Goal: Information Seeking & Learning: Learn about a topic

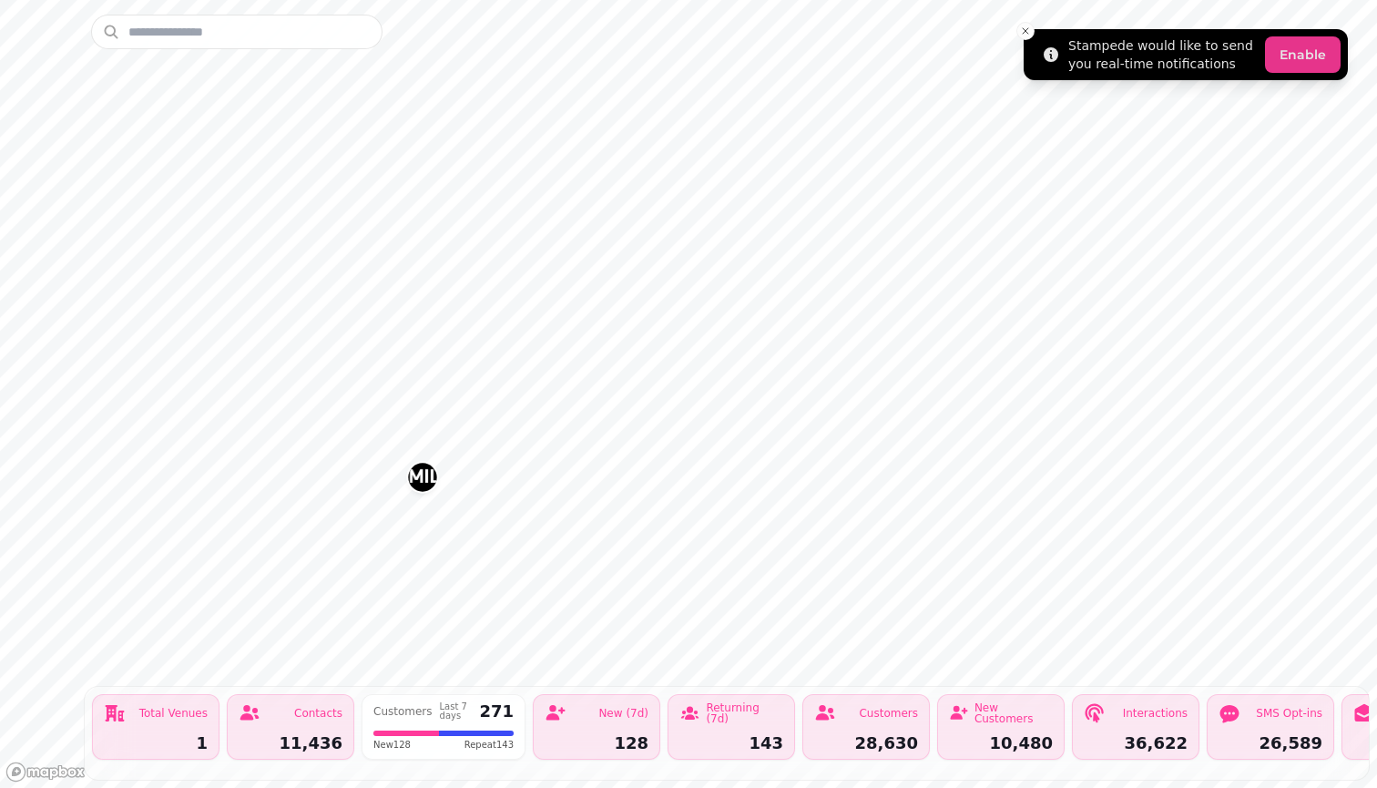
click at [677, 70] on button "Enable" at bounding box center [1303, 54] width 76 height 36
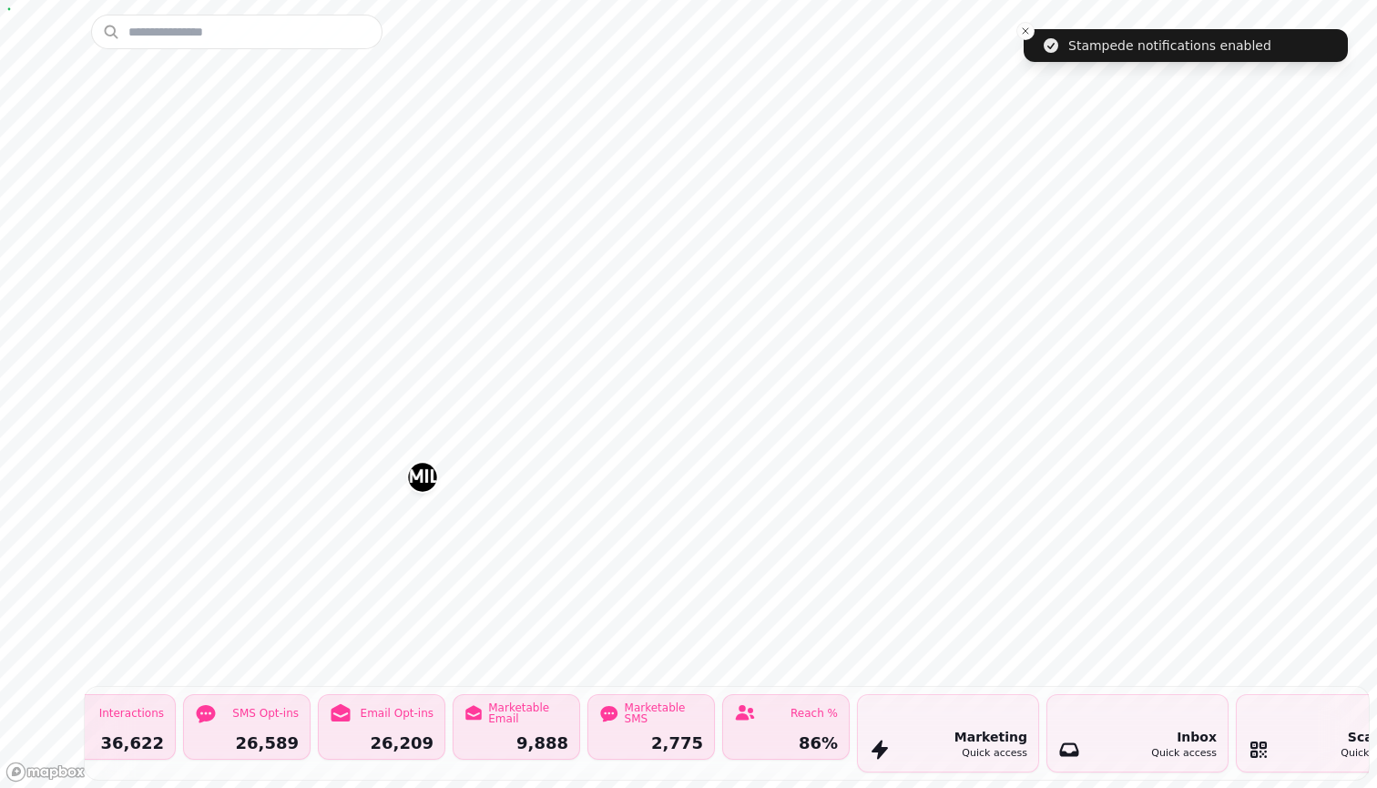
scroll to position [0, 1026]
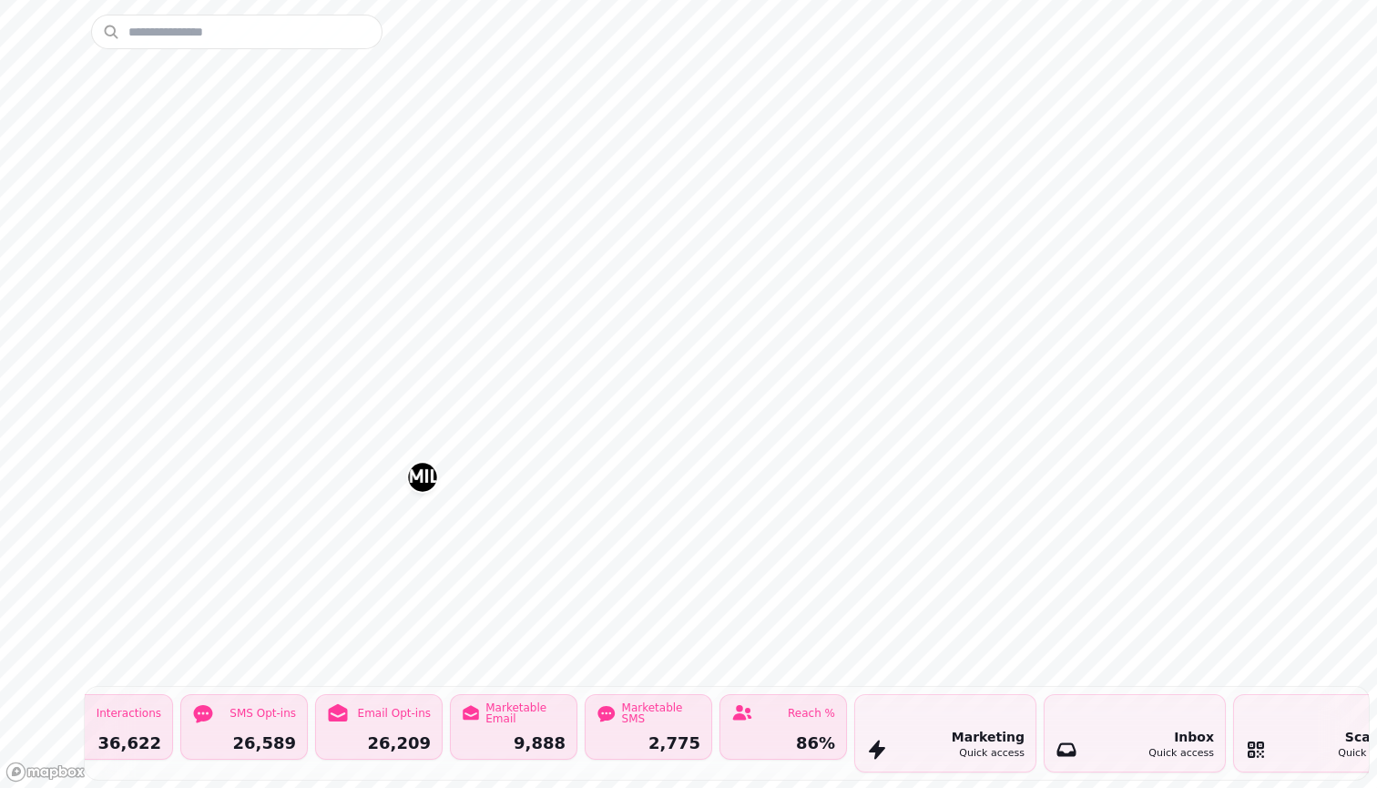
click at [677, 716] on div "Marketing" at bounding box center [988, 737] width 73 height 18
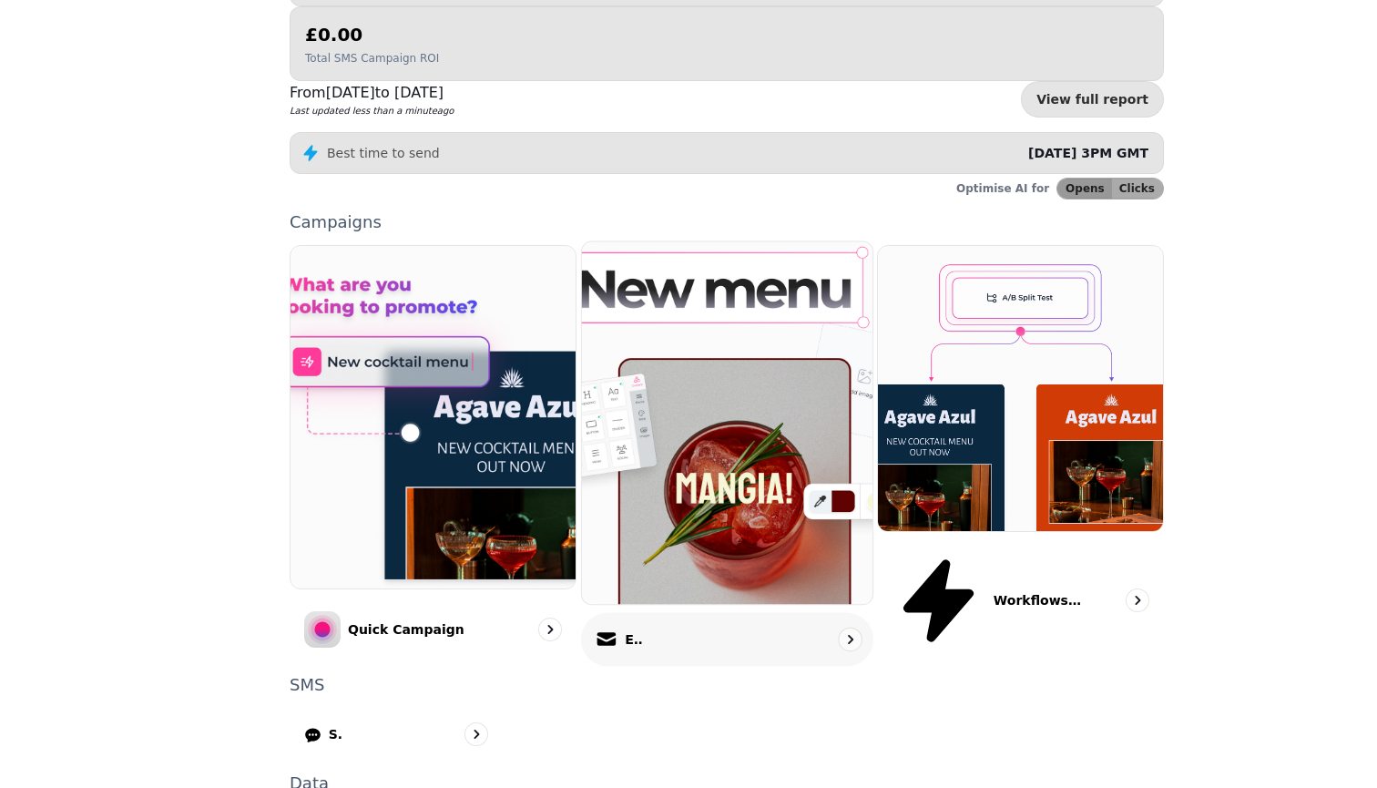
scroll to position [350, 0]
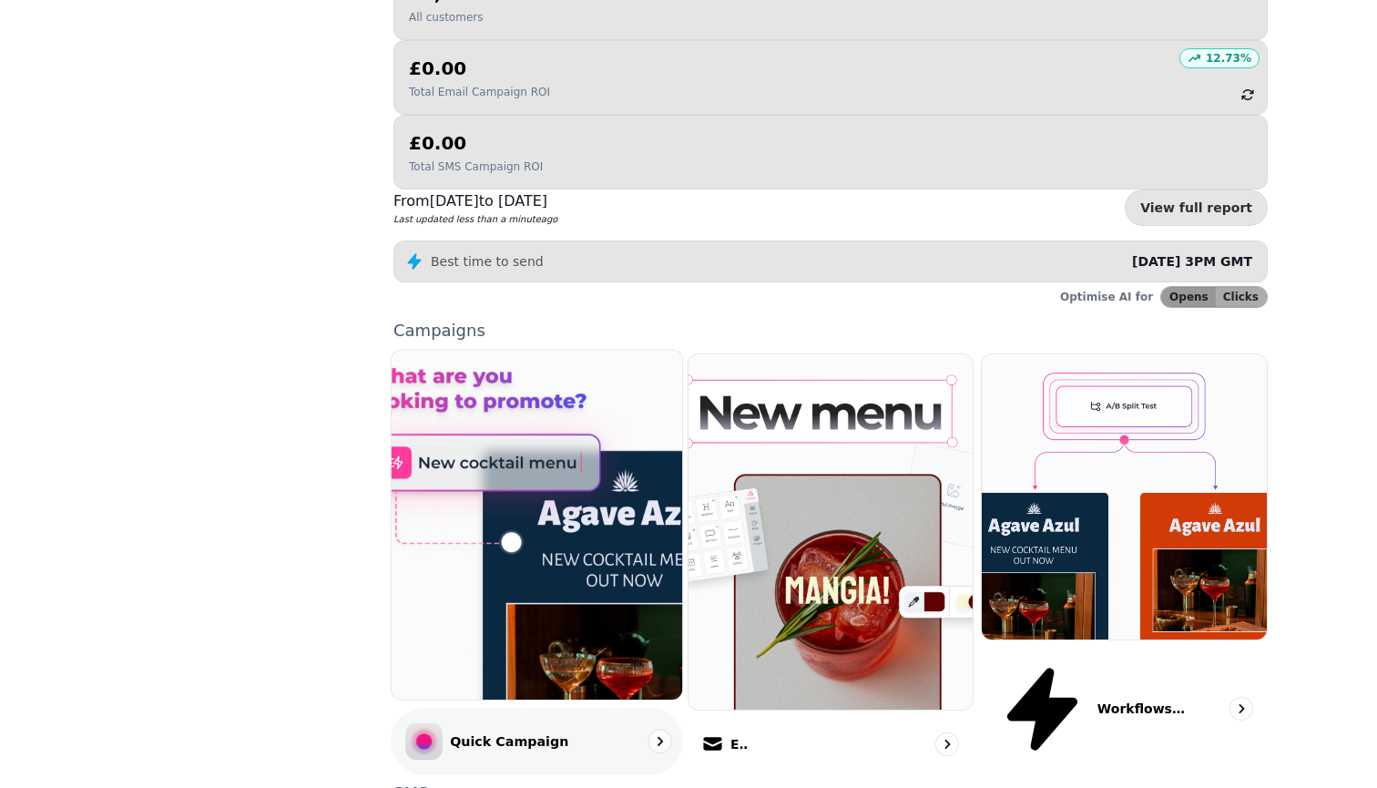
scroll to position [258, 0]
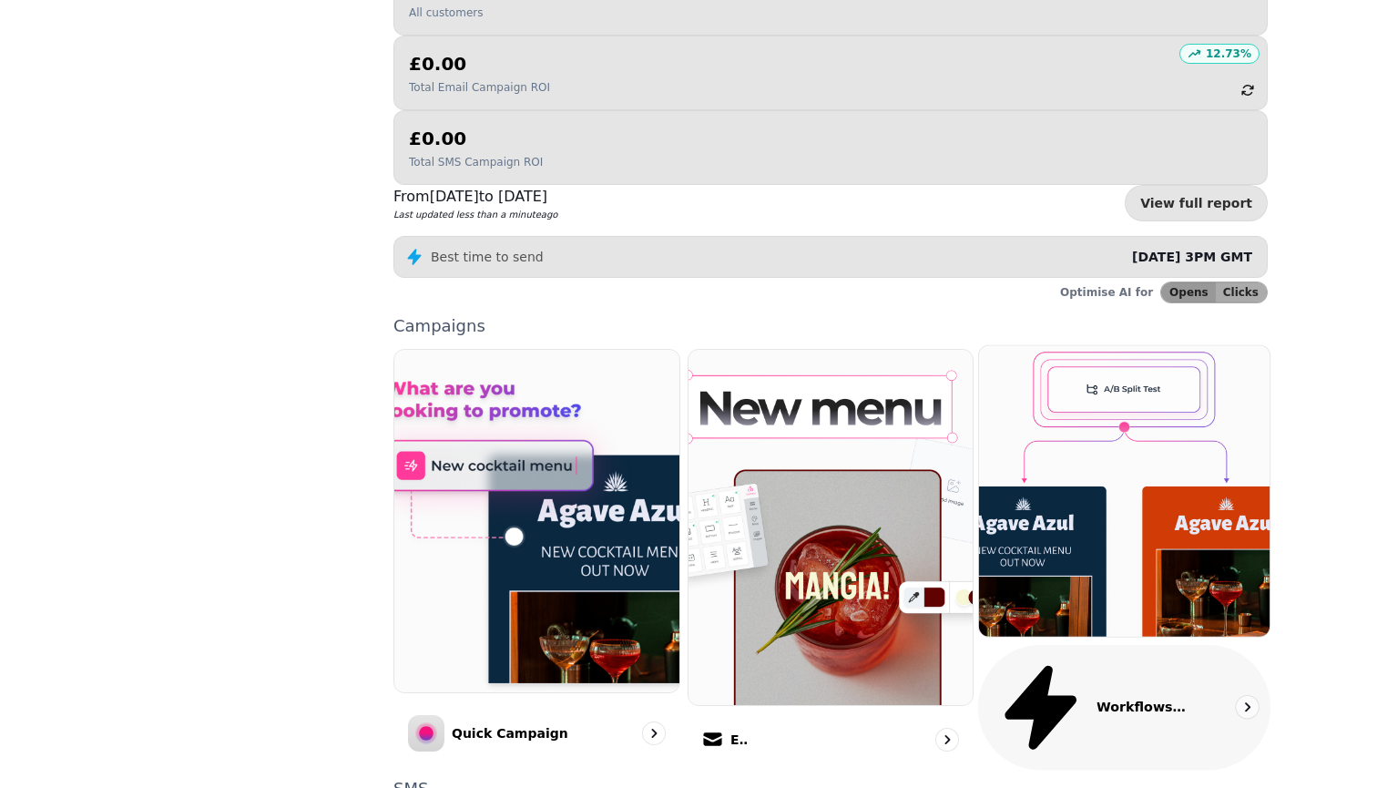
click at [677, 698] on icon "go to" at bounding box center [1247, 707] width 18 height 18
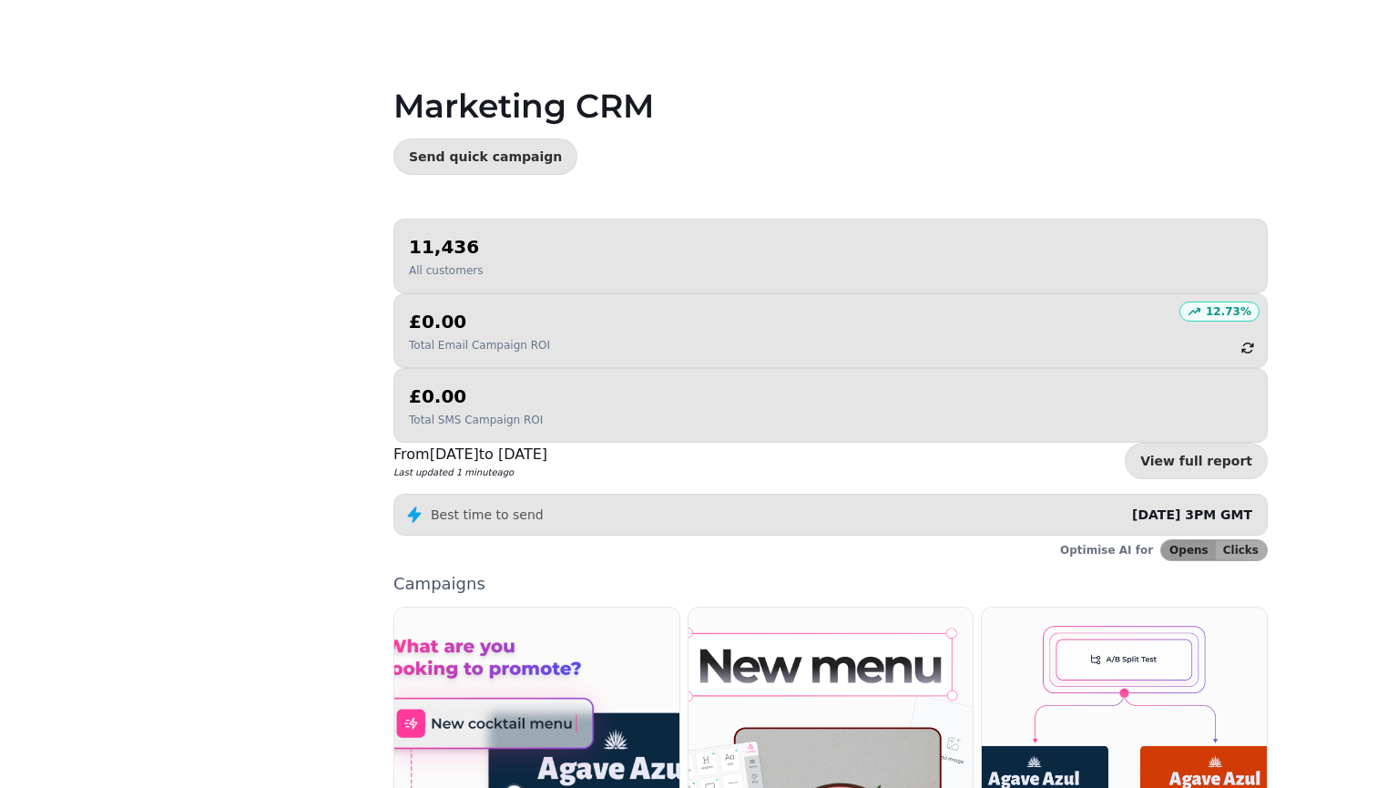
click at [459, 250] on h2 "11,436" at bounding box center [446, 246] width 74 height 25
click at [677, 443] on link "View full report" at bounding box center [1196, 461] width 143 height 36
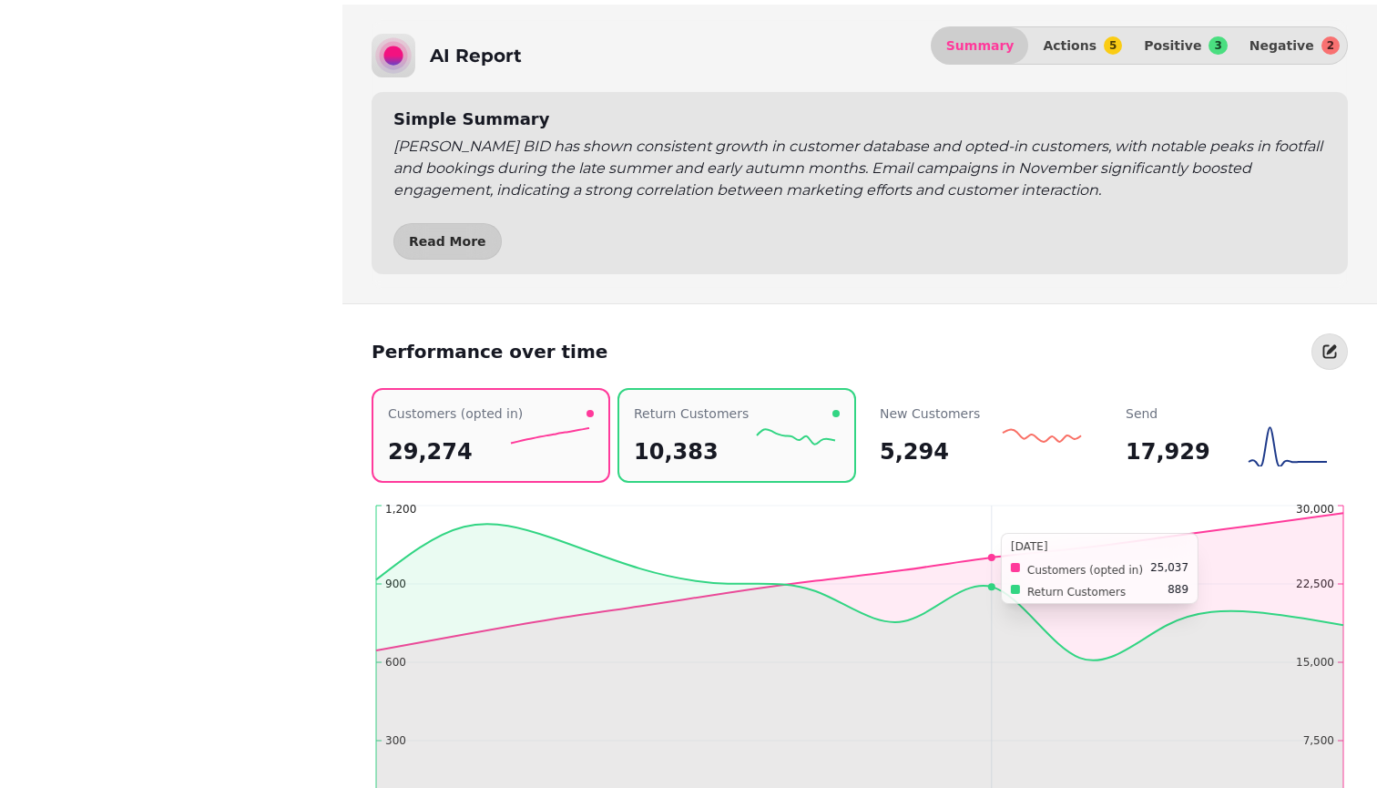
scroll to position [1340, 0]
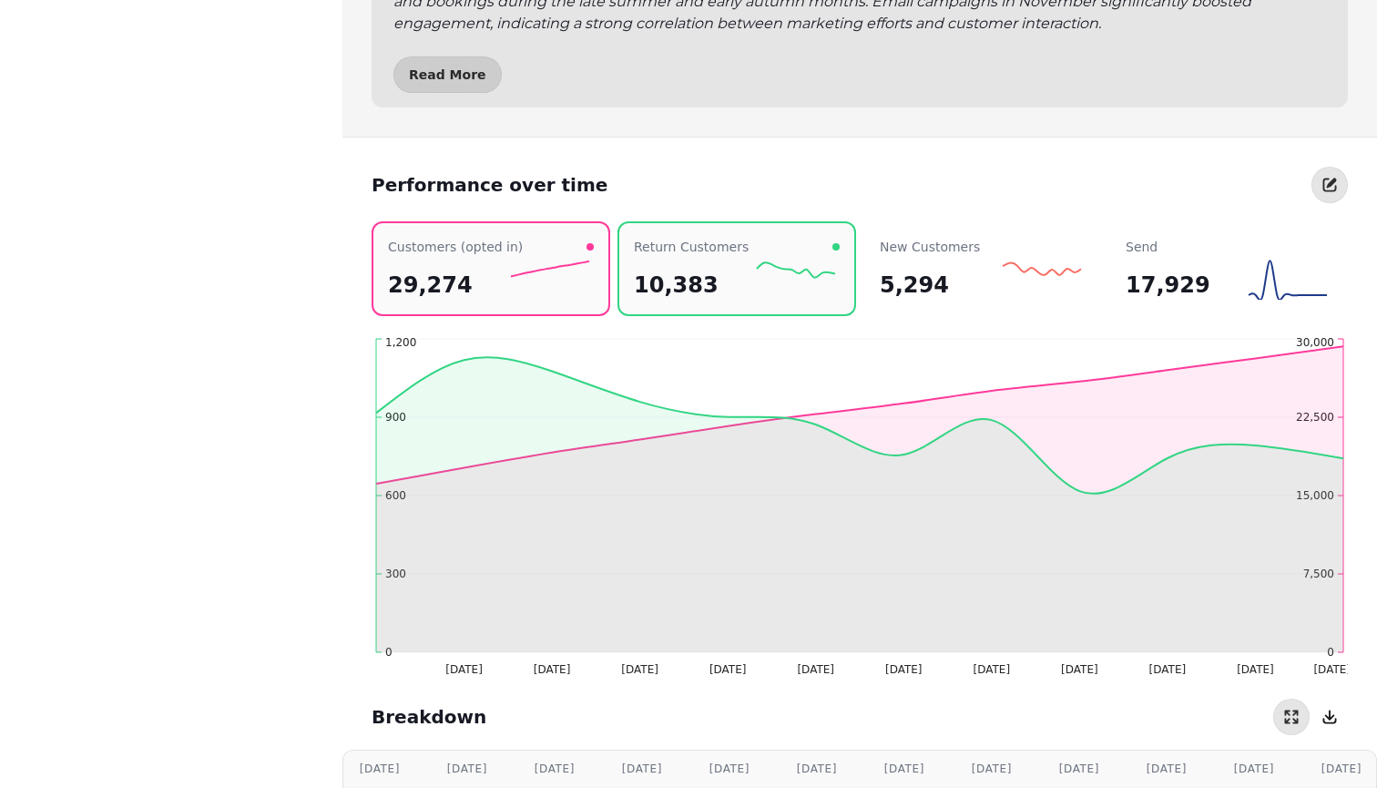
click at [677, 664] on tspan "[DATE]" at bounding box center [991, 669] width 37 height 13
click at [435, 276] on h2 "29,274" at bounding box center [430, 284] width 85 height 29
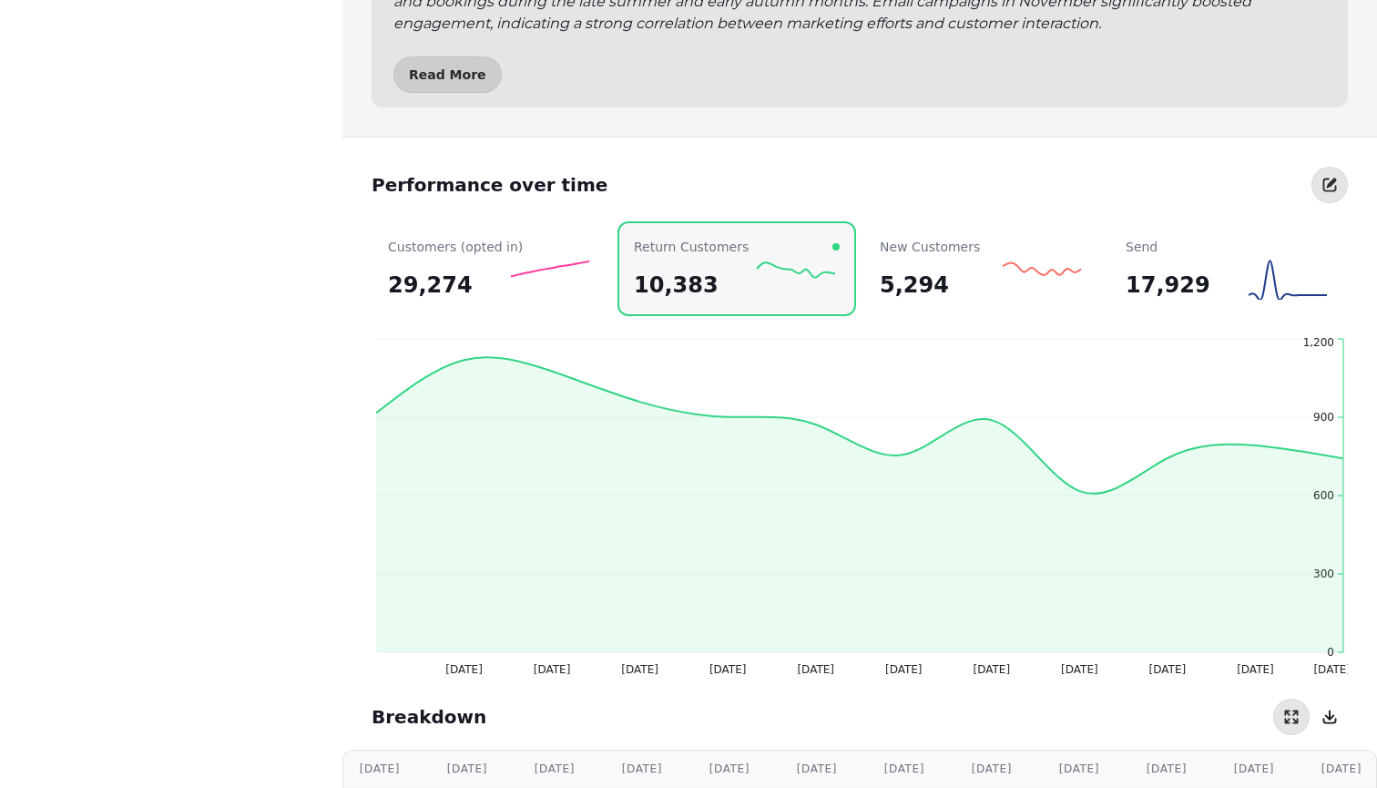
click at [637, 255] on p "Return Customers" at bounding box center [691, 247] width 115 height 18
click at [677, 277] on h2 "10,383" at bounding box center [676, 284] width 85 height 29
click at [677, 270] on h2 "5,294" at bounding box center [914, 284] width 69 height 29
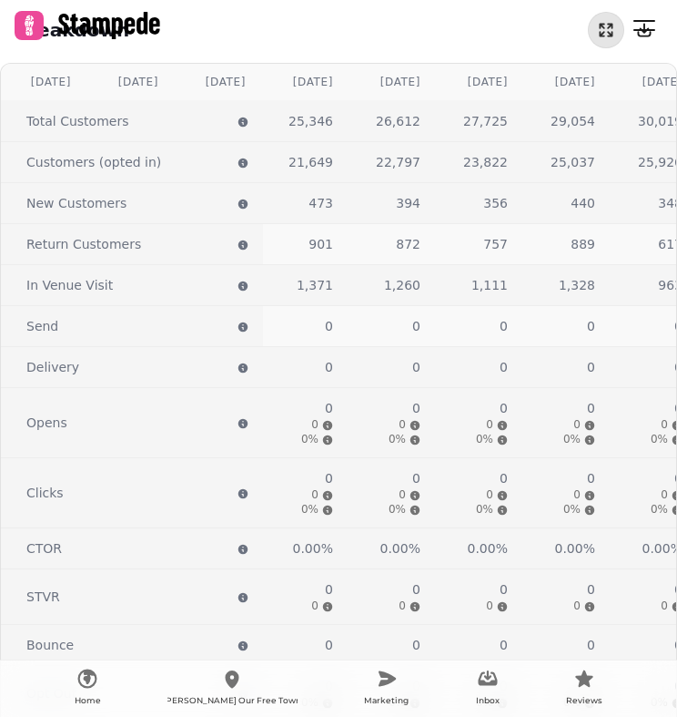
scroll to position [0, 351]
click at [412, 288] on span "1,260" at bounding box center [404, 285] width 36 height 15
click at [416, 237] on span "872" at bounding box center [410, 244] width 25 height 15
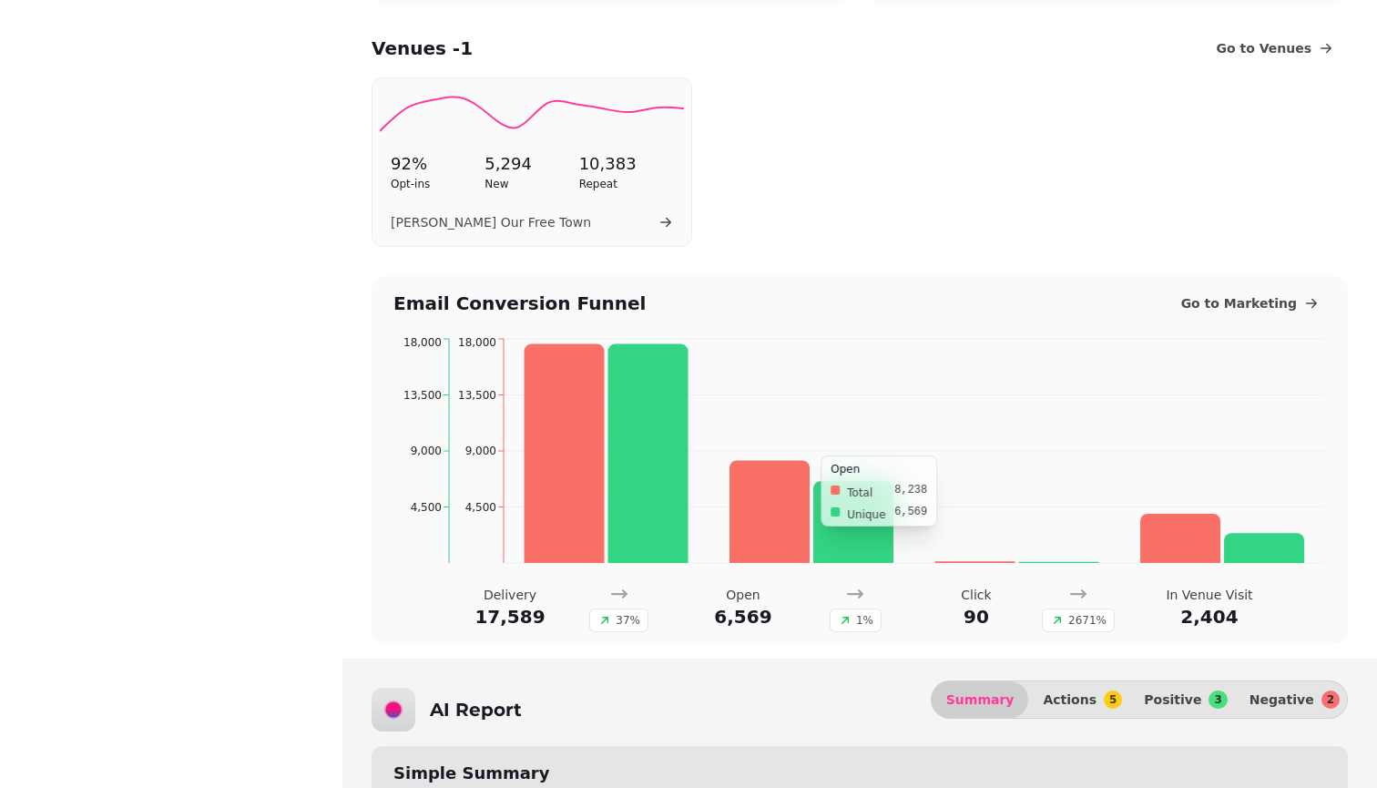
scroll to position [538, 0]
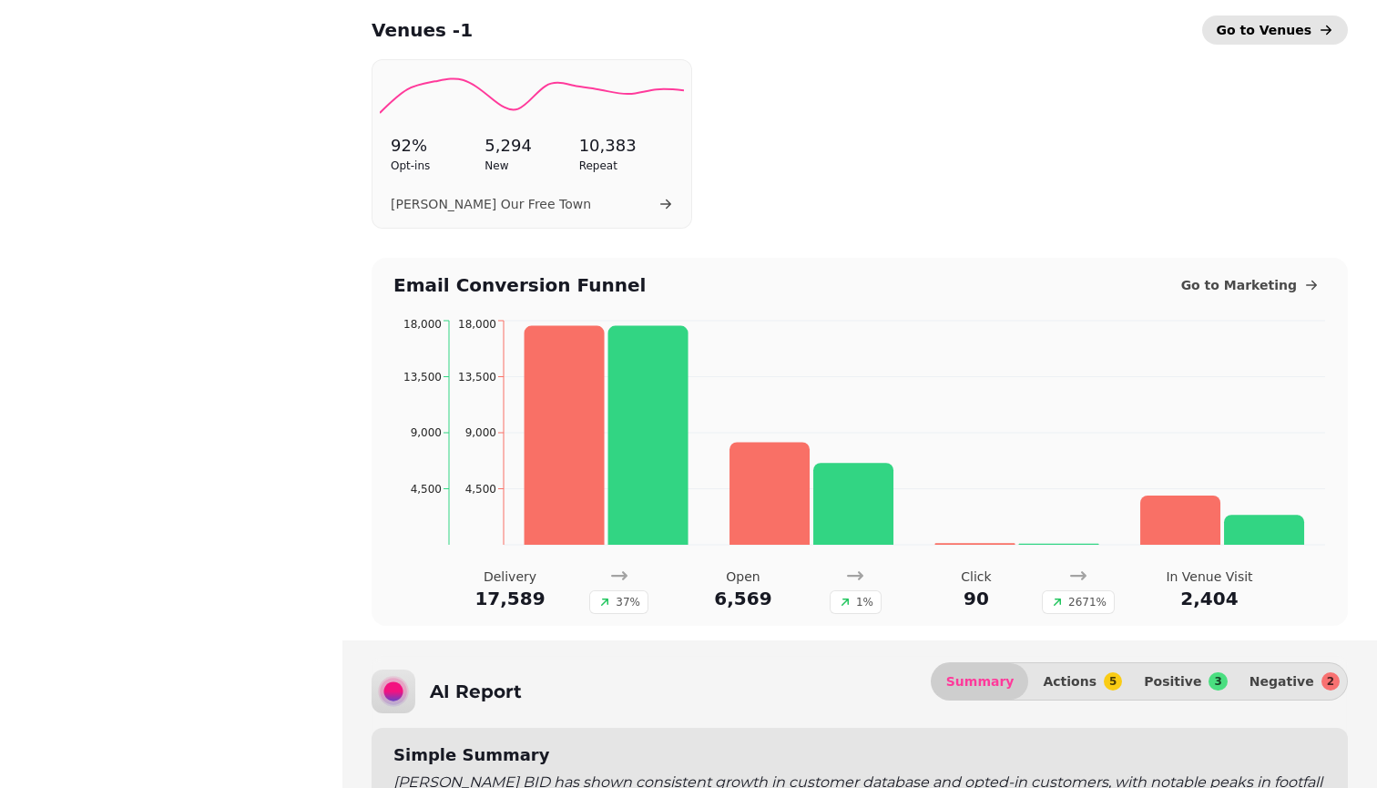
click at [677, 26] on span "Go to Venues" at bounding box center [1265, 30] width 96 height 18
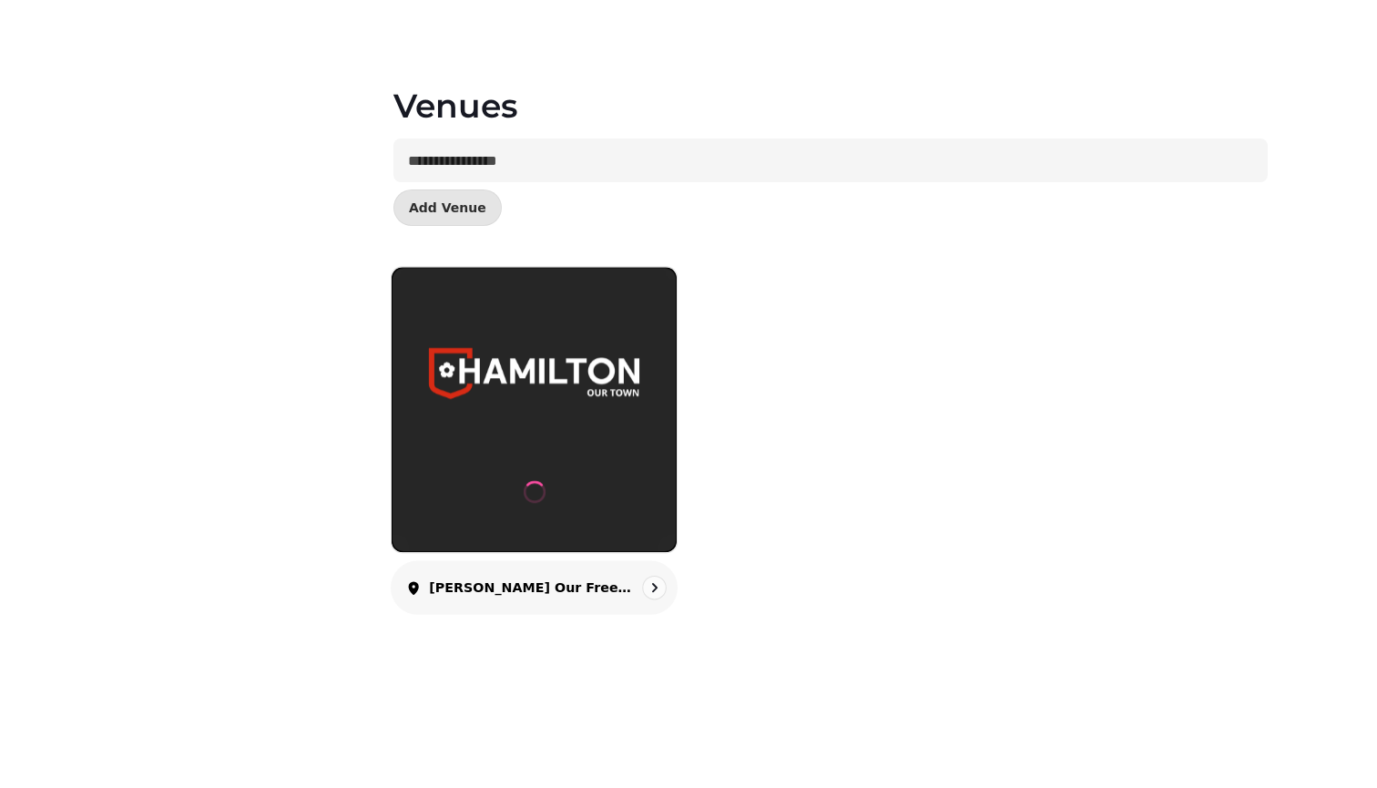
click at [491, 583] on p "[PERSON_NAME] Our Free Town" at bounding box center [530, 587] width 202 height 18
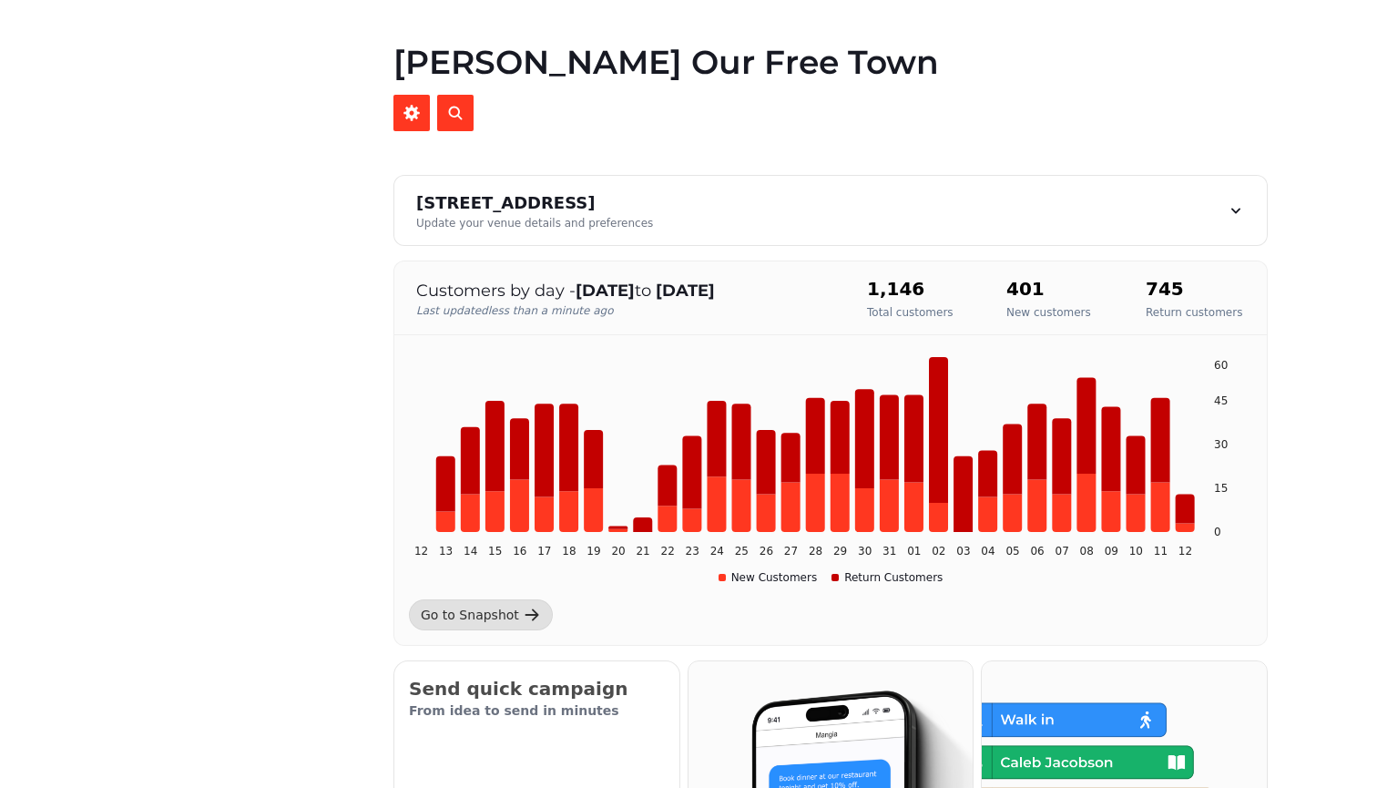
click at [606, 303] on p "Last updated less than a minute ago" at bounding box center [623, 310] width 414 height 15
click at [677, 301] on h2 "1,146" at bounding box center [910, 288] width 87 height 25
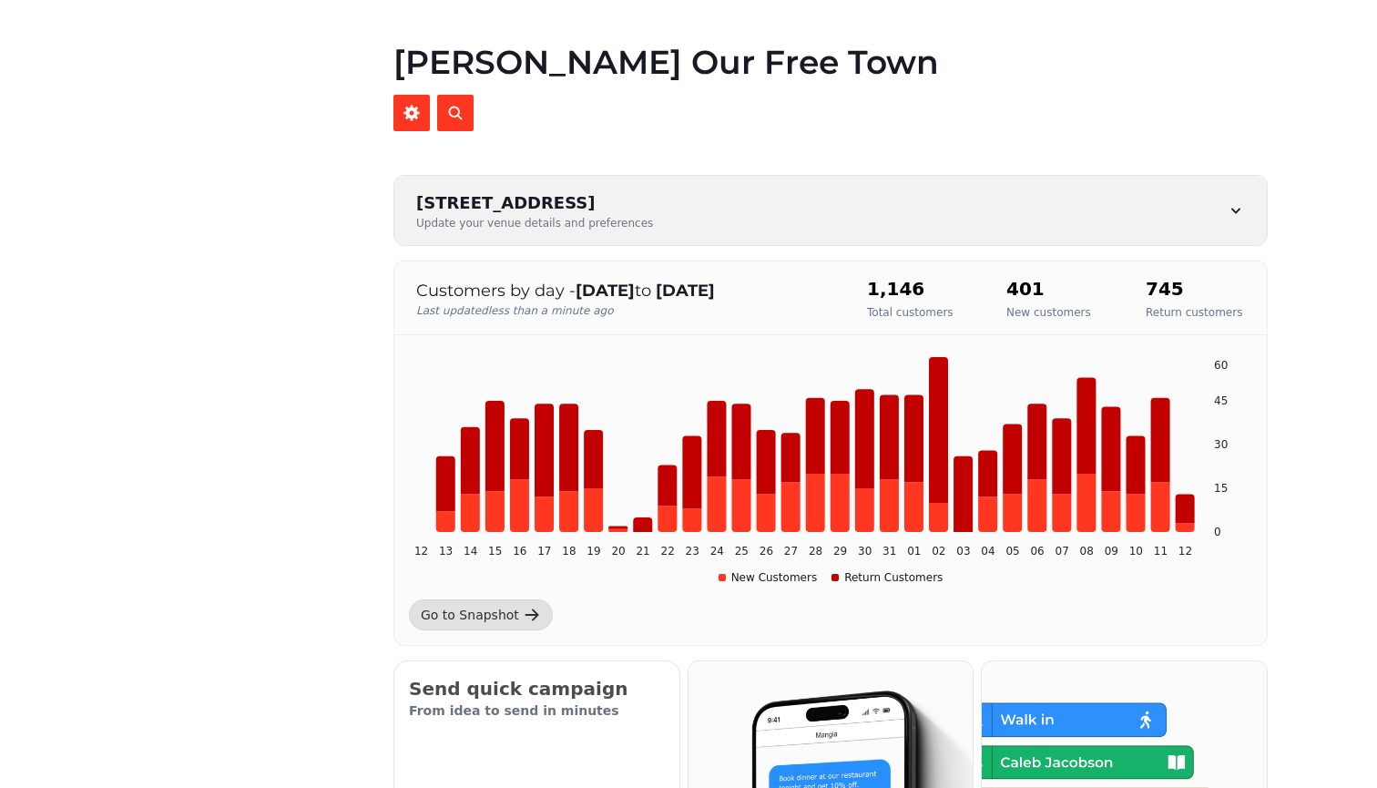
click at [677, 220] on div "[STREET_ADDRESS] Update your venue details and preferences" at bounding box center [830, 210] width 872 height 69
select select "**********"
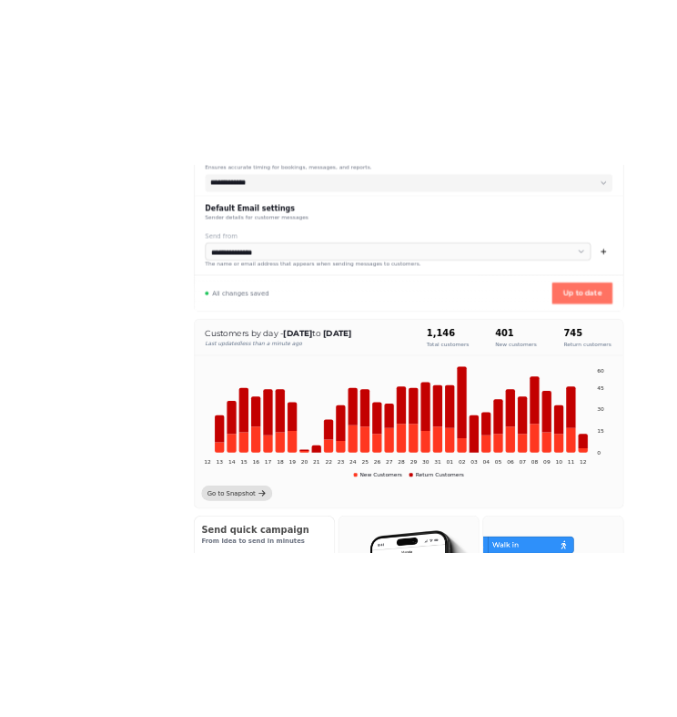
scroll to position [667, 0]
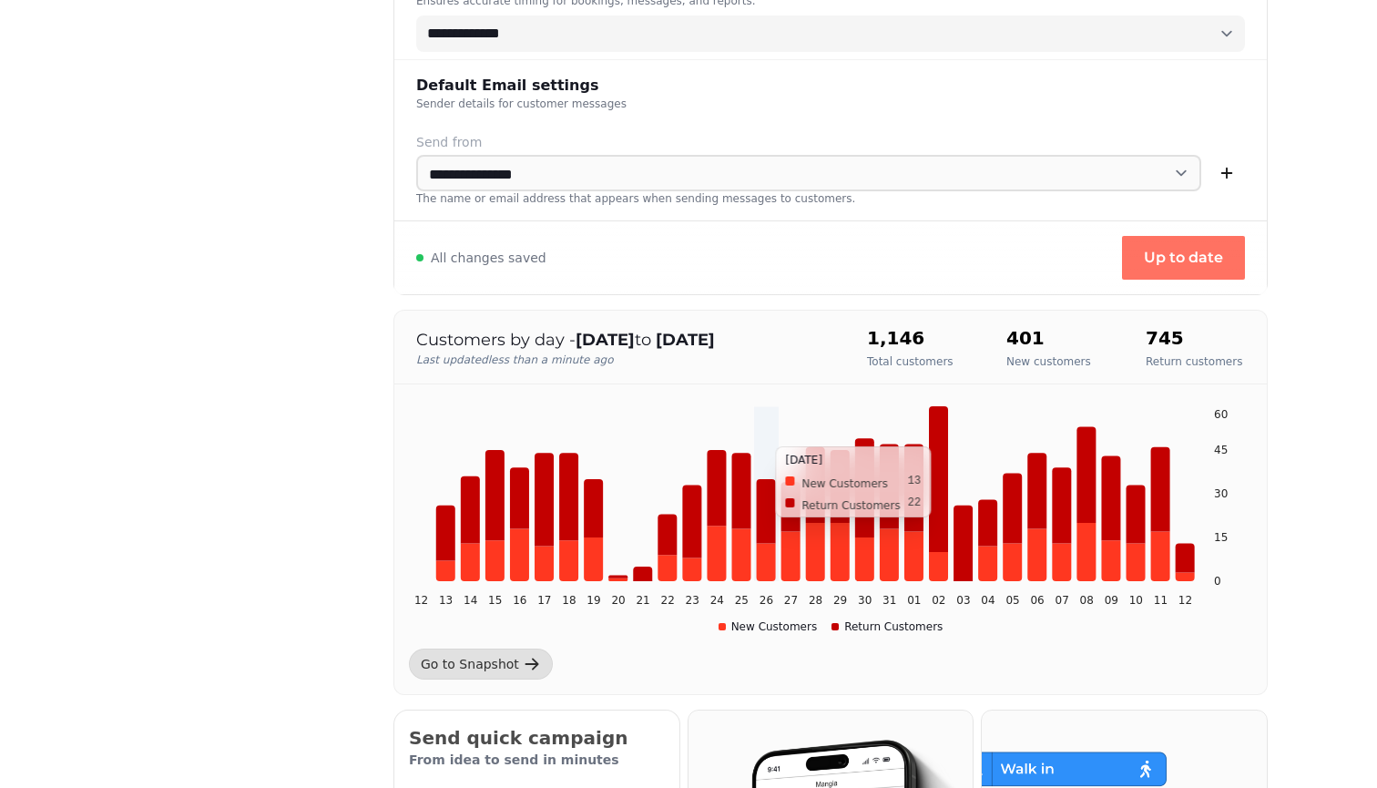
click at [677, 429] on icon "12 13 14 15 16 17 18 19 20 21 22 23 24 25 26 27 28 29 30 31 01 02 03 04 05 06 0…" at bounding box center [830, 520] width 843 height 228
click at [525, 669] on icon at bounding box center [532, 664] width 18 height 18
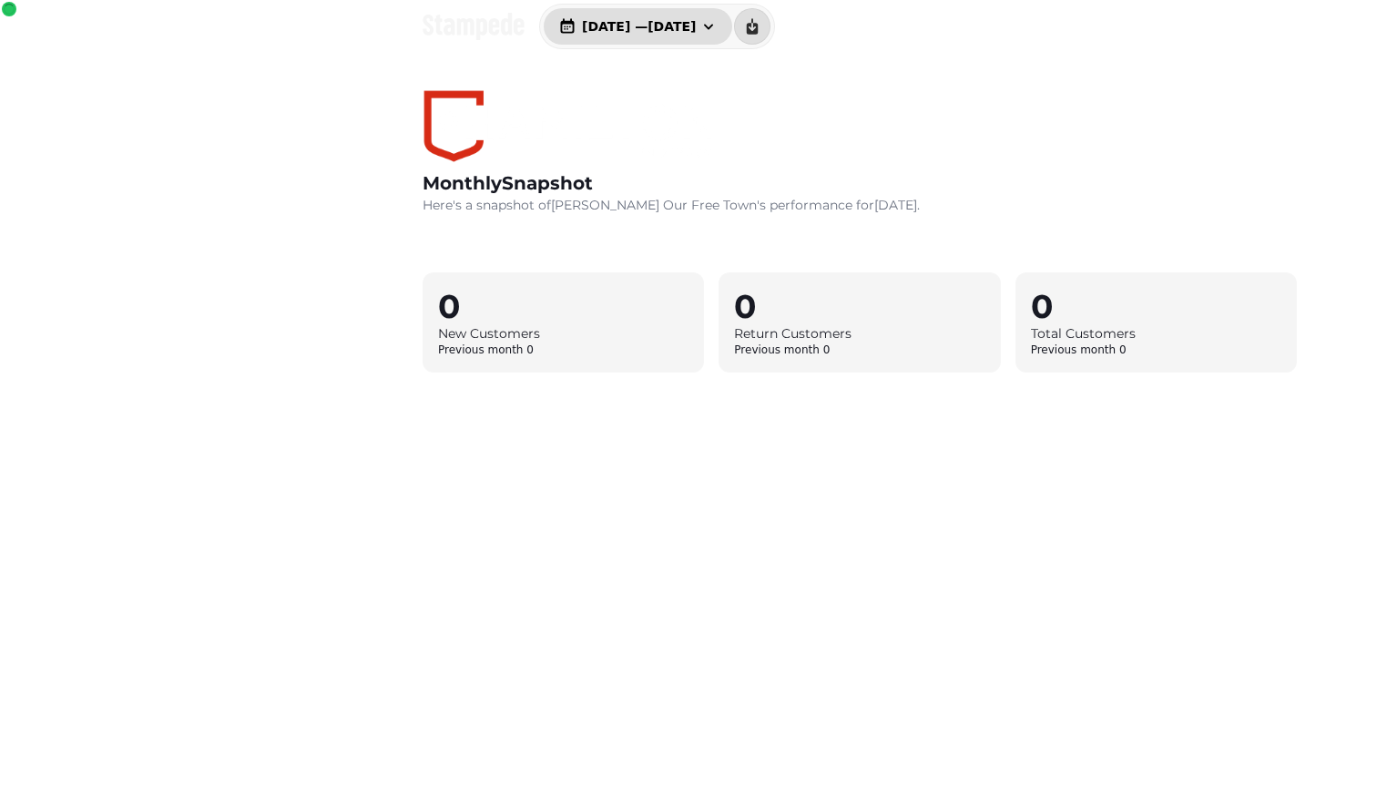
click at [619, 26] on span "[DATE] — [DATE]" at bounding box center [639, 26] width 114 height 13
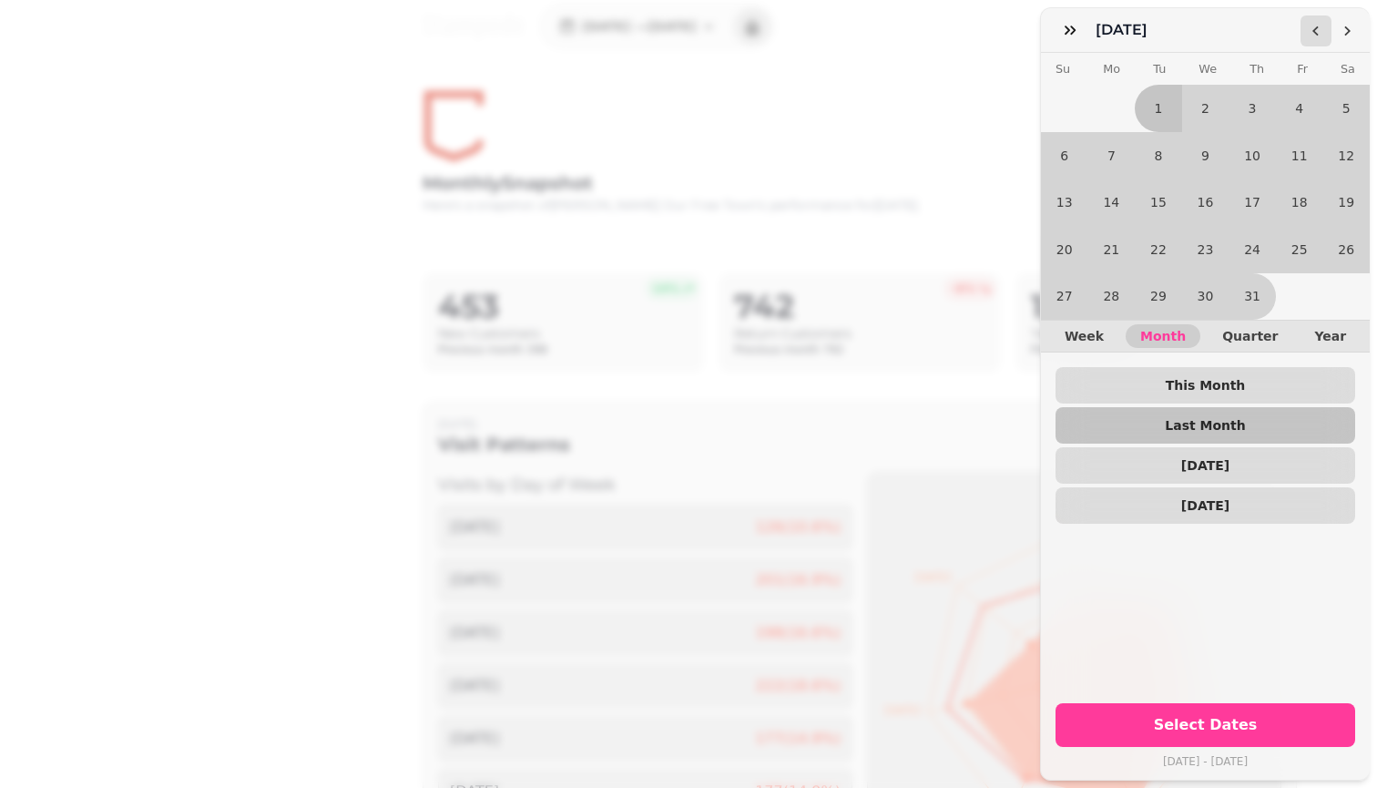
click at [677, 29] on icon "Go to the Previous Month" at bounding box center [1316, 31] width 15 height 15
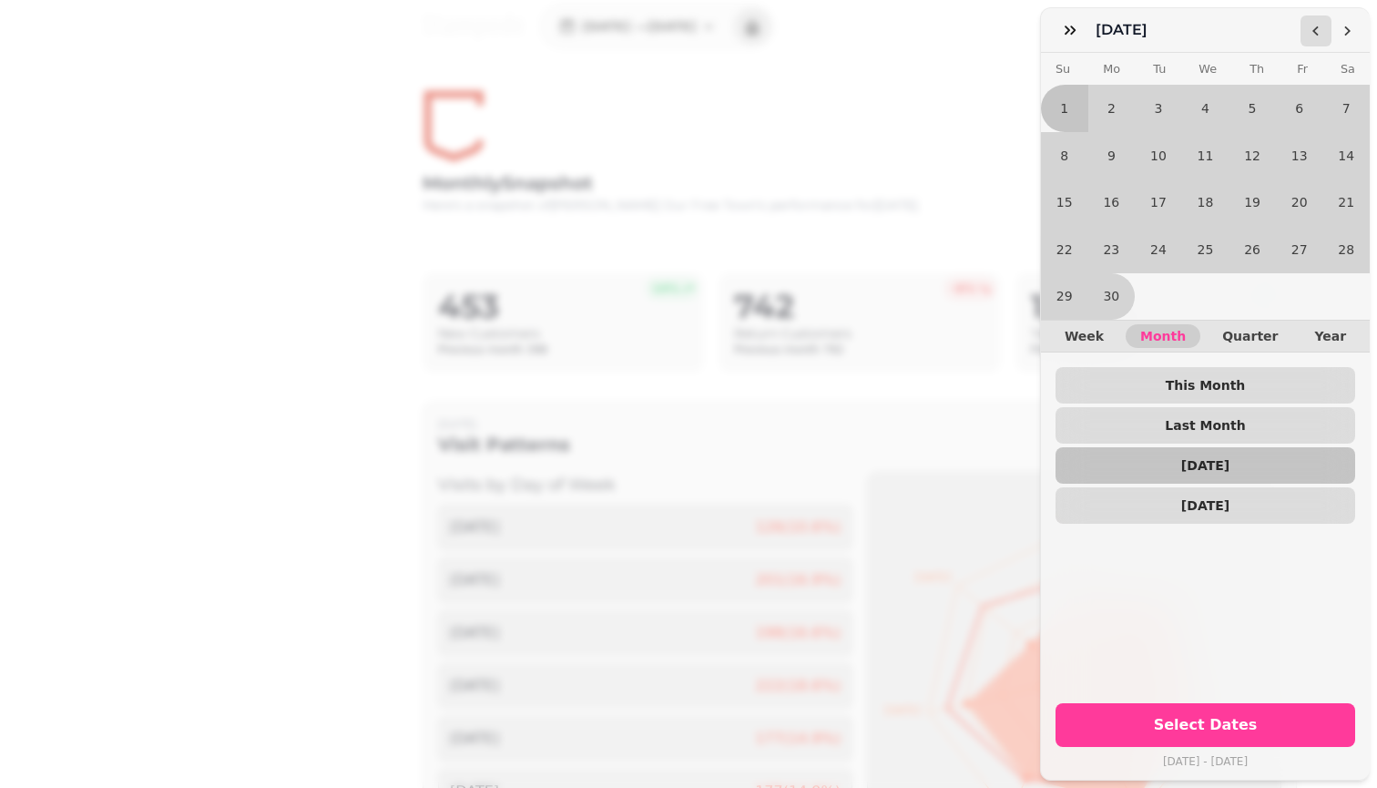
click at [677, 29] on icon "Go to the Previous Month" at bounding box center [1316, 31] width 15 height 15
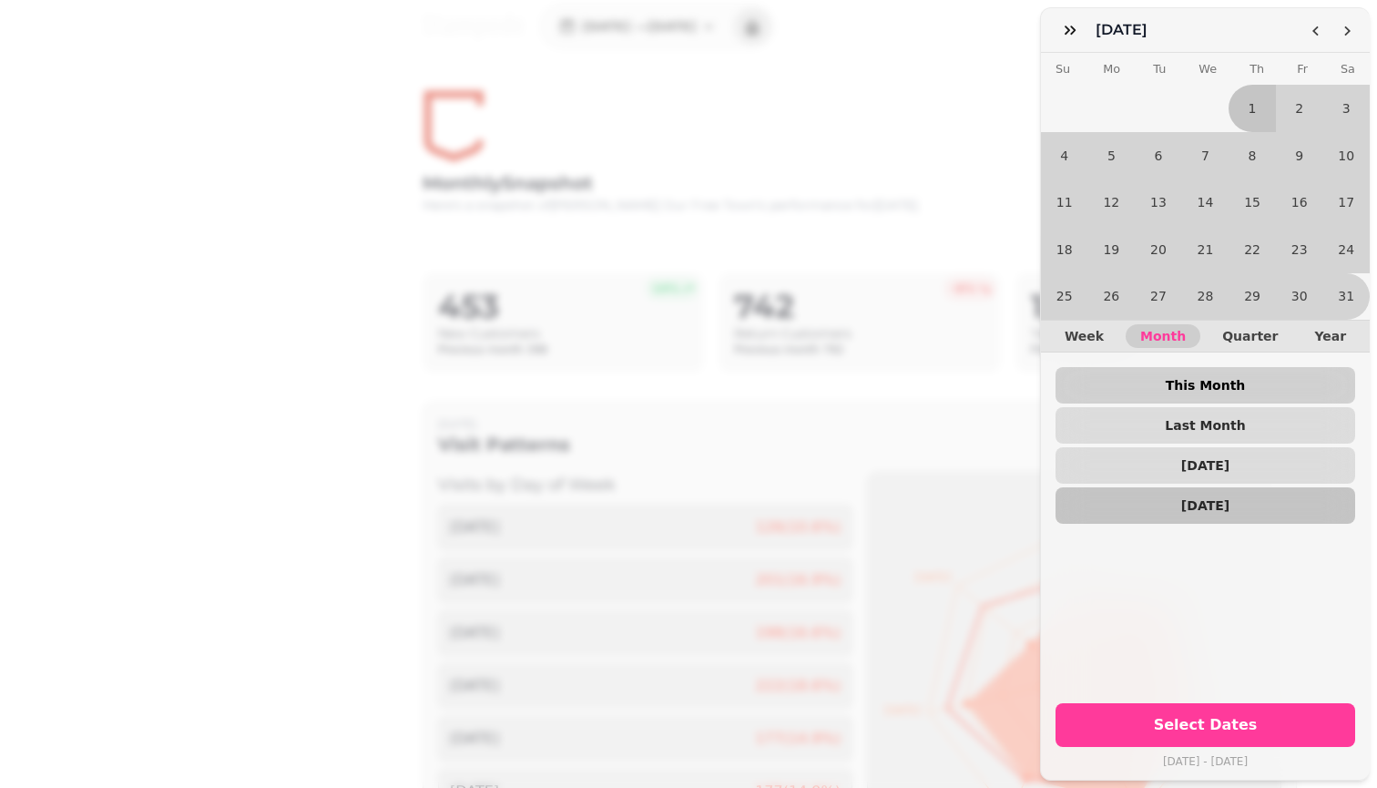
click at [677, 392] on span "This Month" at bounding box center [1205, 385] width 270 height 13
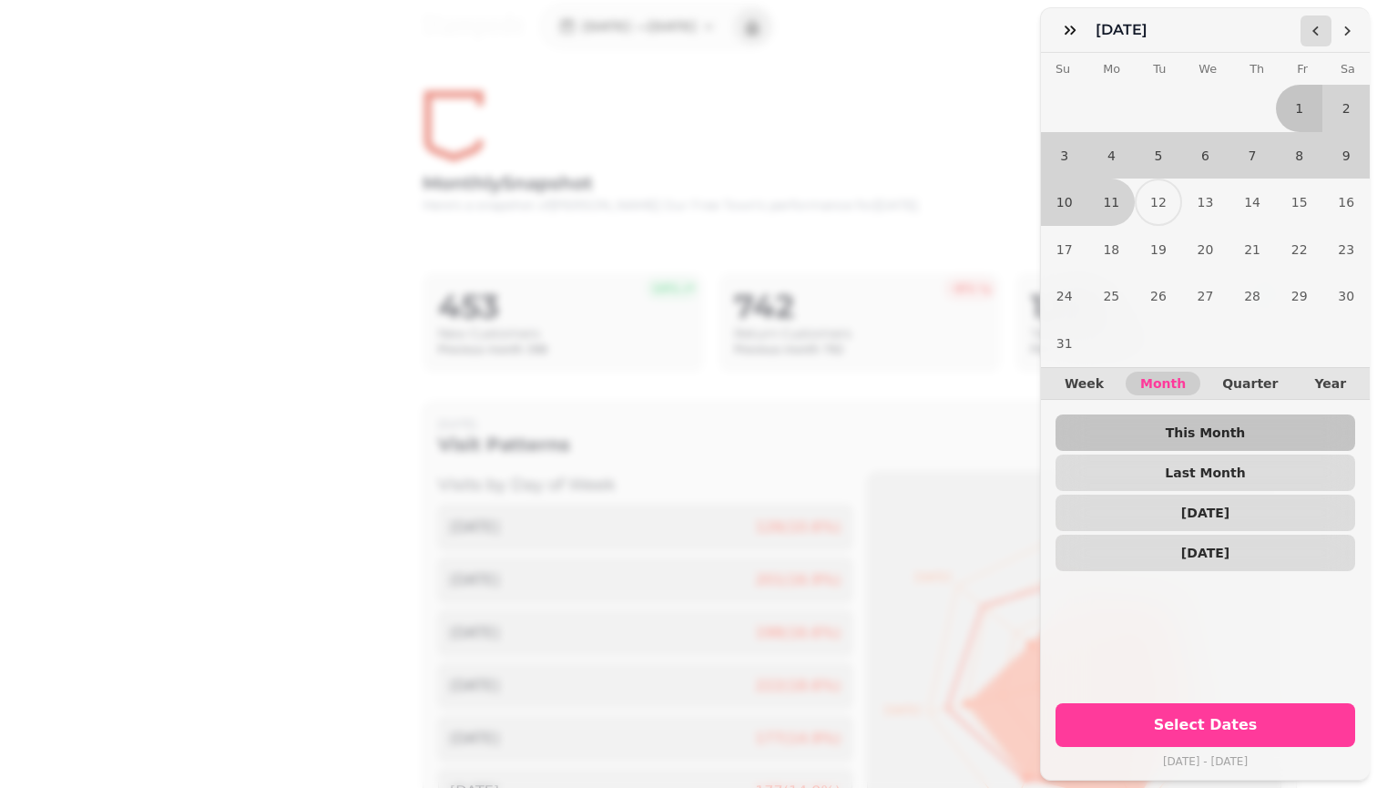
click at [677, 36] on icon "Go to the Previous Month" at bounding box center [1316, 31] width 15 height 15
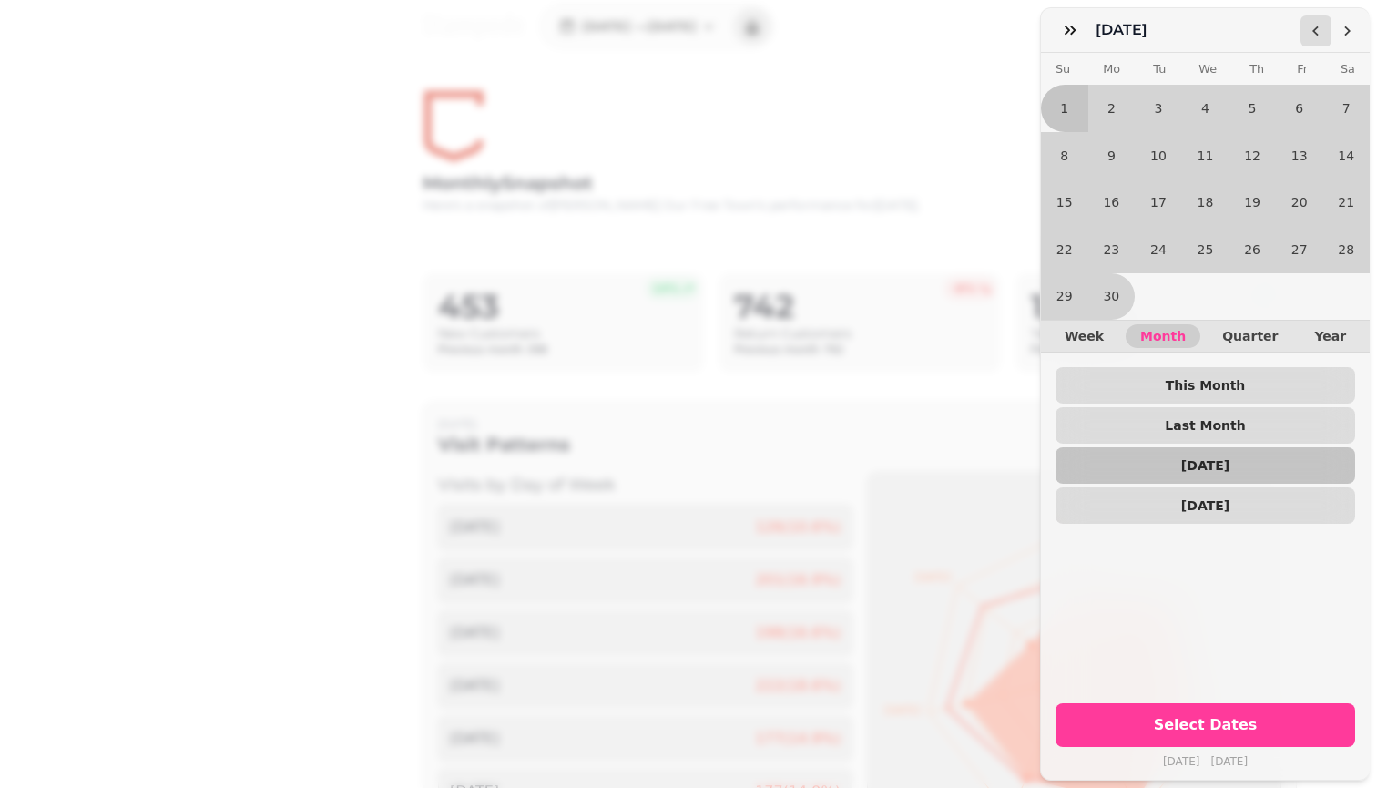
click at [677, 36] on icon "Go to the Previous Month" at bounding box center [1316, 31] width 15 height 15
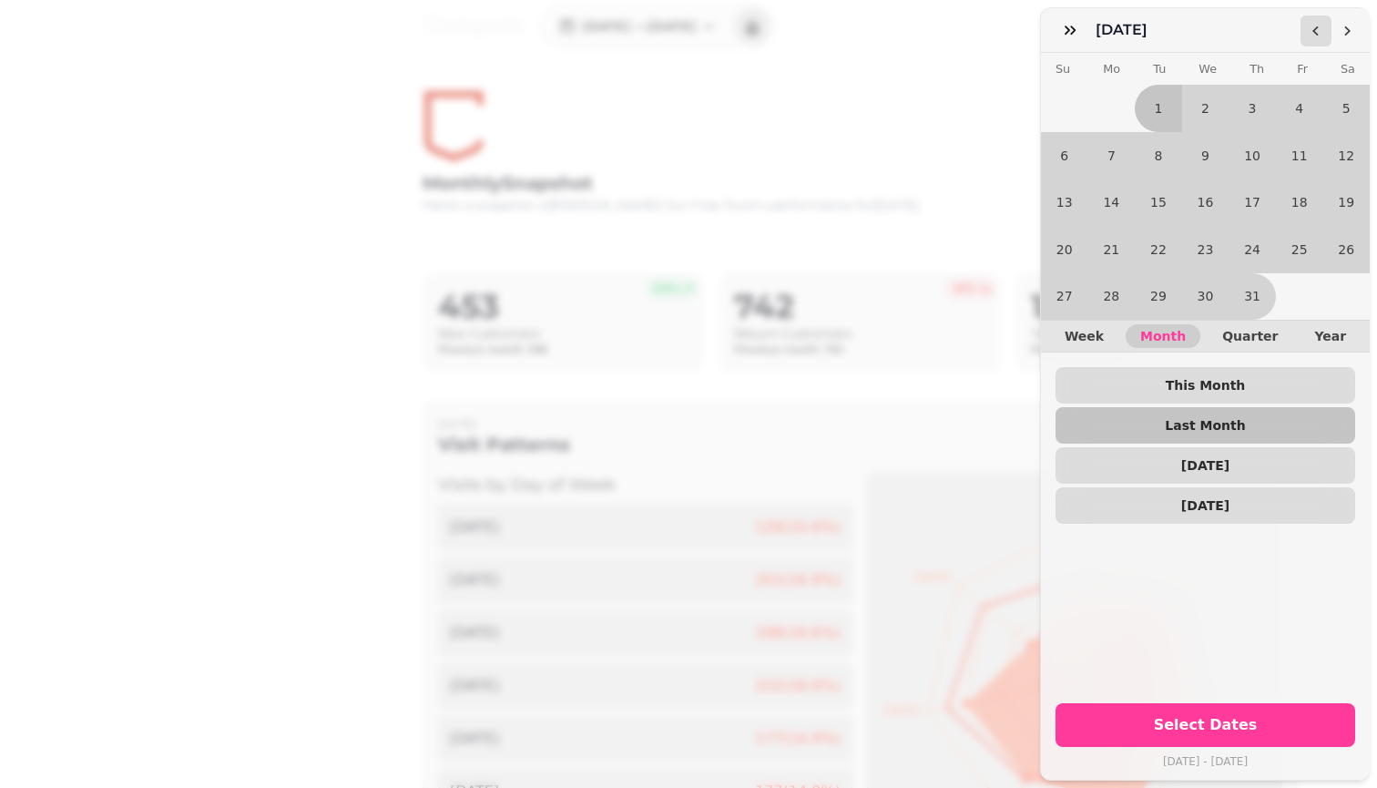
click at [677, 28] on icon "Go to the Previous Month" at bounding box center [1316, 31] width 15 height 15
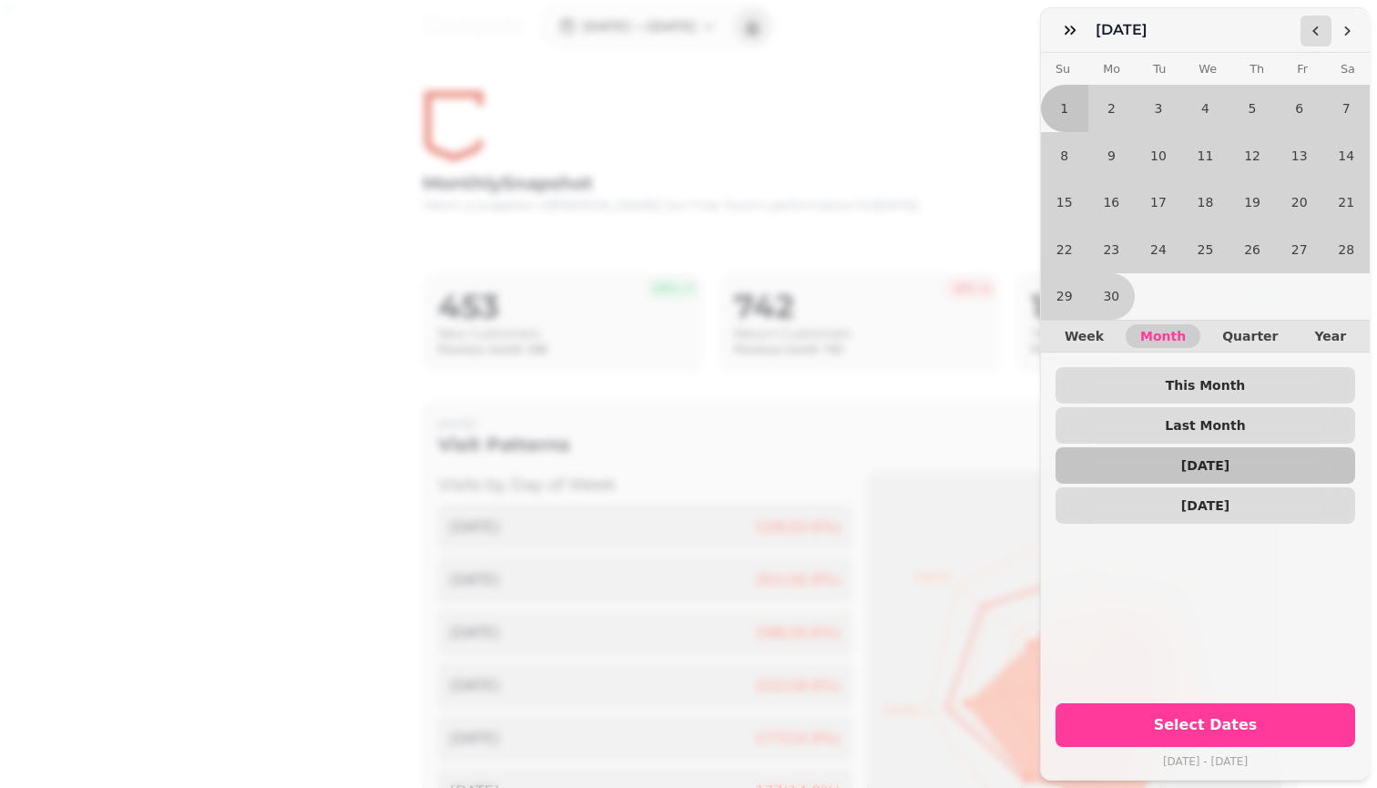
click at [677, 28] on icon "Go to the Previous Month" at bounding box center [1316, 31] width 15 height 15
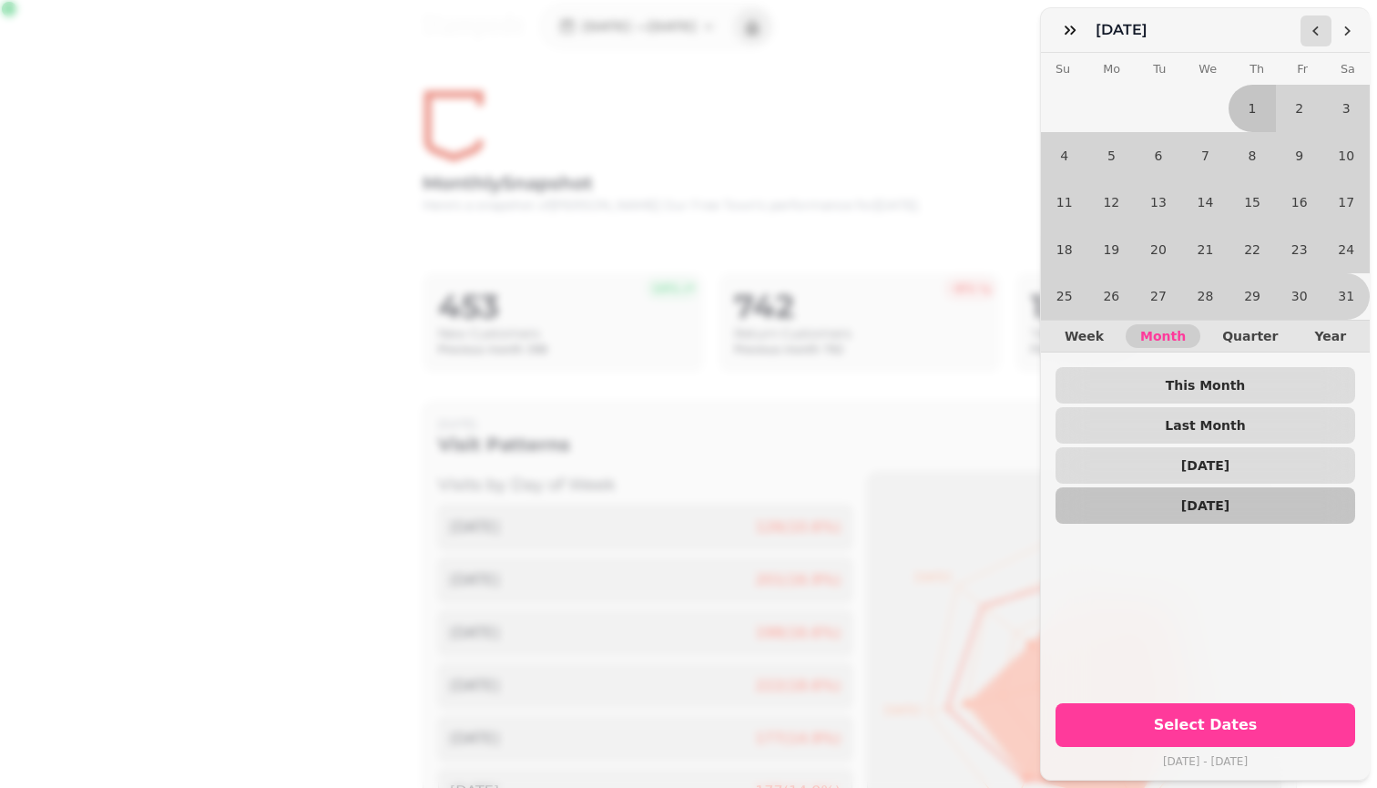
click at [677, 28] on icon "Go to the Previous Month" at bounding box center [1316, 31] width 15 height 15
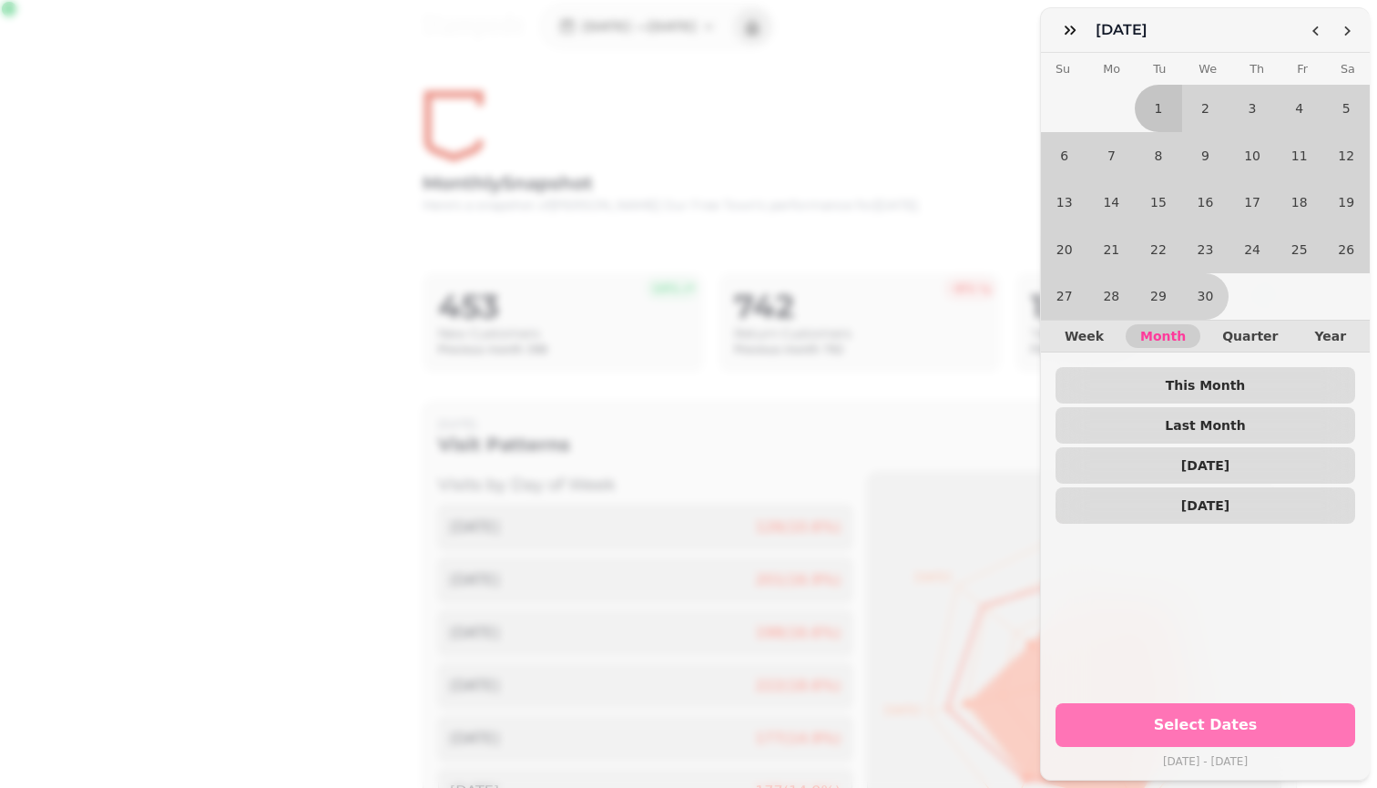
click at [677, 716] on span "Select Dates" at bounding box center [1205, 725] width 256 height 15
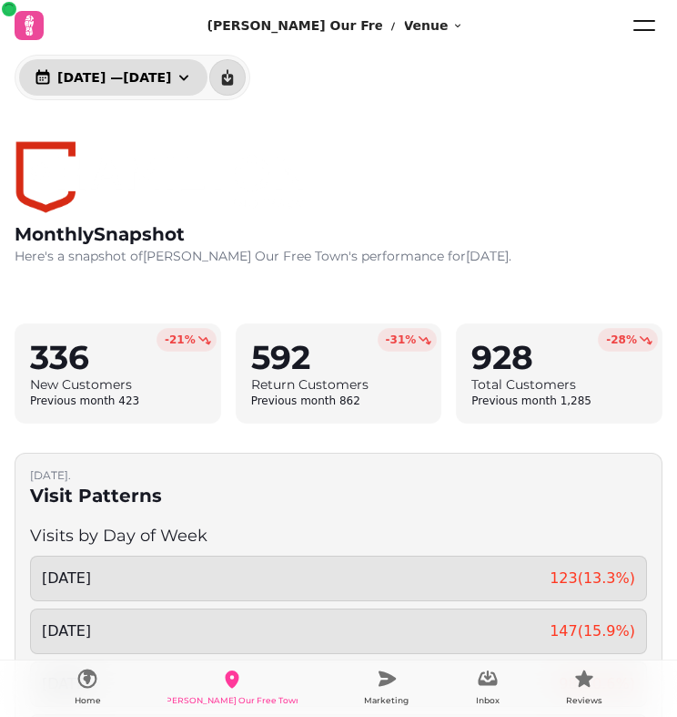
click at [171, 74] on span "[DATE] — [DATE]" at bounding box center [114, 77] width 114 height 13
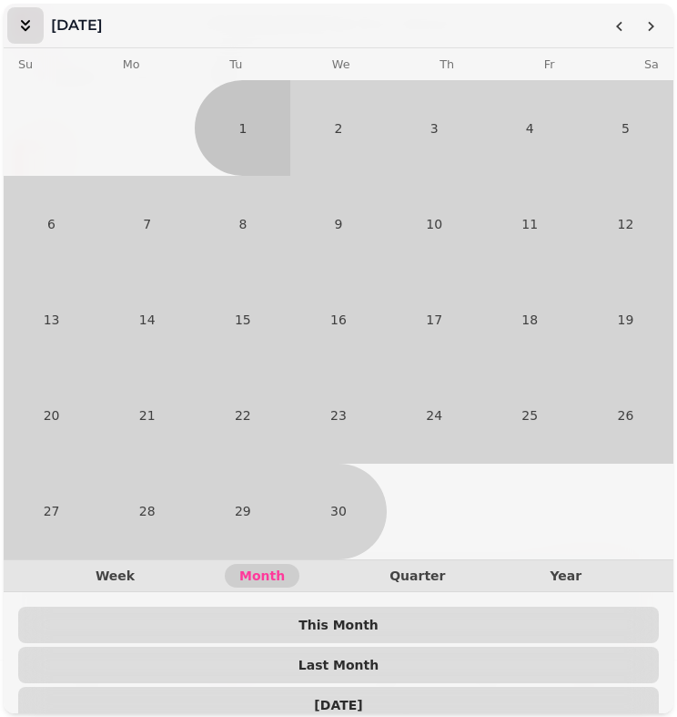
click at [23, 28] on icon "button" at bounding box center [25, 25] width 9 height 11
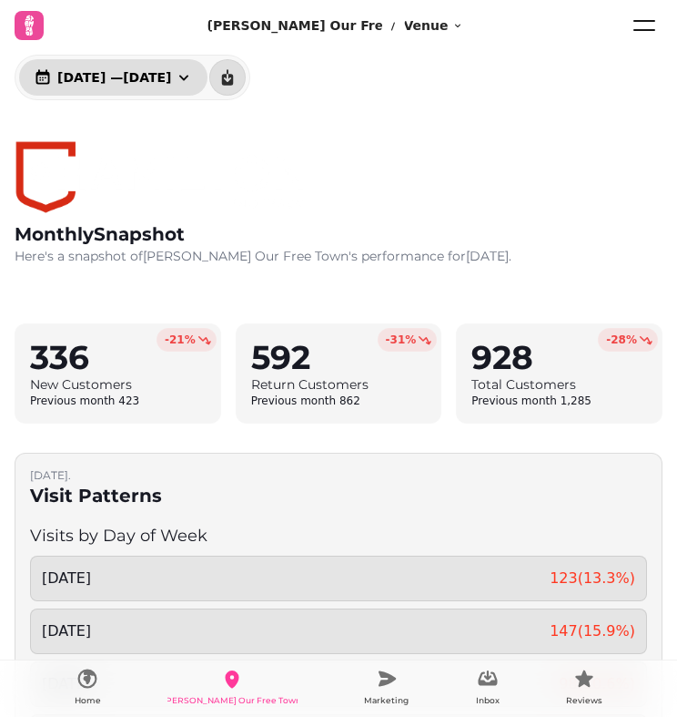
click at [169, 71] on span "[DATE] — [DATE]" at bounding box center [114, 77] width 114 height 13
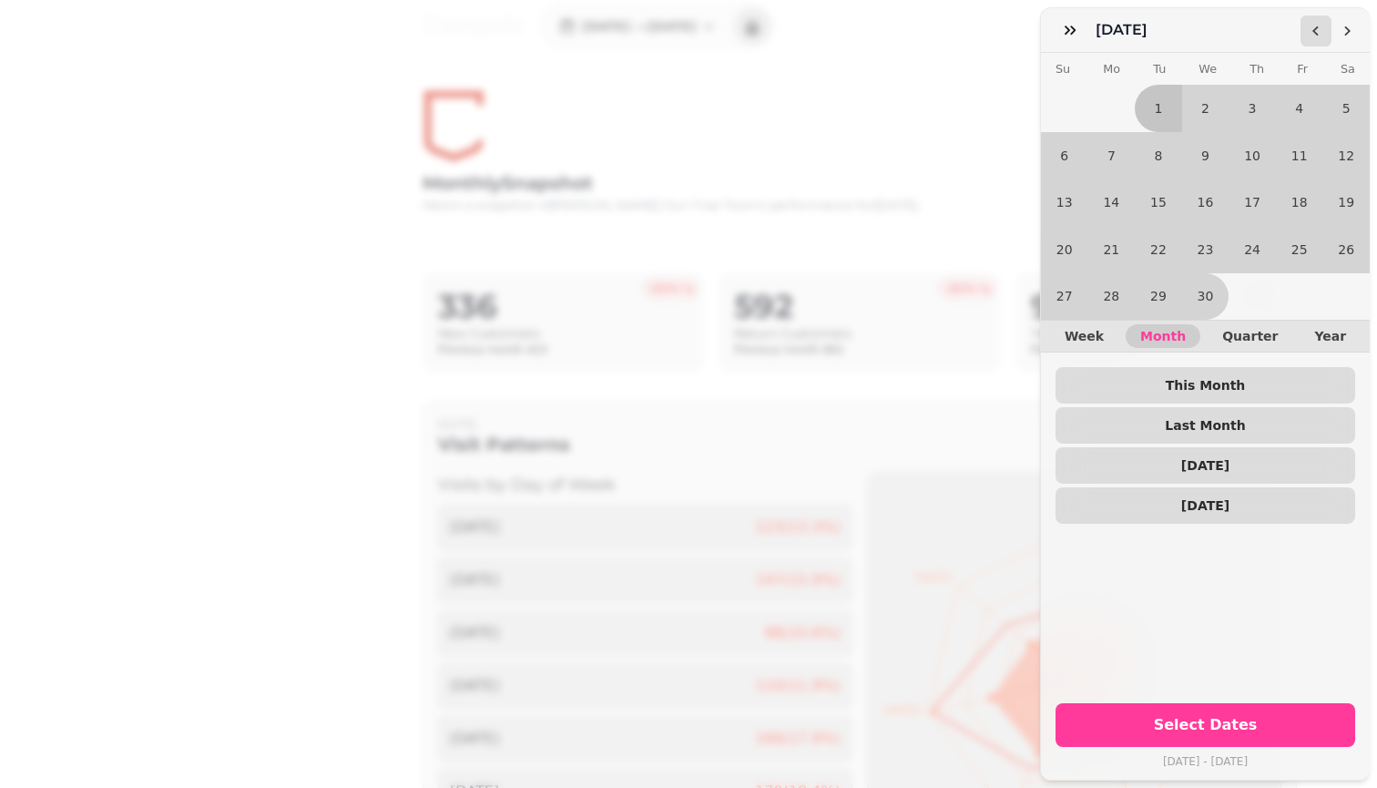
click at [677, 33] on icon "Go to the Previous Month" at bounding box center [1316, 31] width 15 height 15
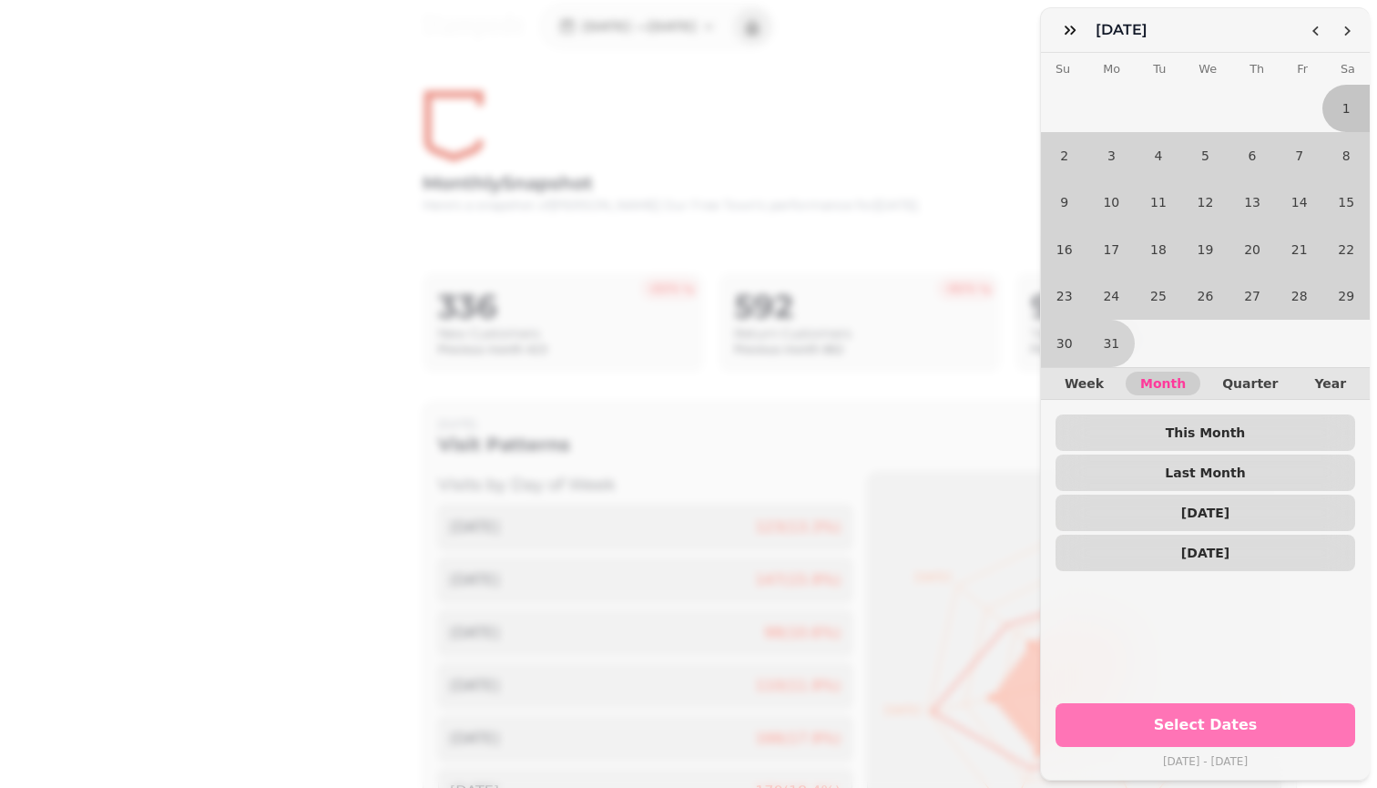
click at [677, 716] on button "Select Dates" at bounding box center [1205, 725] width 300 height 44
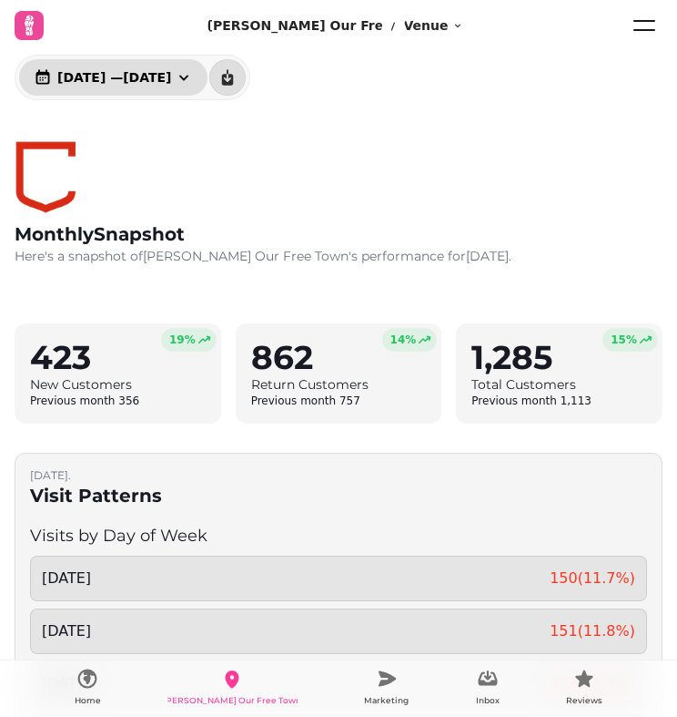
click at [46, 75] on icon "button" at bounding box center [43, 76] width 14 height 15
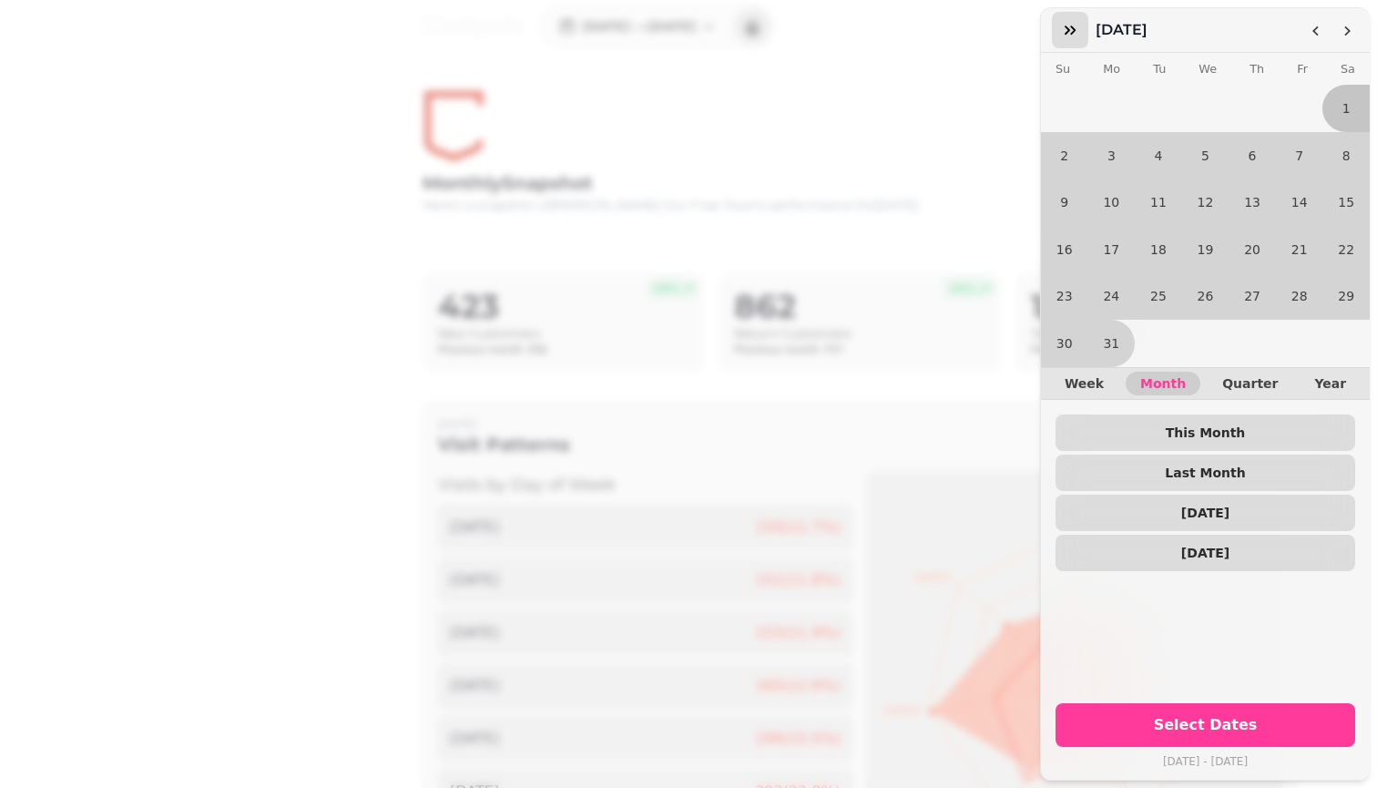
click at [677, 31] on icon "button" at bounding box center [1070, 29] width 11 height 9
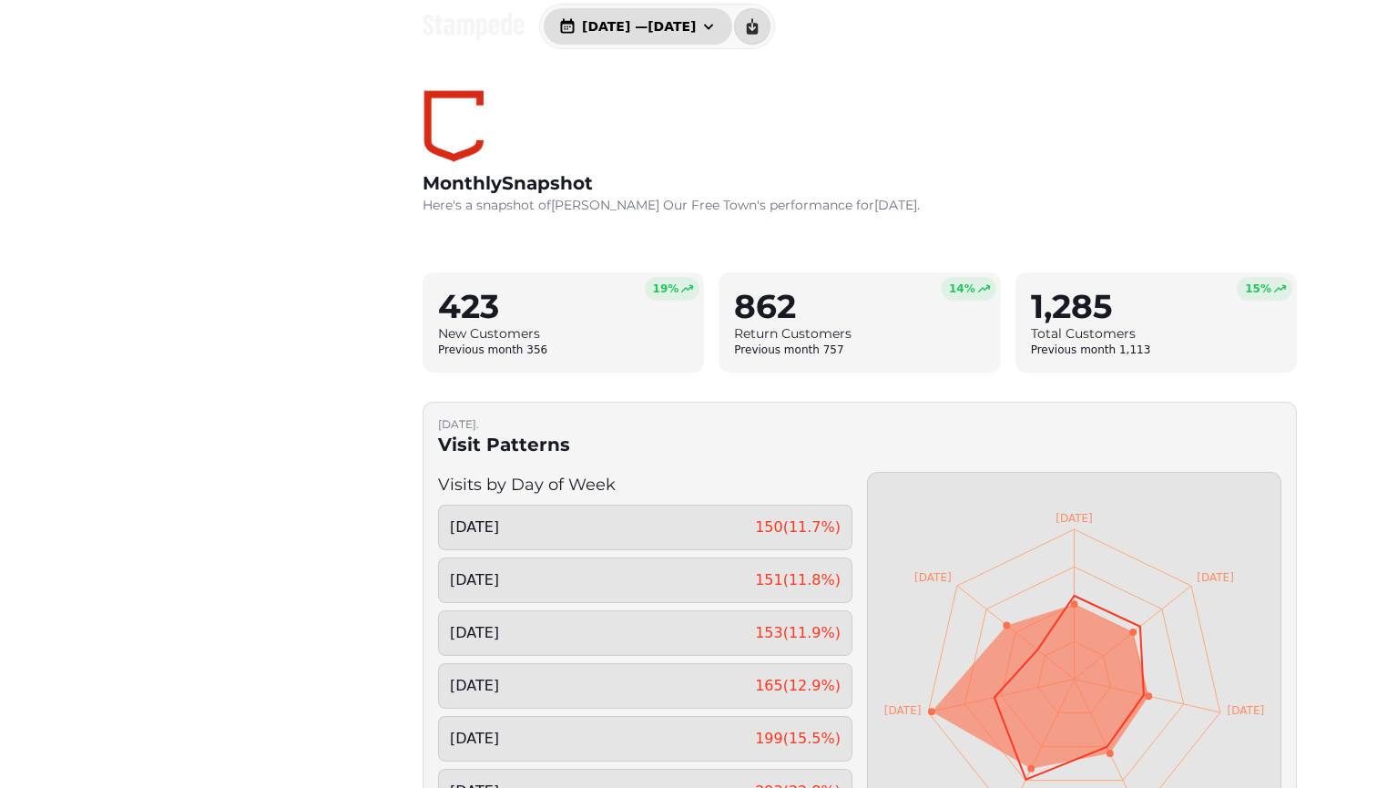
click at [677, 25] on icon "button" at bounding box center [708, 26] width 9 height 5
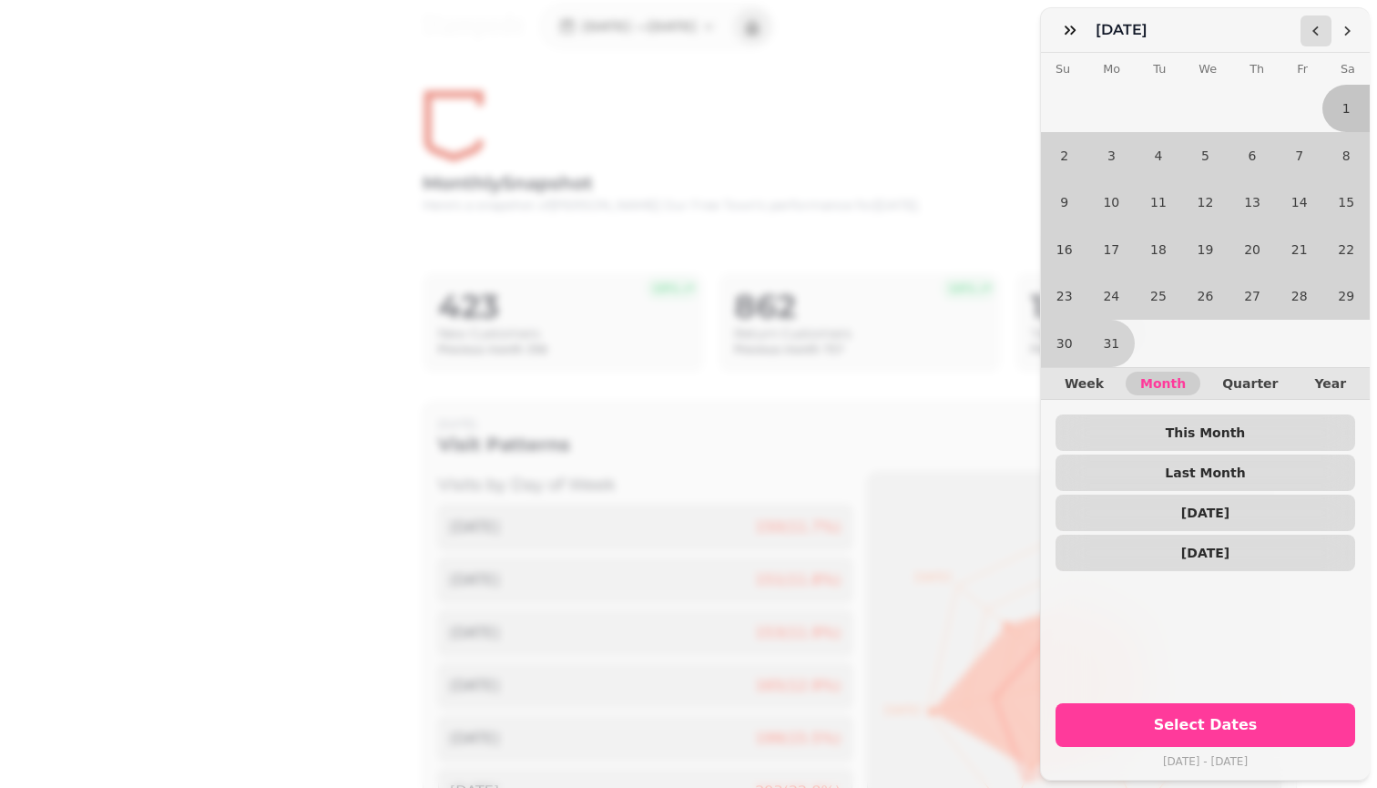
click at [677, 32] on polygon "Go to the Previous Month" at bounding box center [1315, 31] width 6 height 10
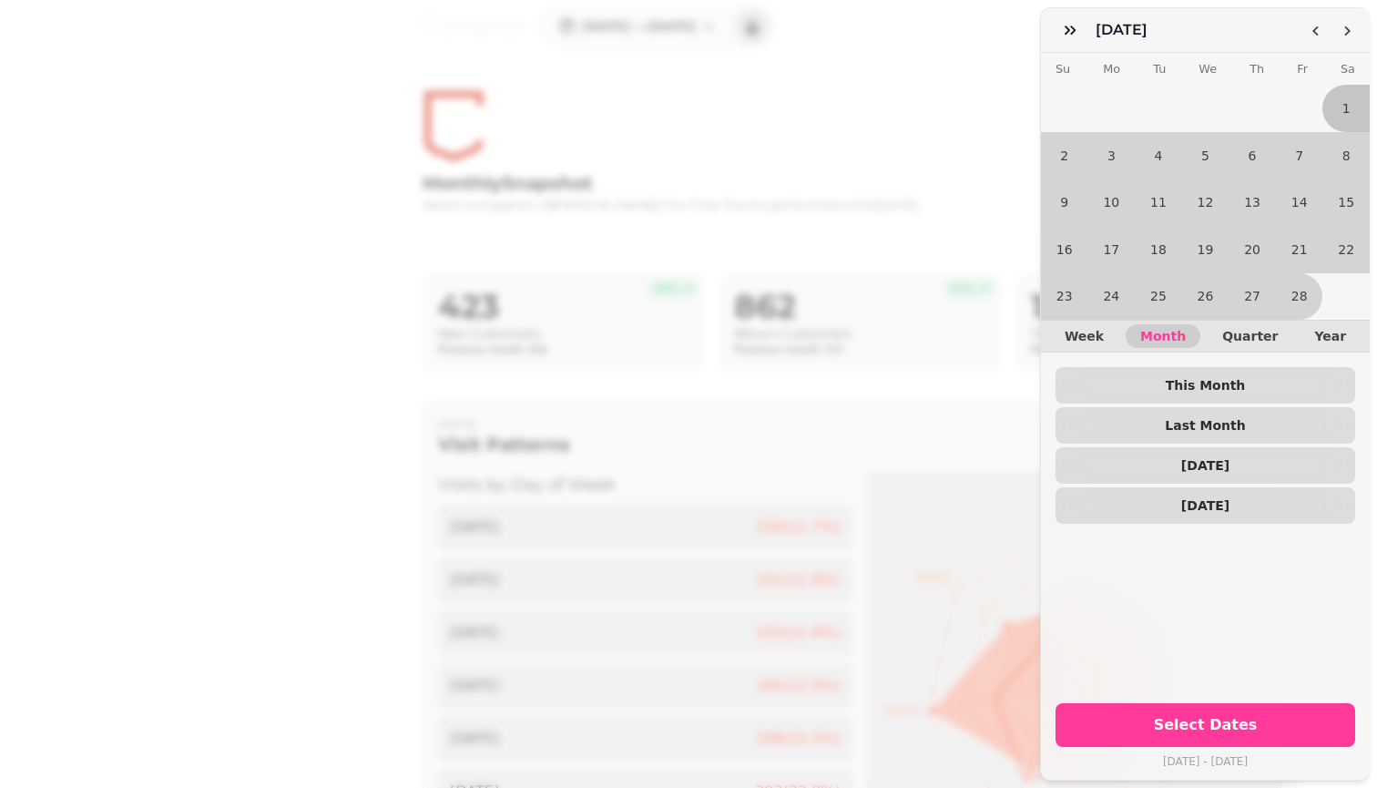
click at [677, 716] on div "Select Dates [DATE] - [DATE]" at bounding box center [1205, 733] width 329 height 91
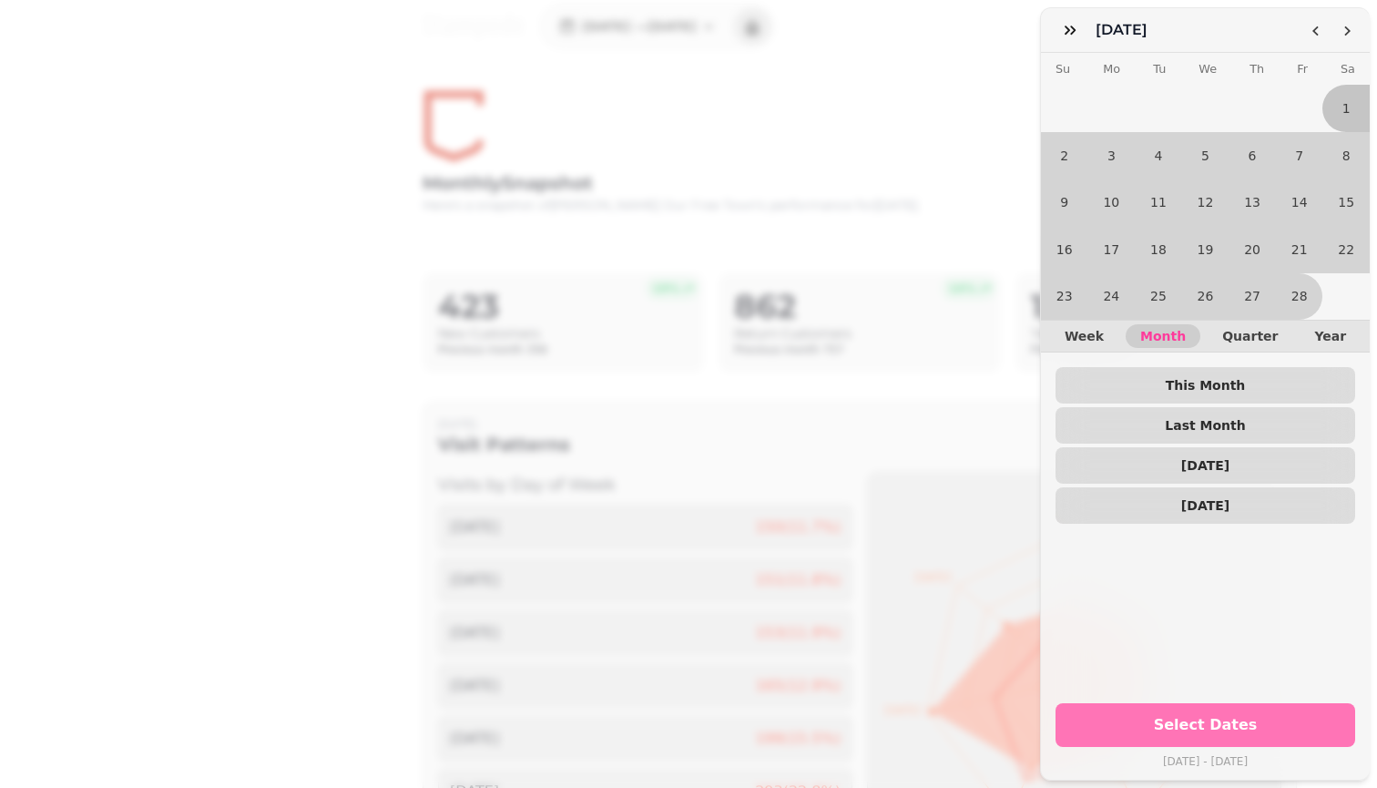
click at [677, 716] on button "Select Dates" at bounding box center [1205, 725] width 300 height 44
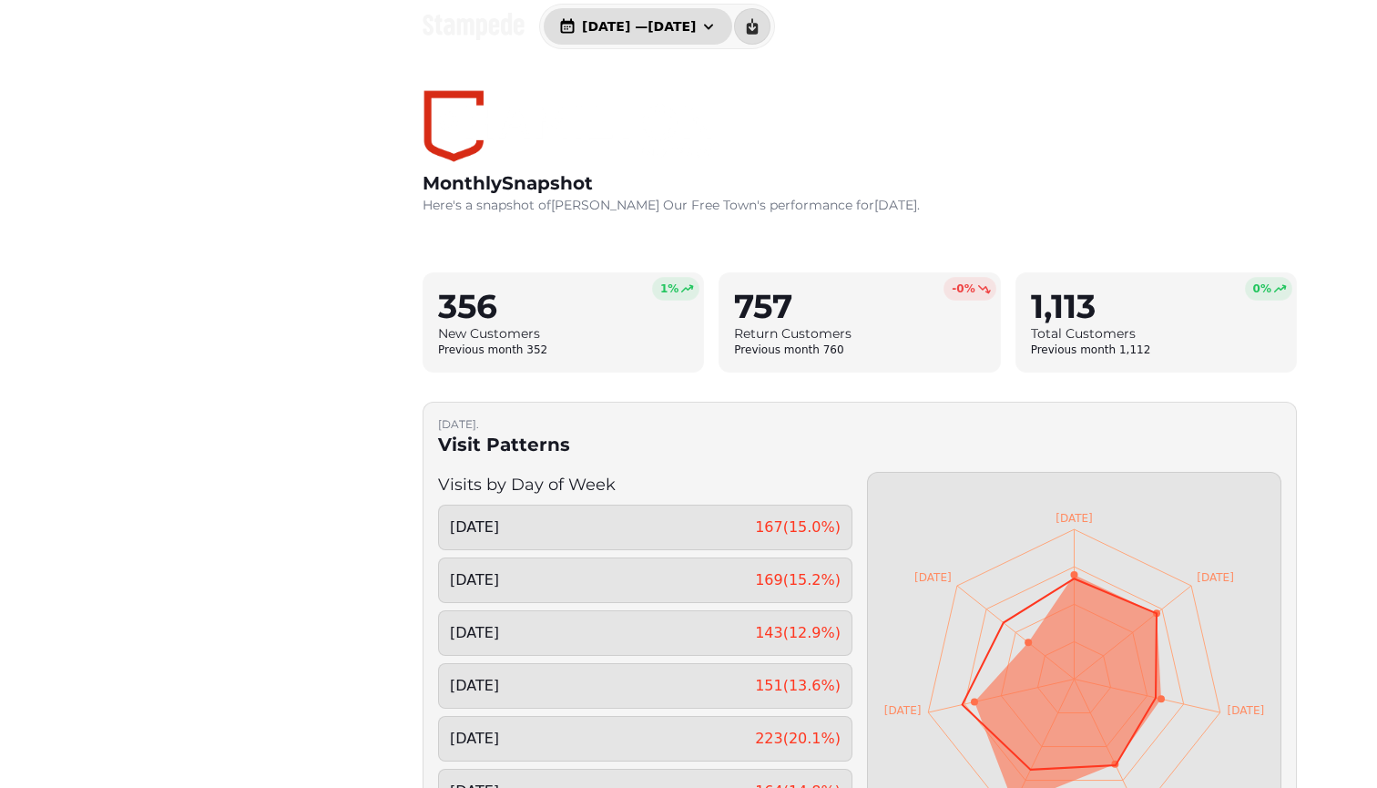
click at [677, 27] on span "[DATE] — [DATE]" at bounding box center [639, 26] width 114 height 13
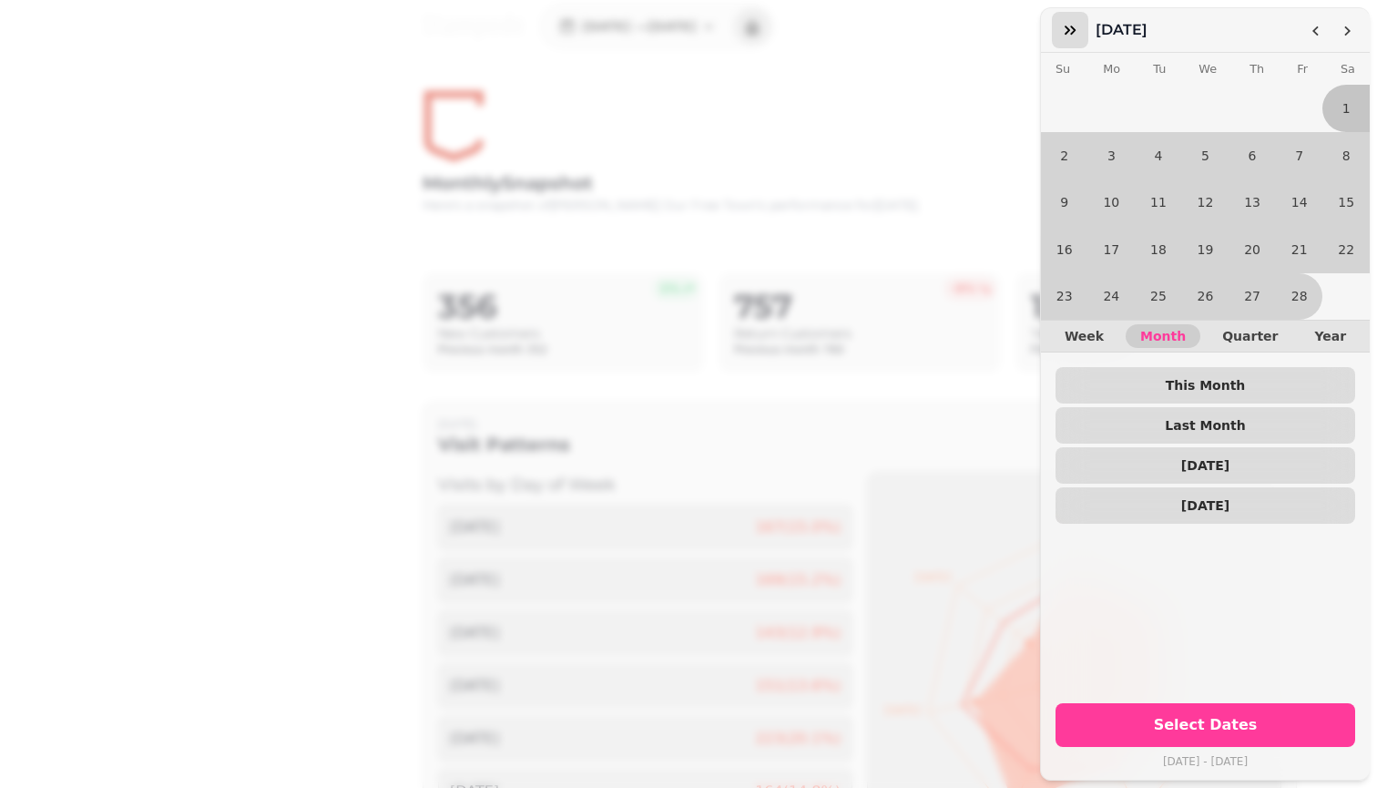
click at [677, 31] on icon "button" at bounding box center [1070, 30] width 18 height 18
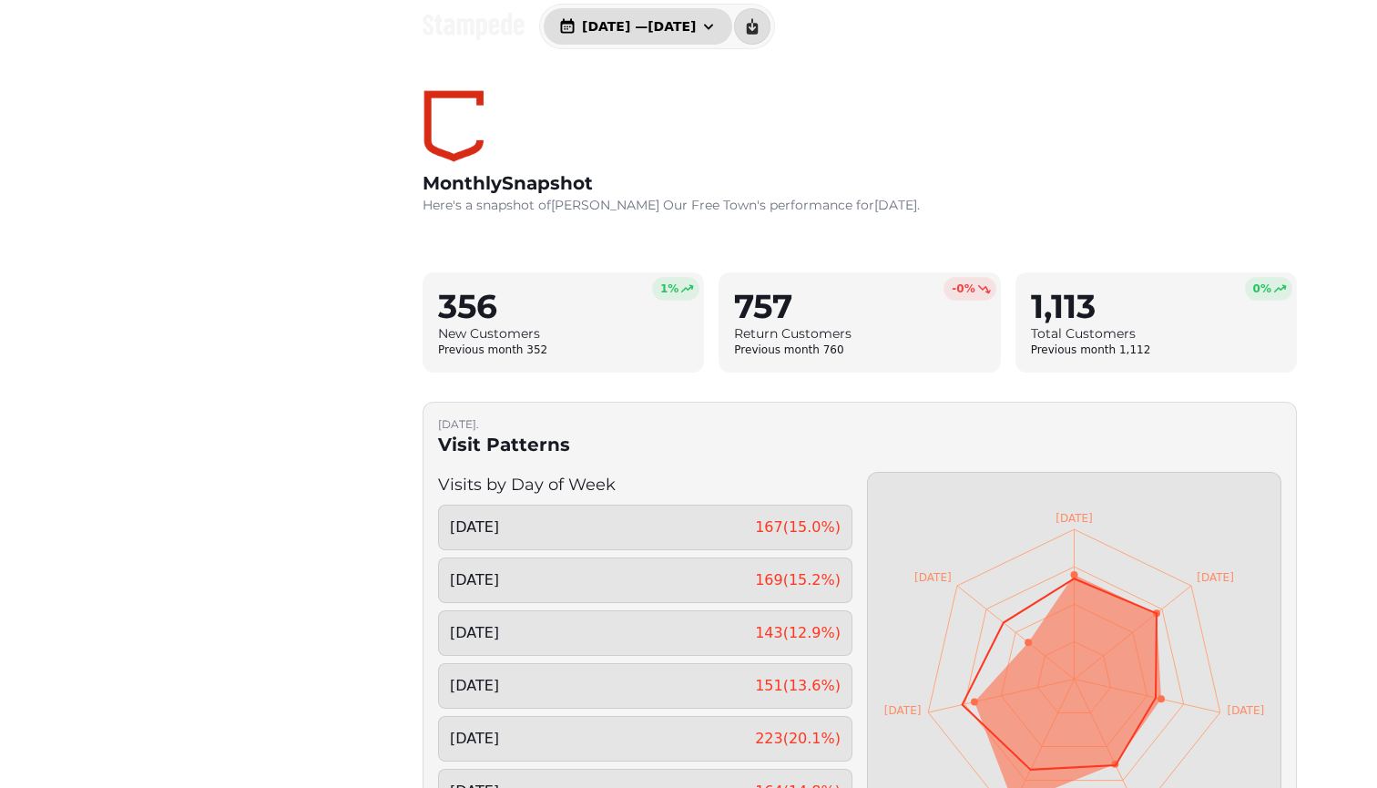
click at [677, 24] on span "[DATE] — [DATE]" at bounding box center [639, 26] width 114 height 13
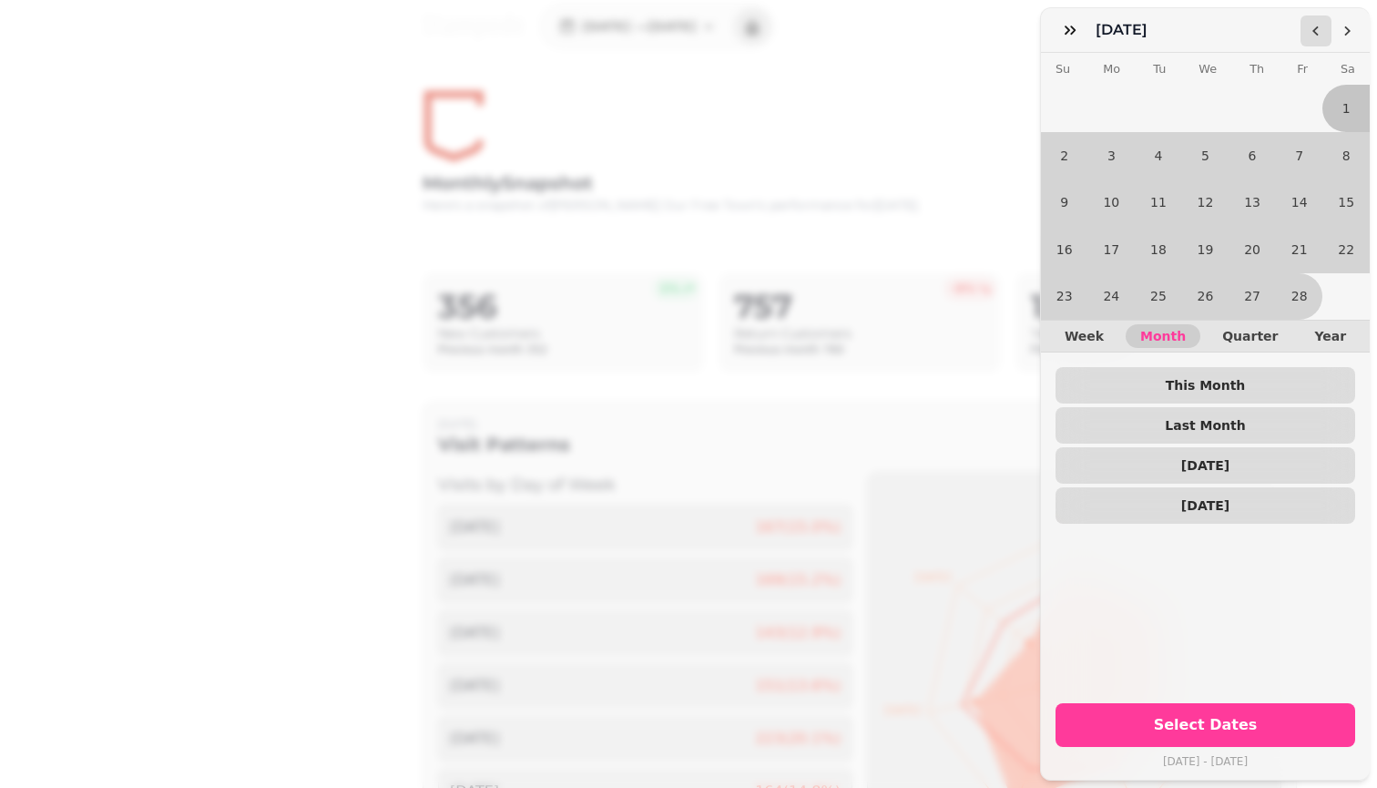
click at [677, 29] on polygon "Go to the Previous Month" at bounding box center [1315, 31] width 6 height 10
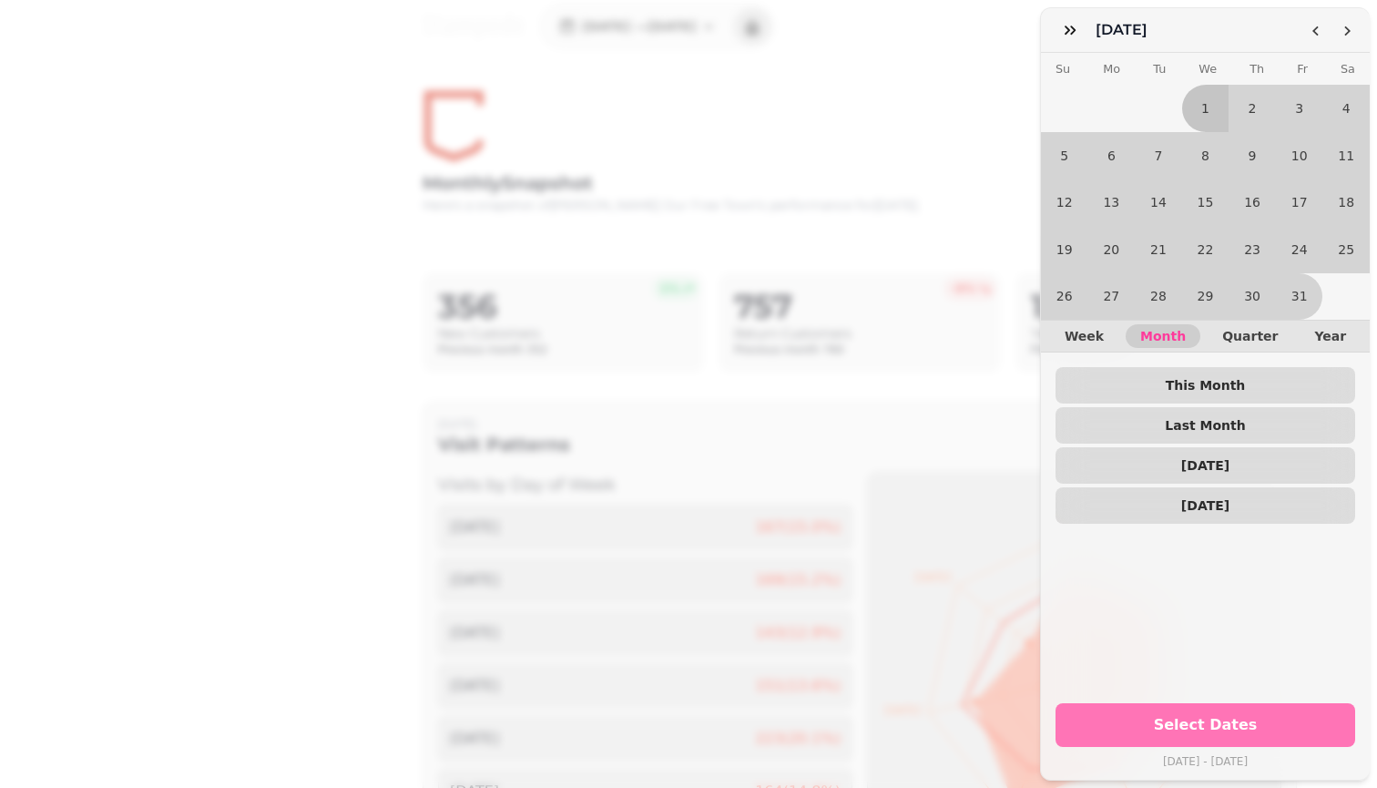
click at [677, 716] on span "Select Dates" at bounding box center [1205, 725] width 256 height 15
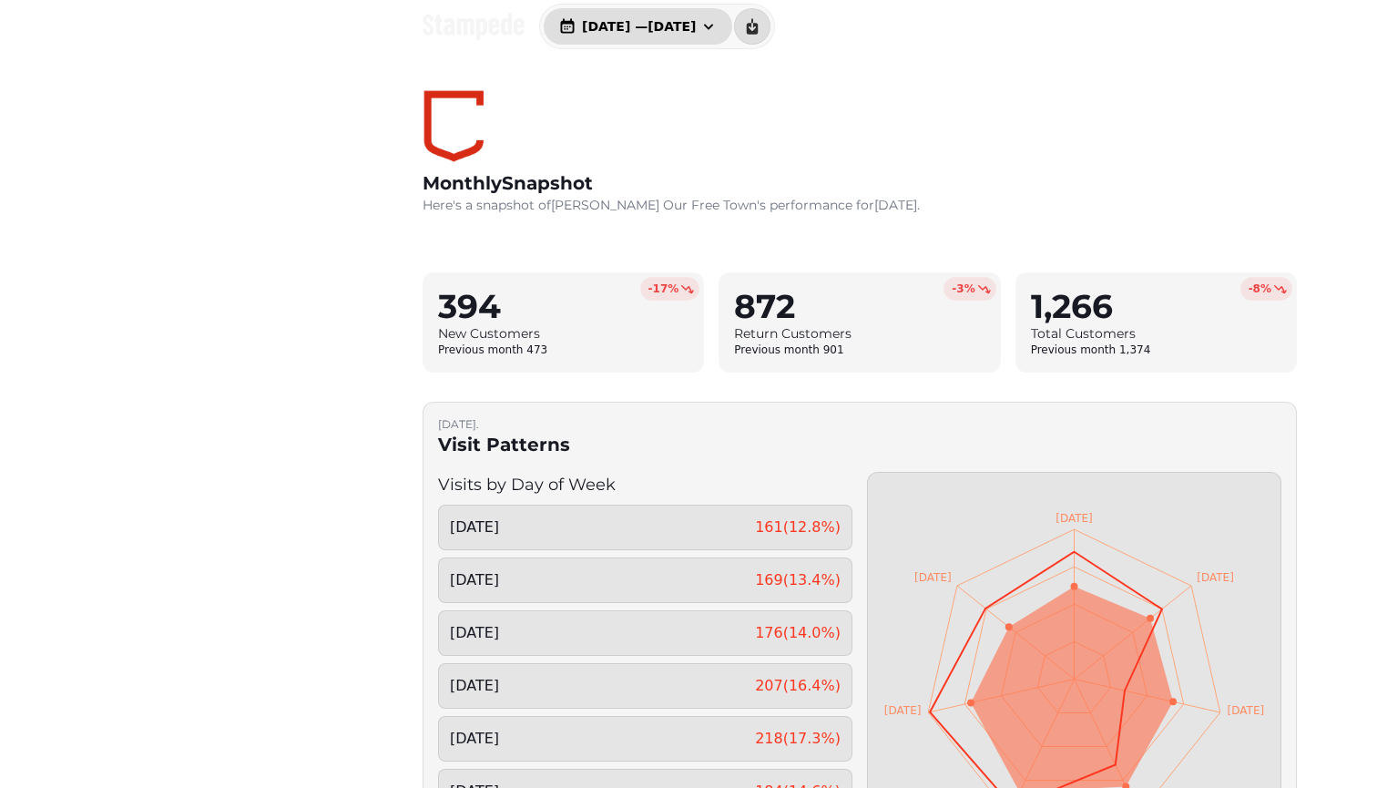
click at [643, 27] on span "[DATE] — [DATE]" at bounding box center [639, 26] width 114 height 13
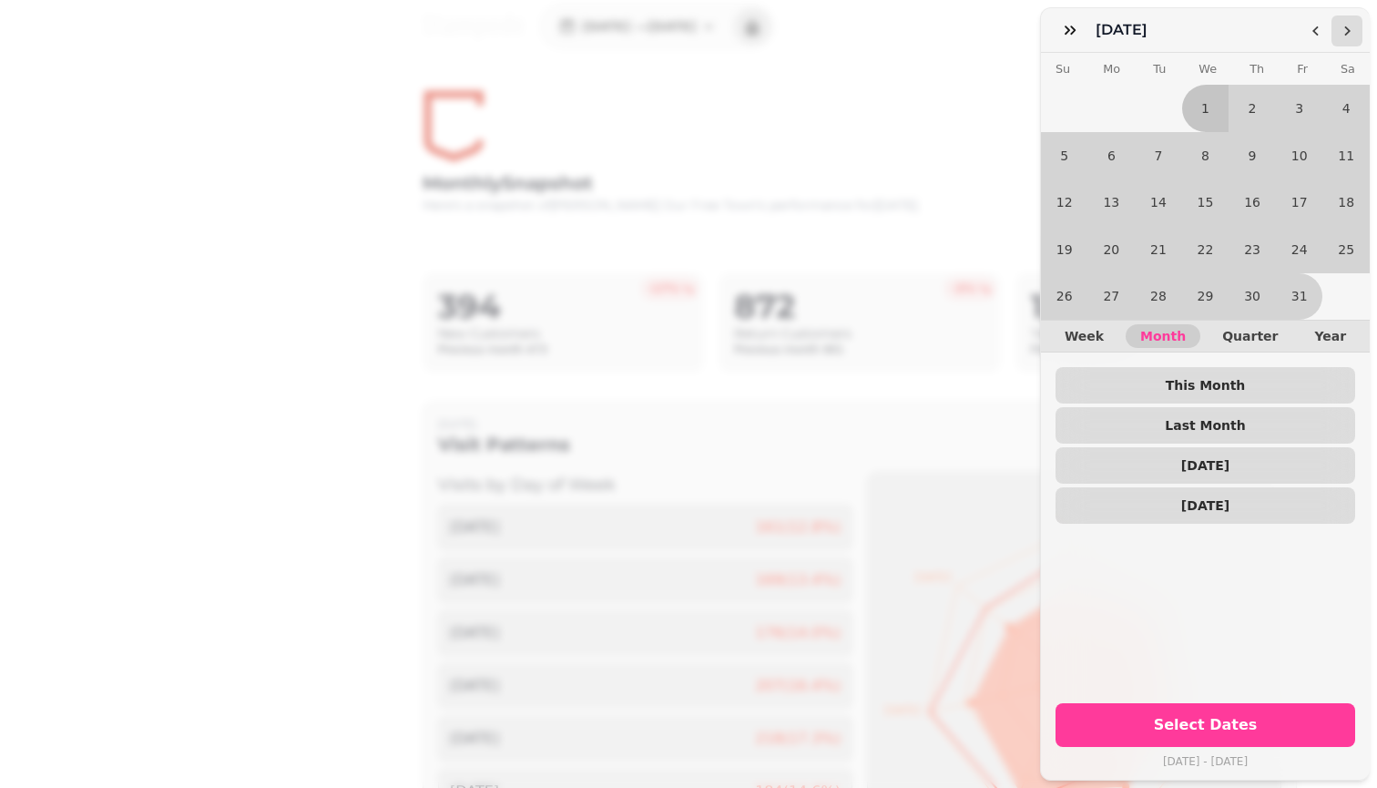
click at [677, 25] on icon "Go to the Next Month" at bounding box center [1347, 31] width 15 height 15
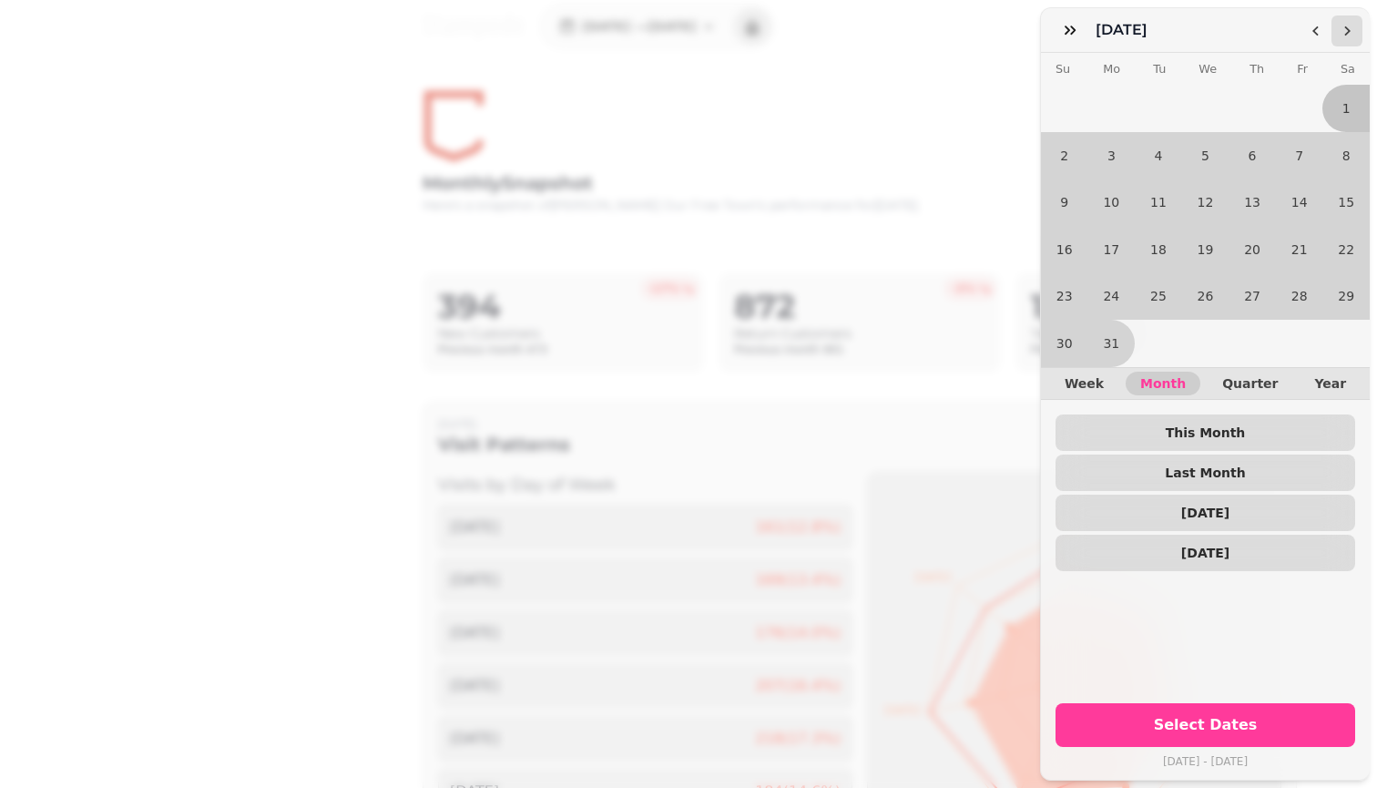
click at [677, 25] on icon "Go to the Next Month" at bounding box center [1347, 31] width 15 height 15
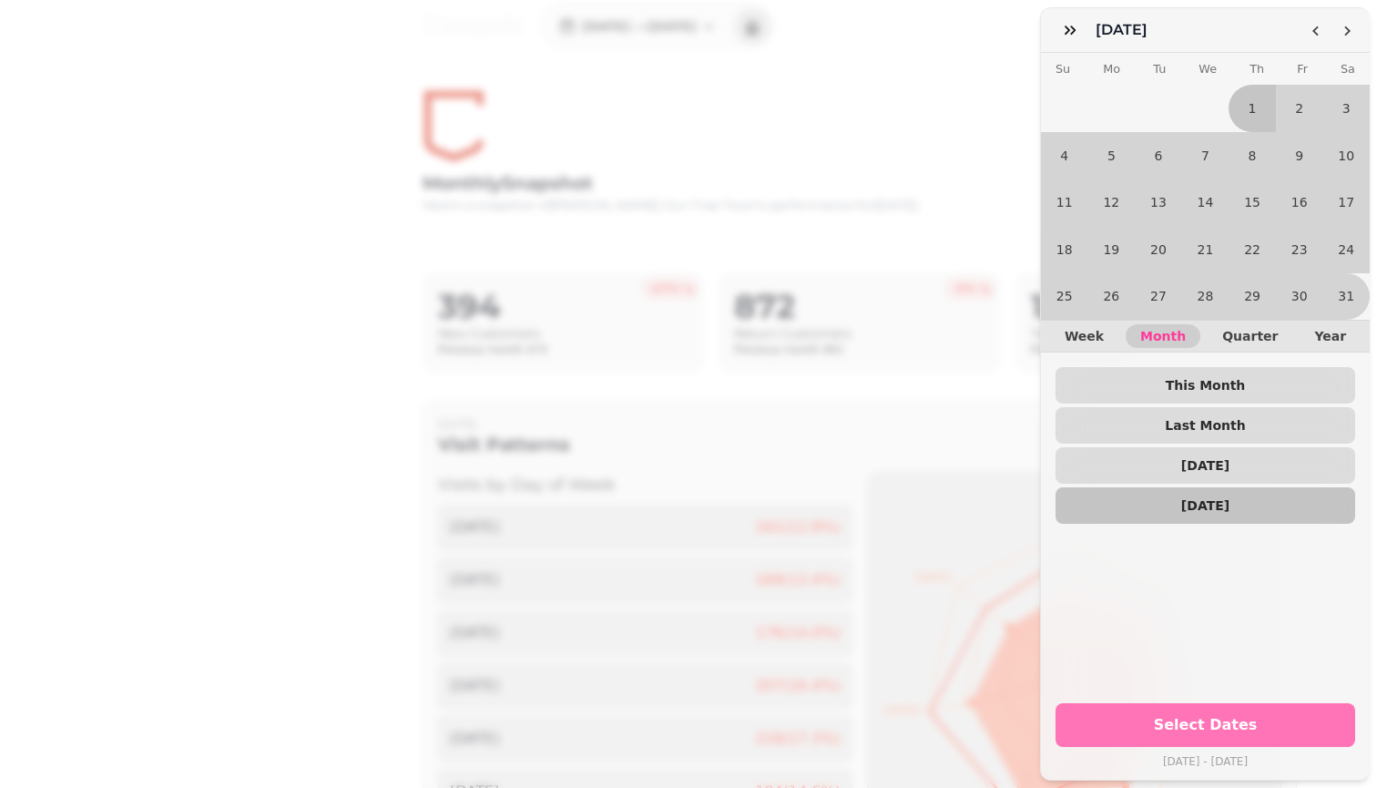
click at [677, 716] on span "Select Dates" at bounding box center [1205, 725] width 256 height 15
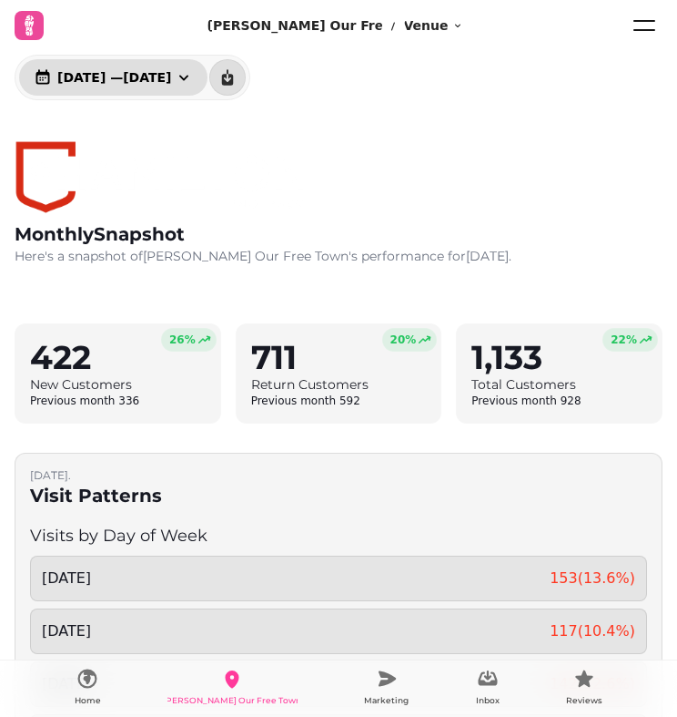
click at [74, 77] on span "[DATE] — [DATE]" at bounding box center [114, 77] width 114 height 13
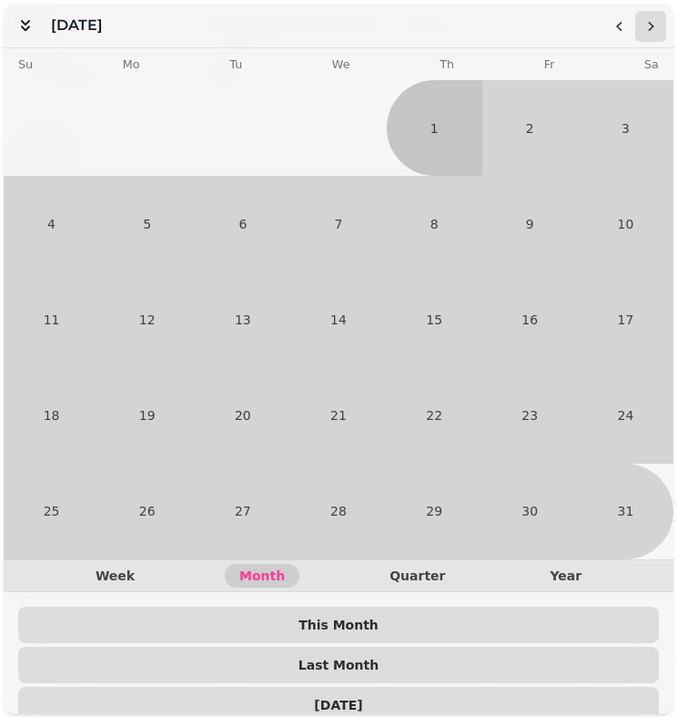
click at [652, 28] on polygon "Go to the Next Month" at bounding box center [651, 27] width 6 height 10
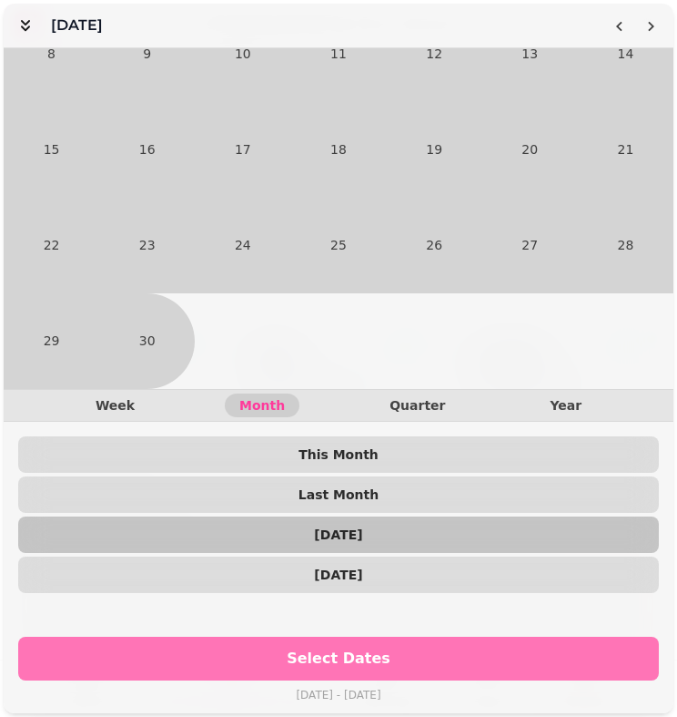
scroll to position [170, 0]
click at [324, 651] on span "Select Dates" at bounding box center [338, 658] width 597 height 15
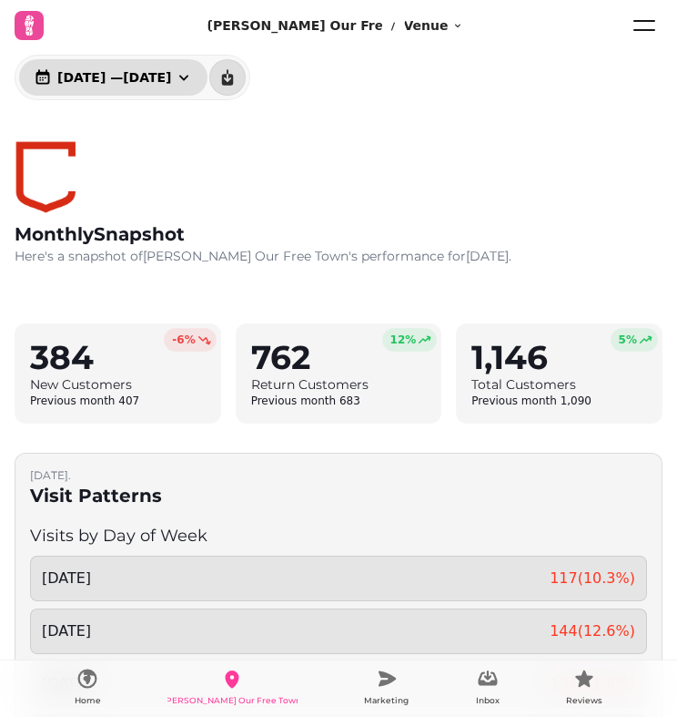
click at [166, 78] on span "[DATE] — [DATE]" at bounding box center [114, 77] width 114 height 13
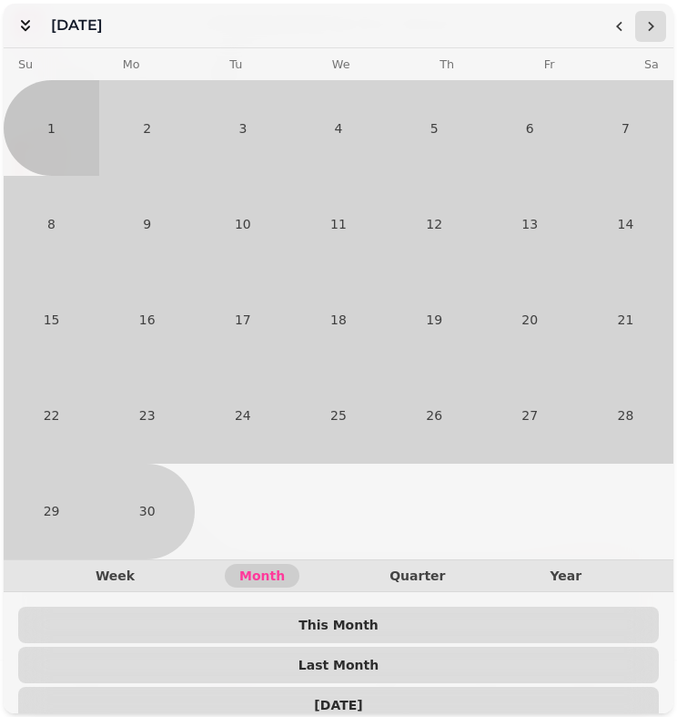
click at [654, 35] on button "Go to the Next Month" at bounding box center [651, 26] width 31 height 31
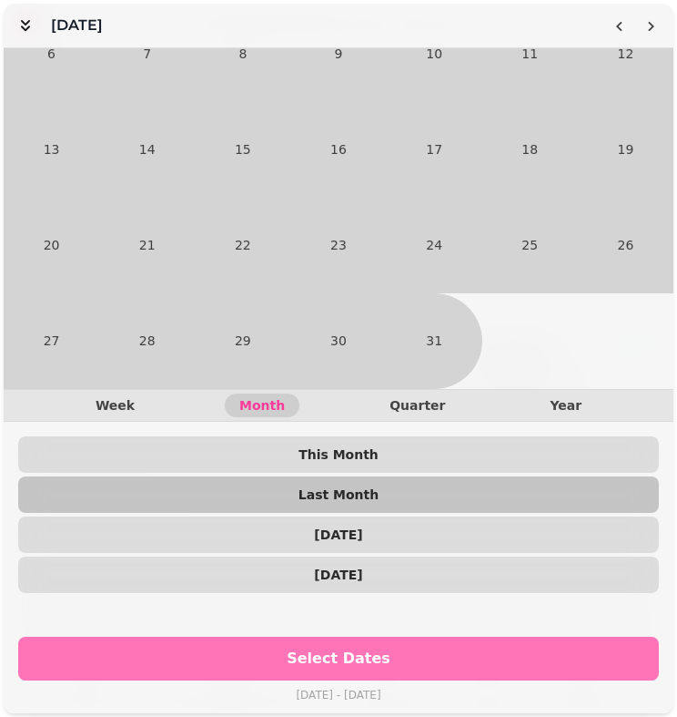
scroll to position [170, 0]
click at [363, 657] on span "Select Dates" at bounding box center [338, 658] width 597 height 15
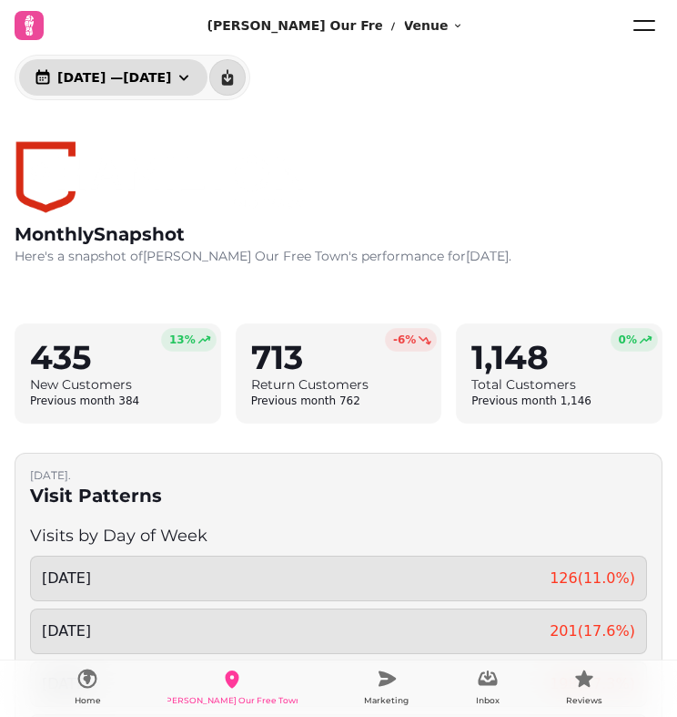
click at [171, 72] on span "[DATE] — [DATE]" at bounding box center [114, 77] width 114 height 13
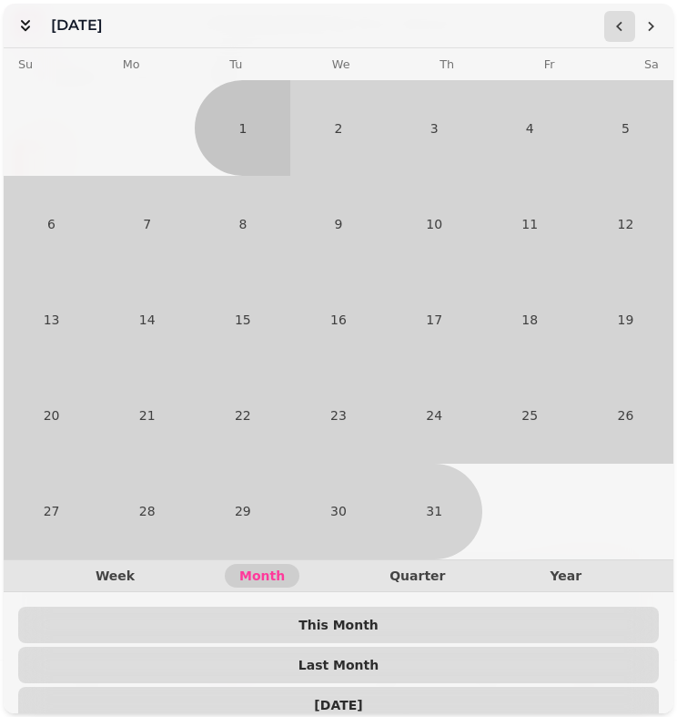
click at [618, 29] on icon "Go to the Previous Month" at bounding box center [620, 26] width 15 height 15
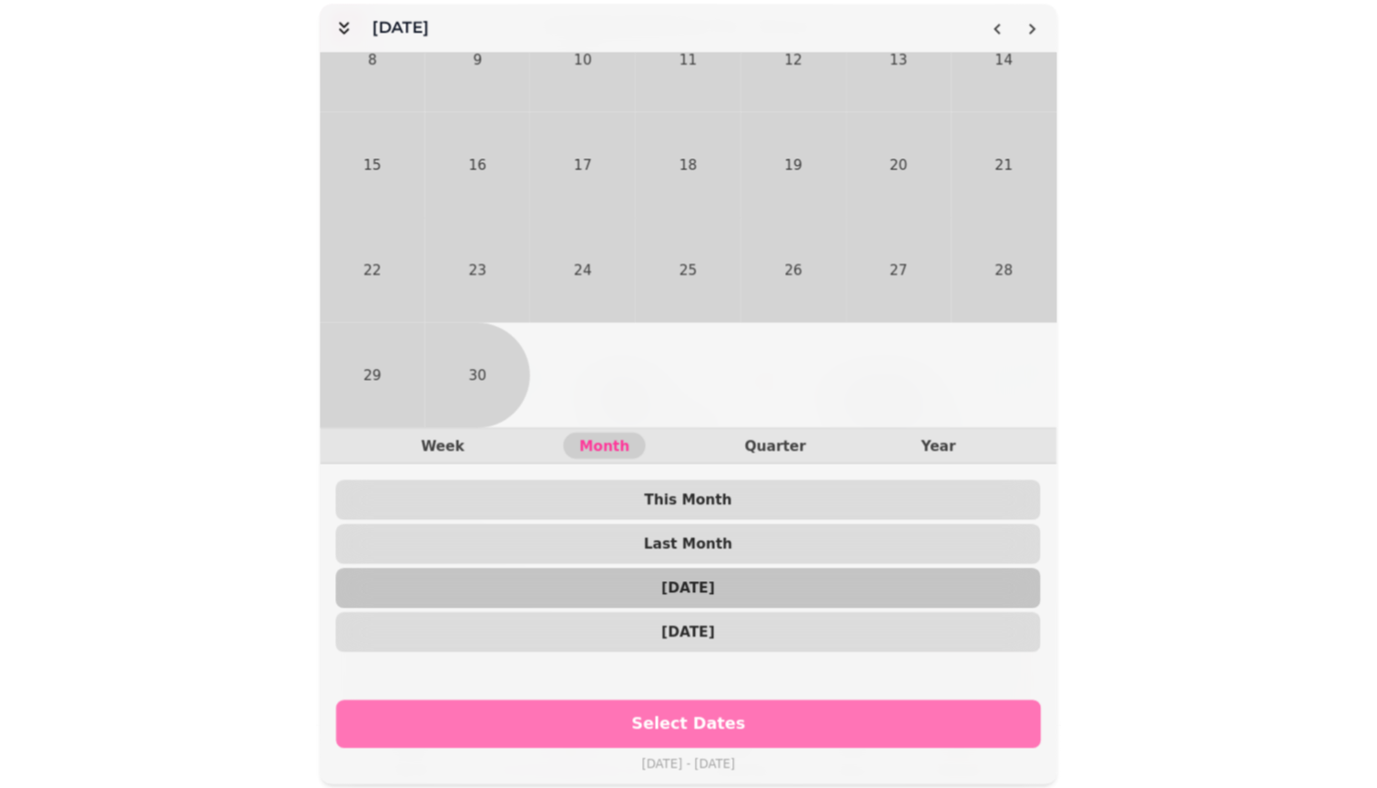
scroll to position [170, 0]
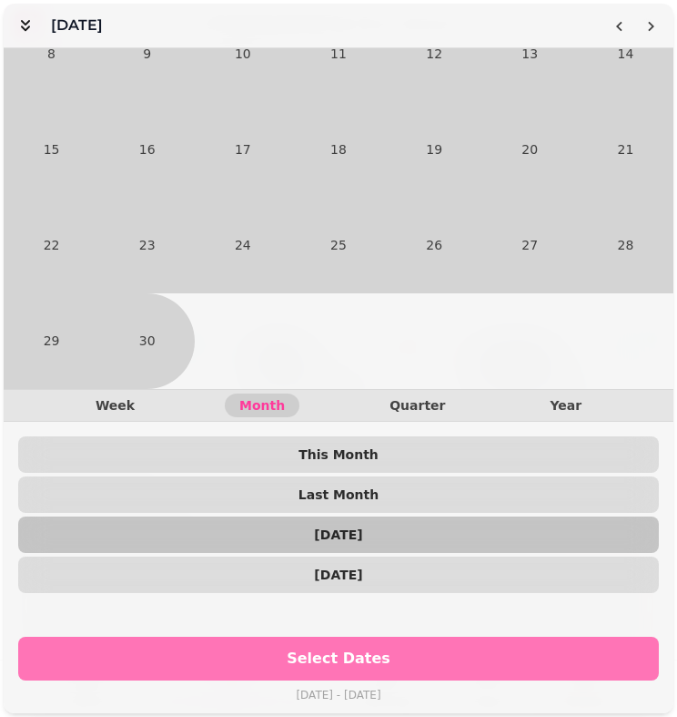
click at [215, 656] on span "Select Dates" at bounding box center [338, 658] width 597 height 15
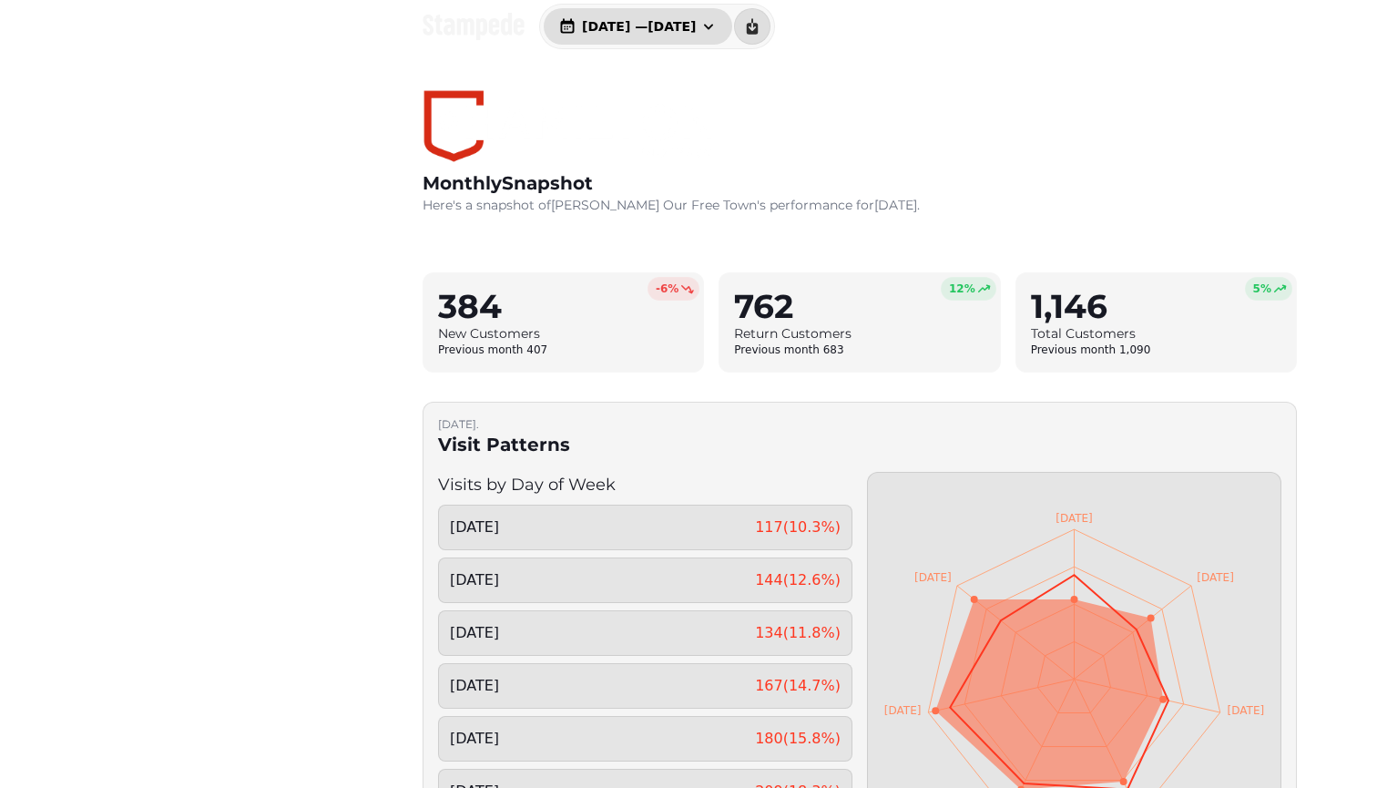
click at [677, 20] on icon "button" at bounding box center [708, 26] width 18 height 18
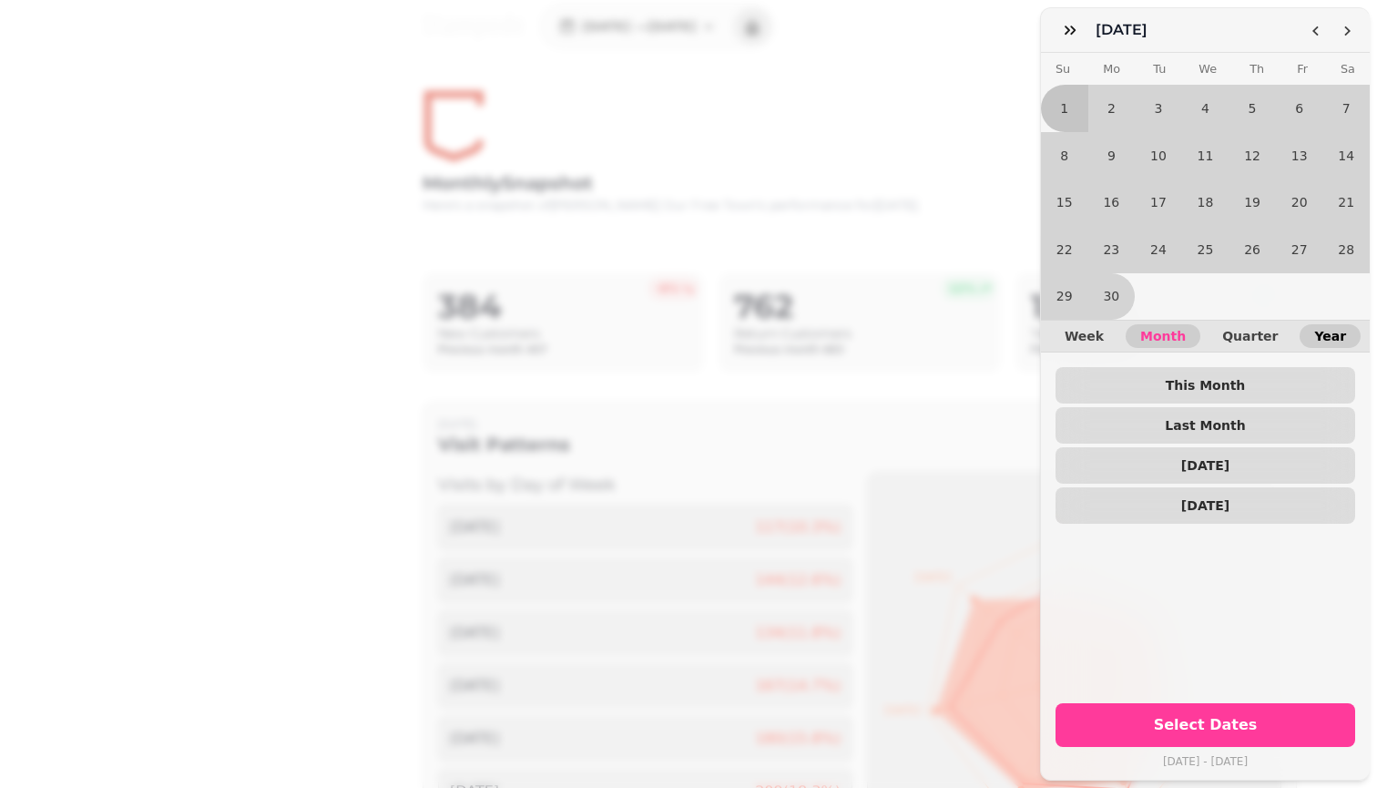
click at [677, 341] on span "Year" at bounding box center [1330, 336] width 32 height 13
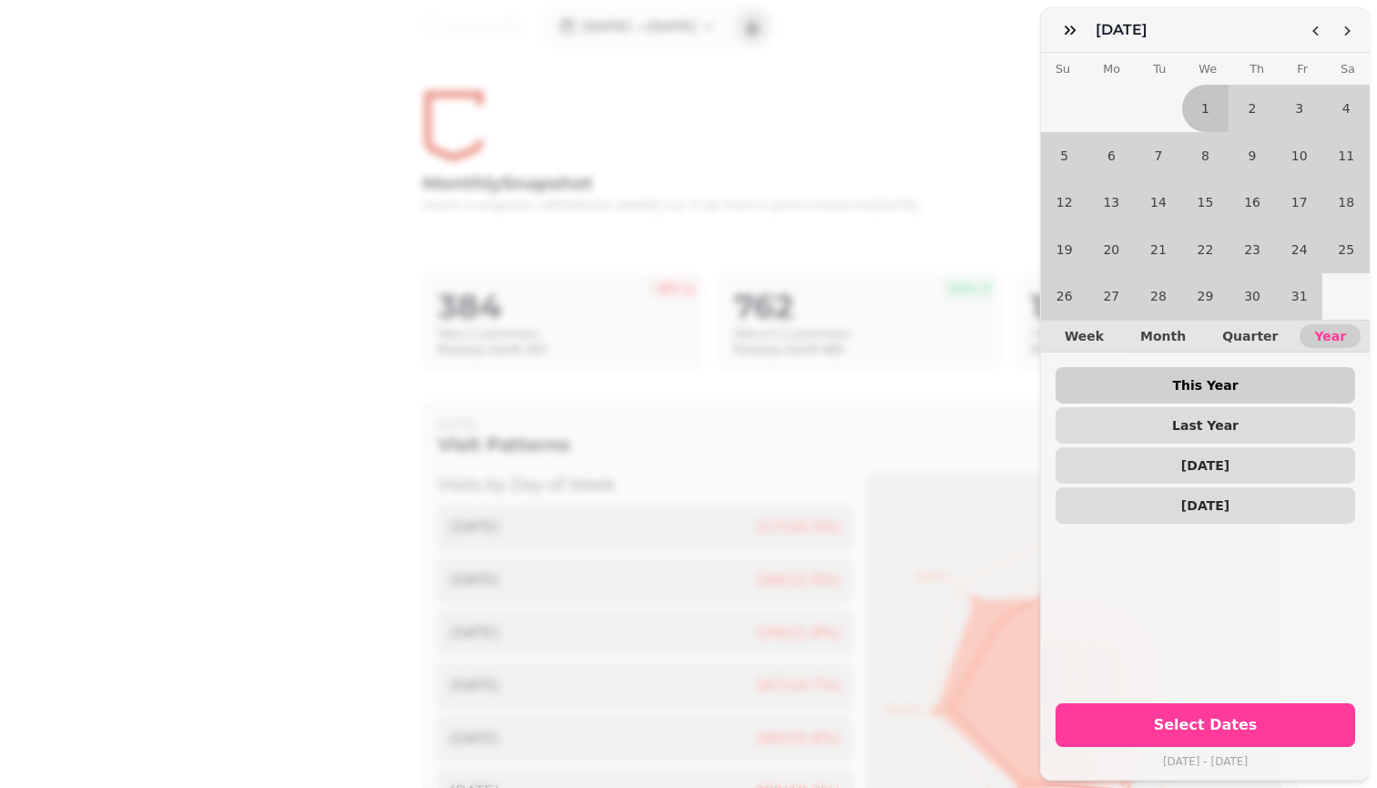
click at [677, 386] on span "This Year" at bounding box center [1205, 385] width 270 height 13
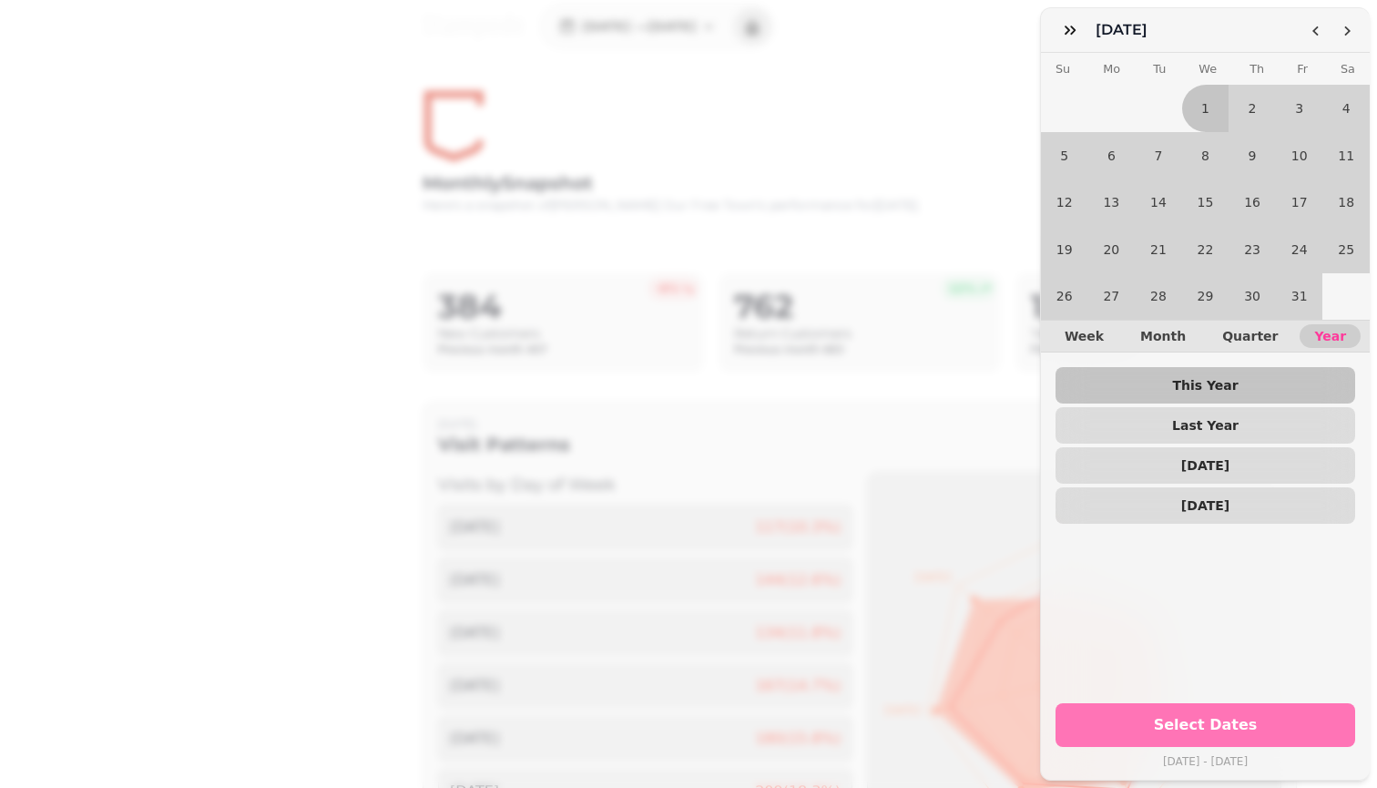
click at [677, 716] on span "Select Dates" at bounding box center [1205, 725] width 256 height 15
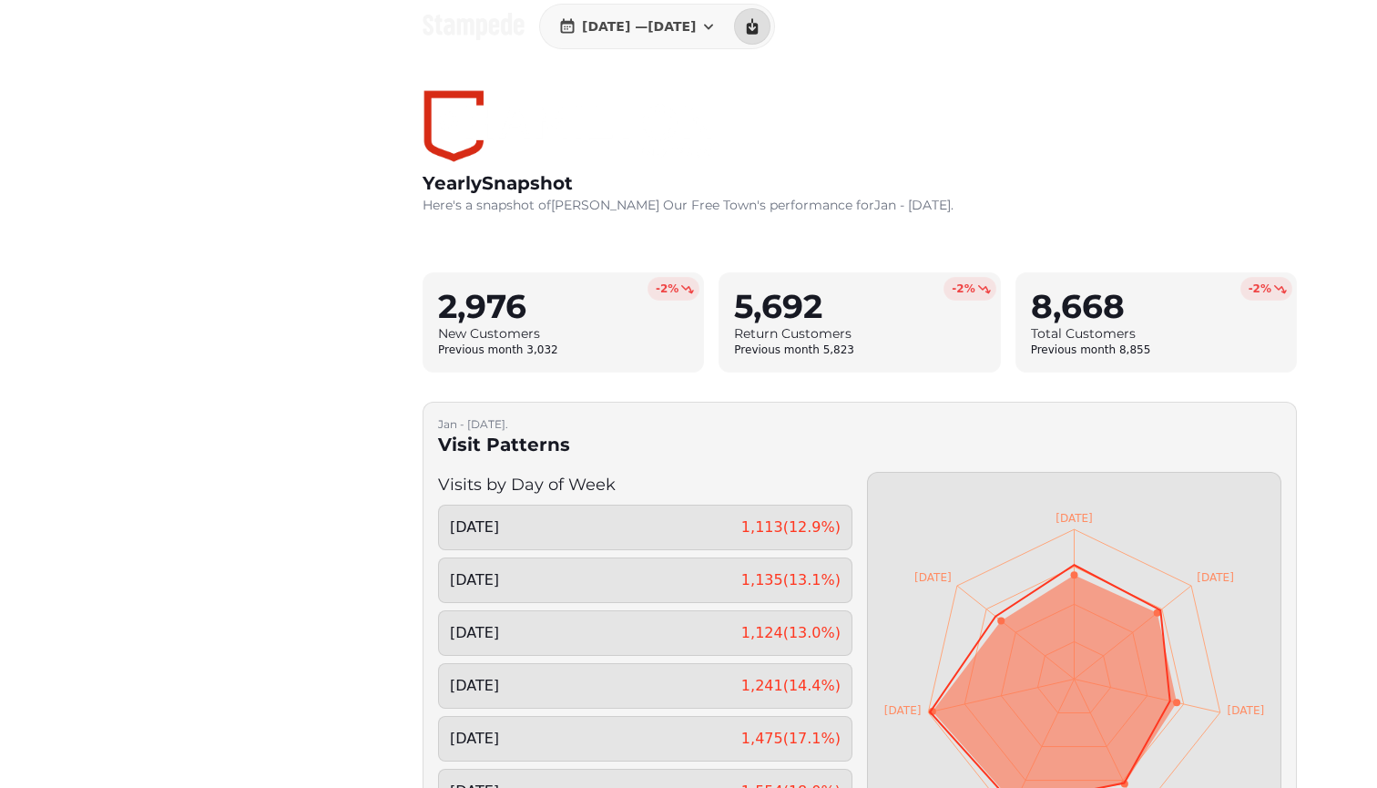
click at [677, 330] on h3 "Total Customers" at bounding box center [1156, 333] width 250 height 18
click at [472, 49] on div "yearly Snapshot Here's a snapshot of [PERSON_NAME] Our Free Town 's performance…" at bounding box center [859, 152] width 932 height 212
click at [549, 182] on h2 "yearly Snapshot" at bounding box center [688, 182] width 531 height 25
click at [428, 19] on icon at bounding box center [474, 26] width 102 height 27
click at [516, 198] on p "Here's a snapshot of [PERSON_NAME] Our Free Town 's performance for Jan - [DATE…" at bounding box center [688, 205] width 531 height 18
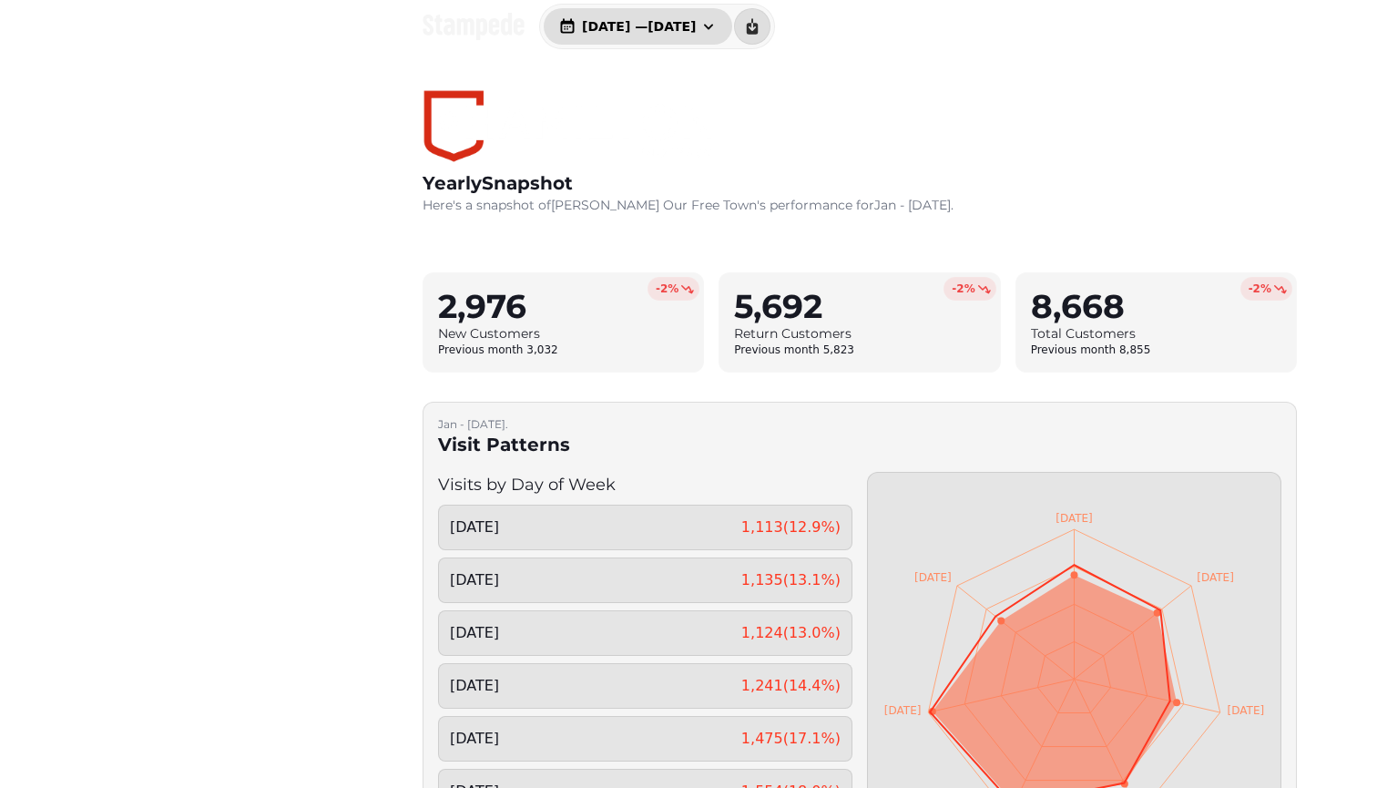
click at [655, 39] on button "[DATE] — [DATE]" at bounding box center [638, 26] width 188 height 36
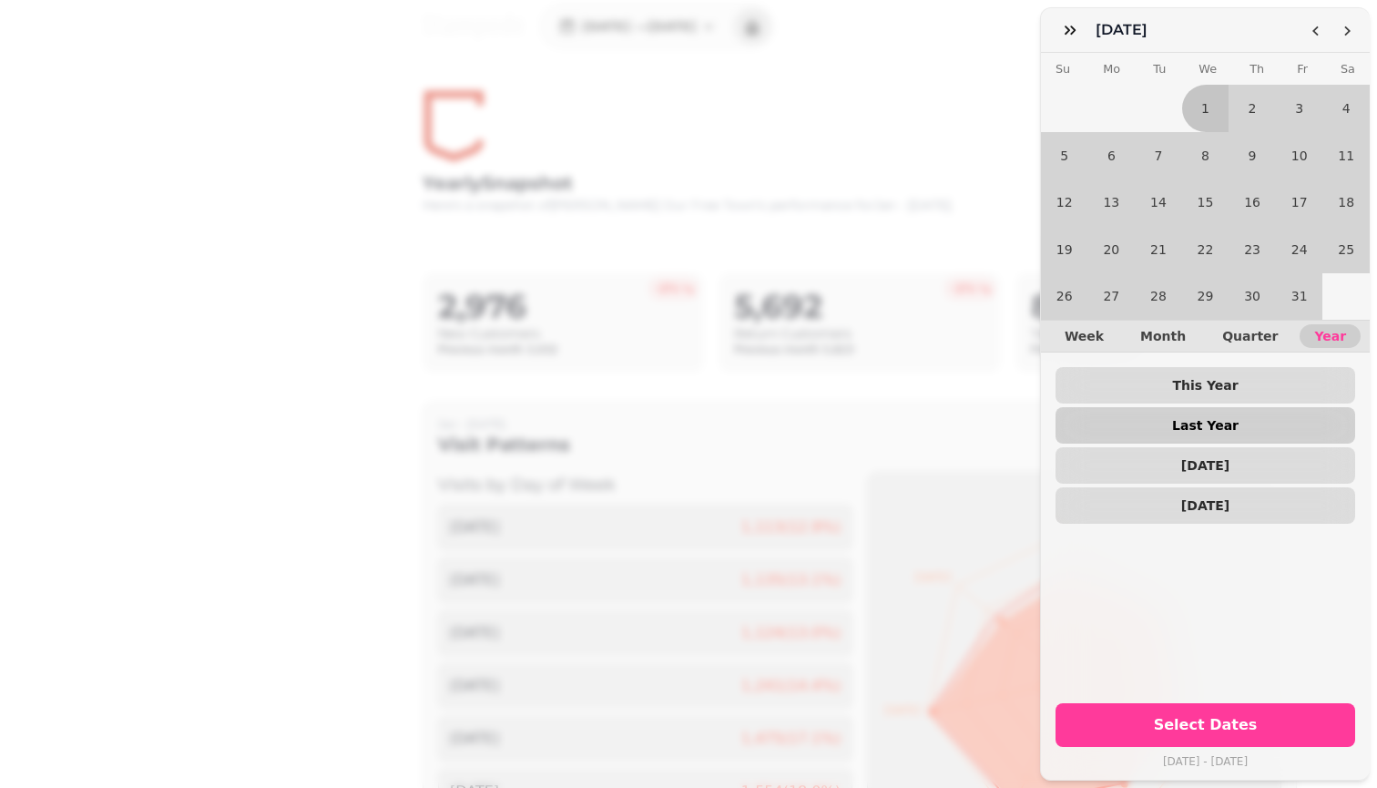
click at [677, 423] on span "Last Year" at bounding box center [1205, 425] width 270 height 13
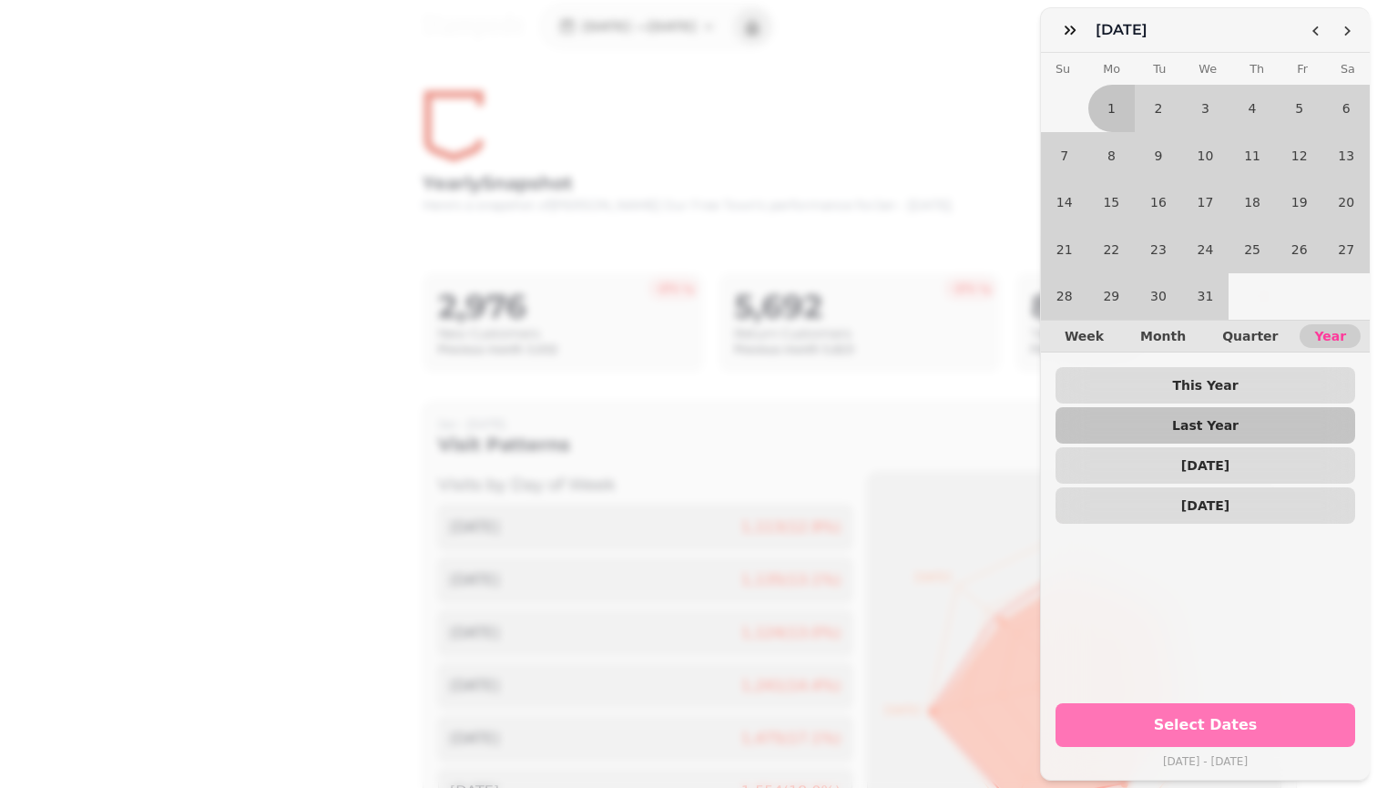
click at [677, 716] on span "Select Dates" at bounding box center [1205, 725] width 256 height 15
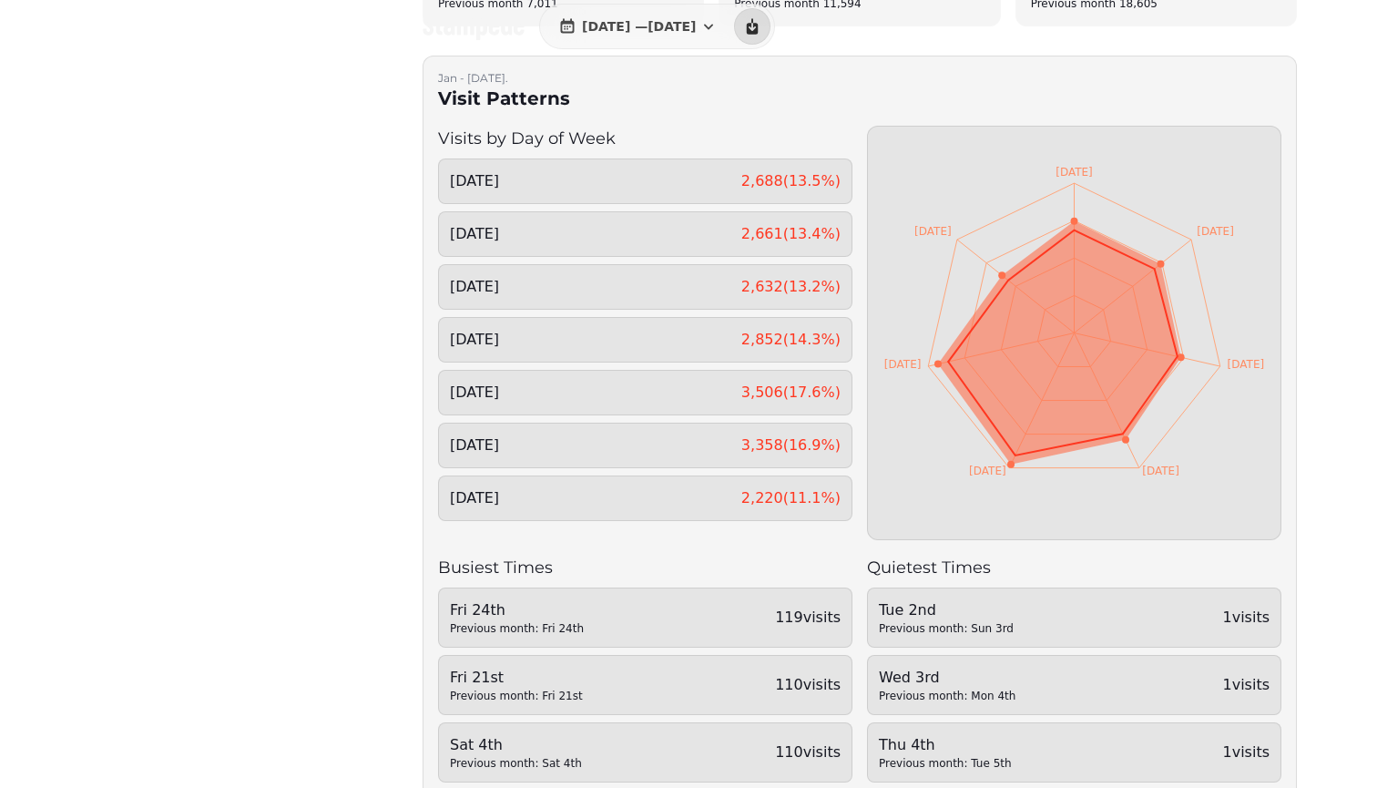
scroll to position [462, 0]
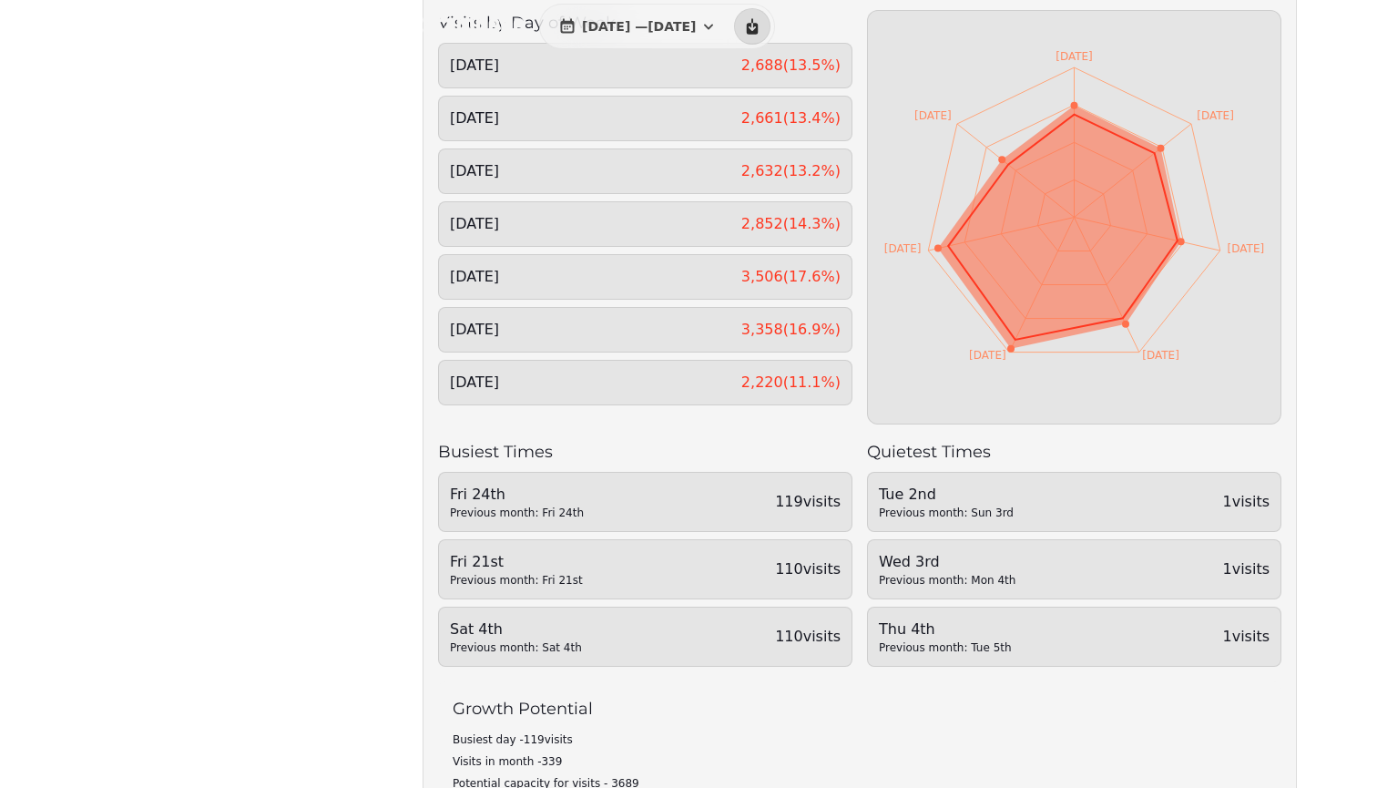
click at [677, 1] on div "Jan - [DATE] . Visit Patterns Visits by Day of Week [DATE] 2,688 ( 13.5 %) [DAT…" at bounding box center [860, 531] width 874 height 1183
click at [677, 31] on div "[DATE] — [DATE]" at bounding box center [859, 27] width 932 height 46
click at [677, 287] on icon at bounding box center [1062, 226] width 229 height 225
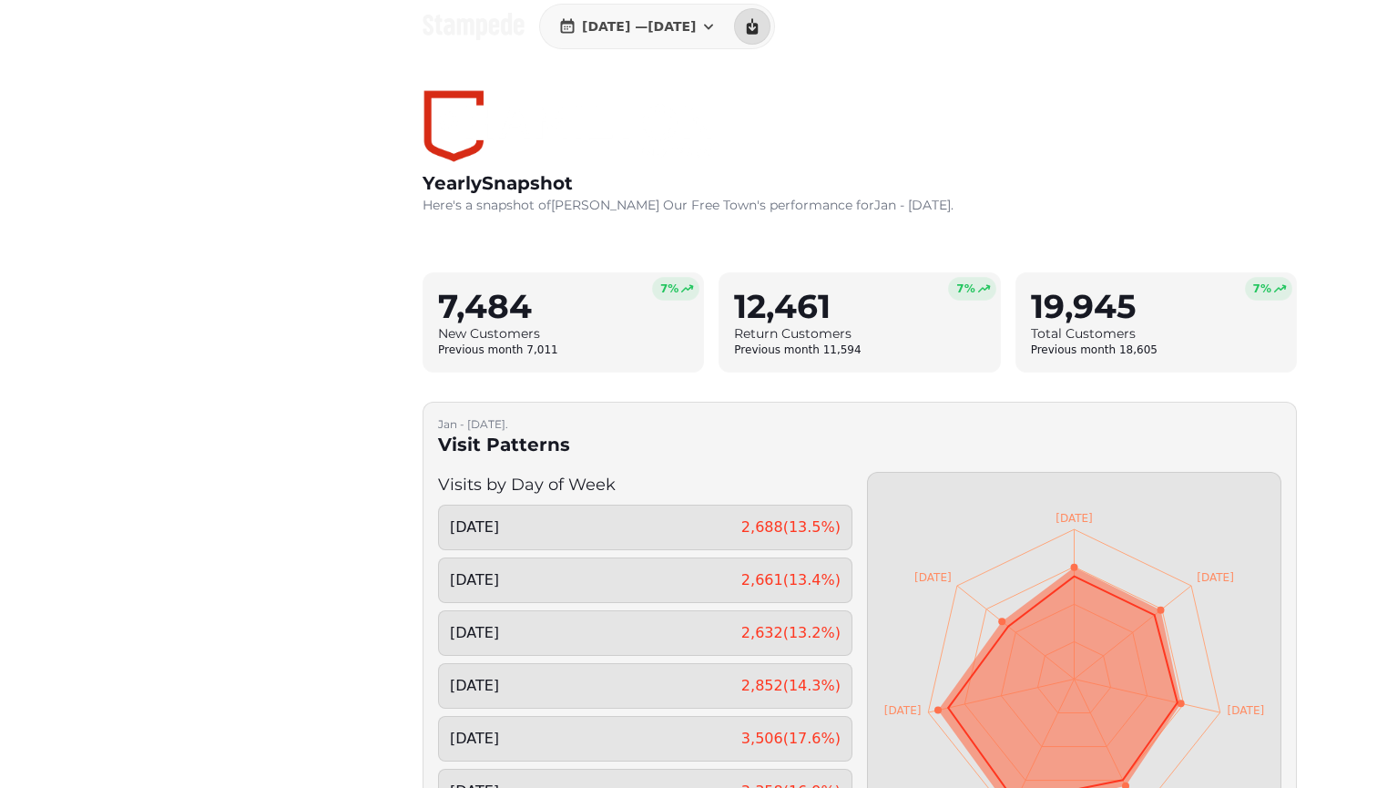
scroll to position [0, 0]
click at [677, 311] on h2 "19,945" at bounding box center [1156, 306] width 250 height 36
click at [677, 190] on h2 "yearly Snapshot" at bounding box center [688, 182] width 531 height 25
click at [473, 24] on icon at bounding box center [473, 26] width 101 height 27
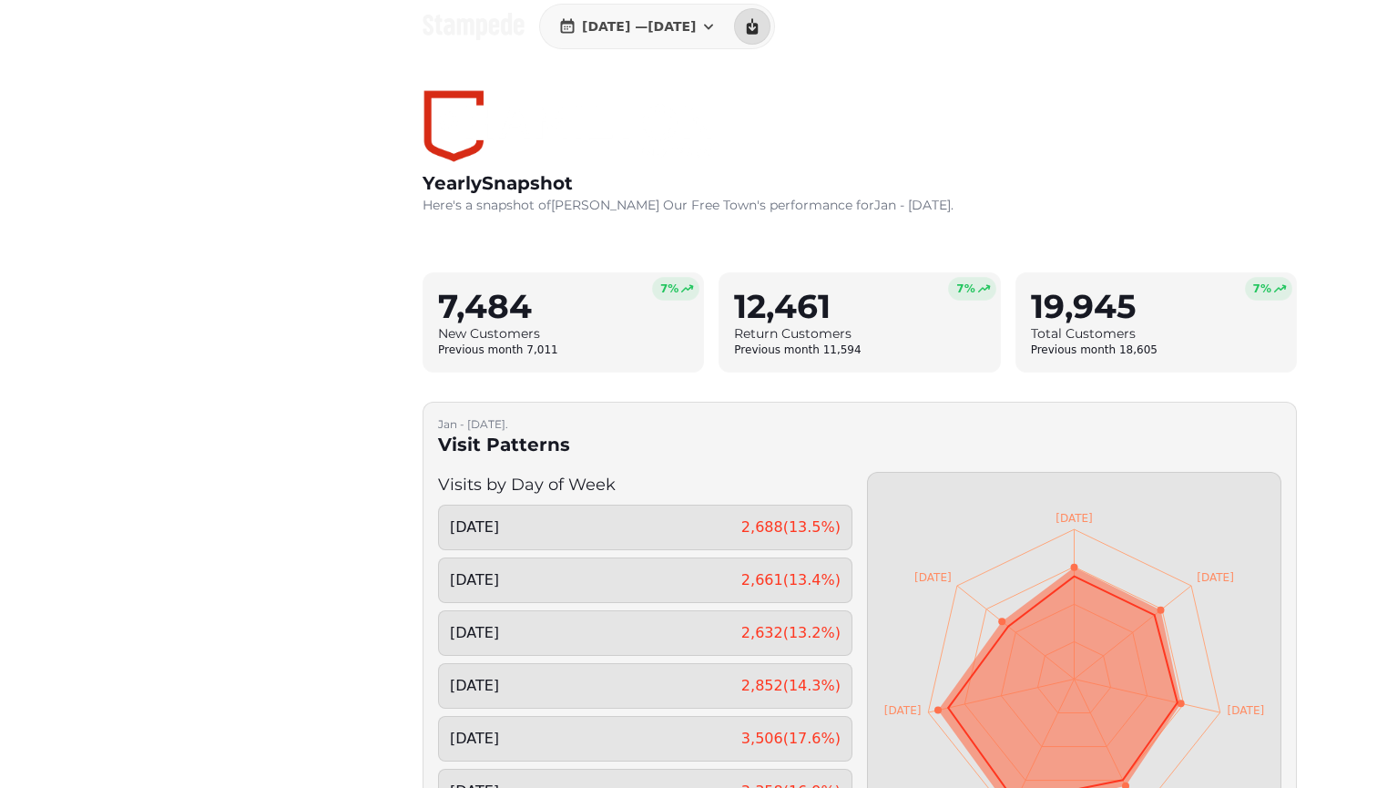
click at [473, 24] on icon at bounding box center [473, 26] width 101 height 27
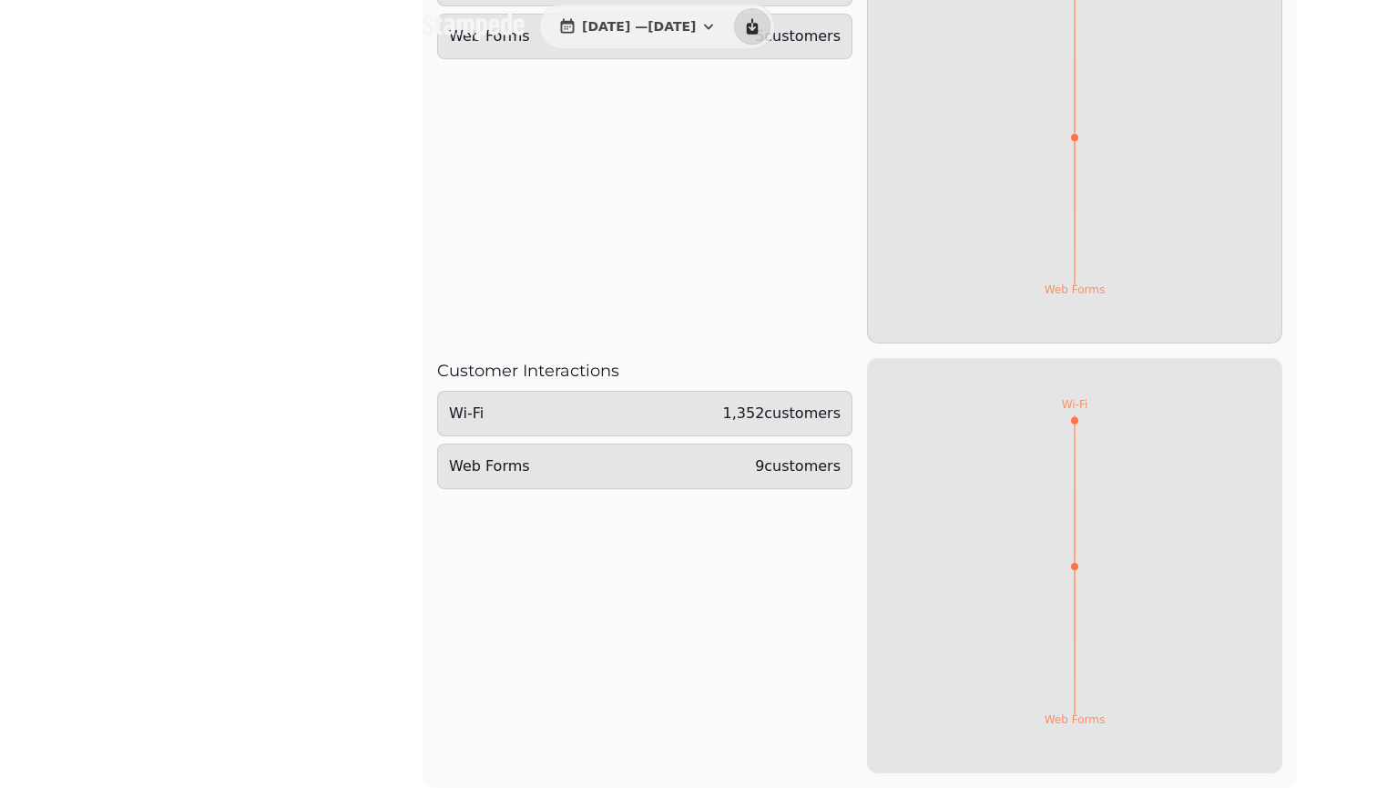
scroll to position [2170, 0]
click at [677, 499] on div "Customer Interactions Wi-Fi 1,352 customers Web Forms 9 customers" at bounding box center [644, 565] width 415 height 415
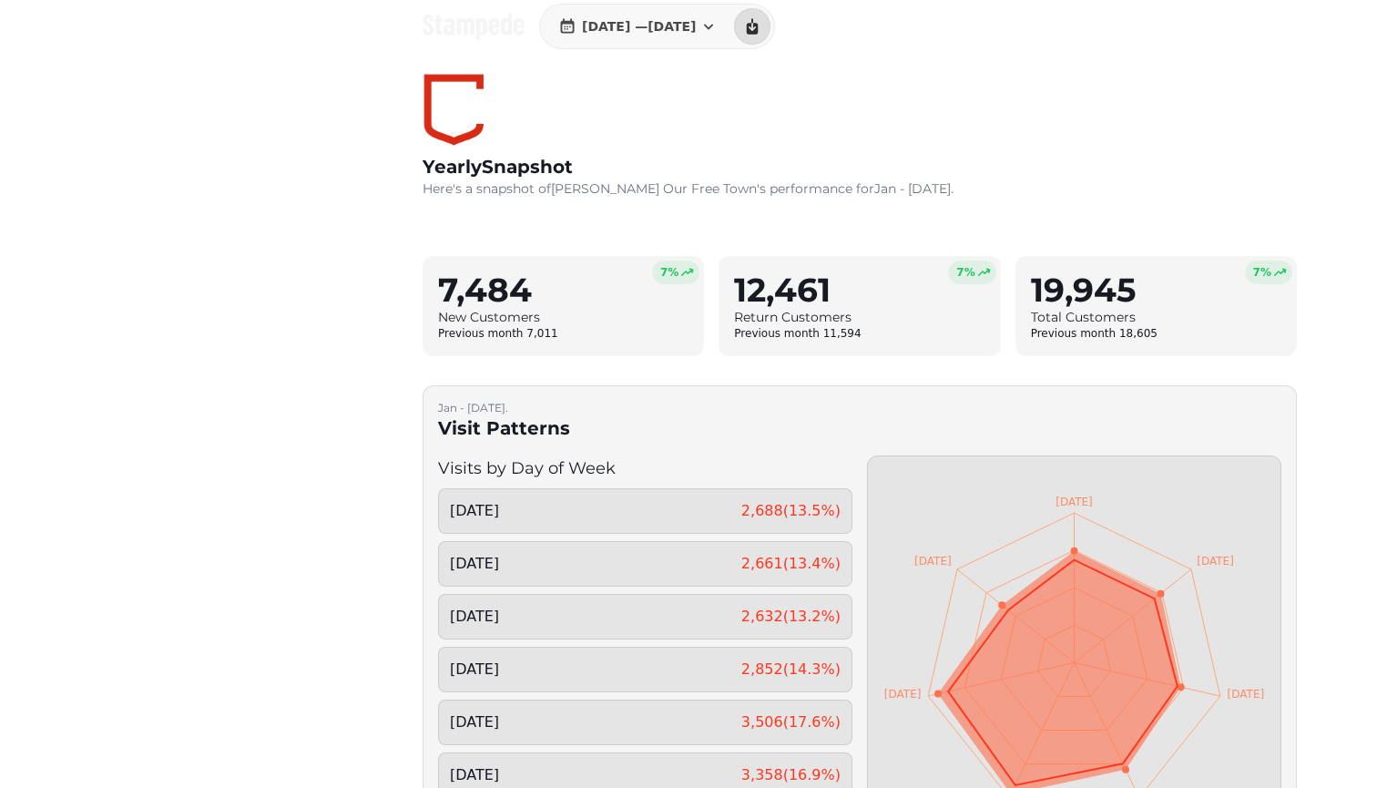
scroll to position [15, 0]
click at [677, 323] on h3 "Total Customers" at bounding box center [1156, 318] width 250 height 18
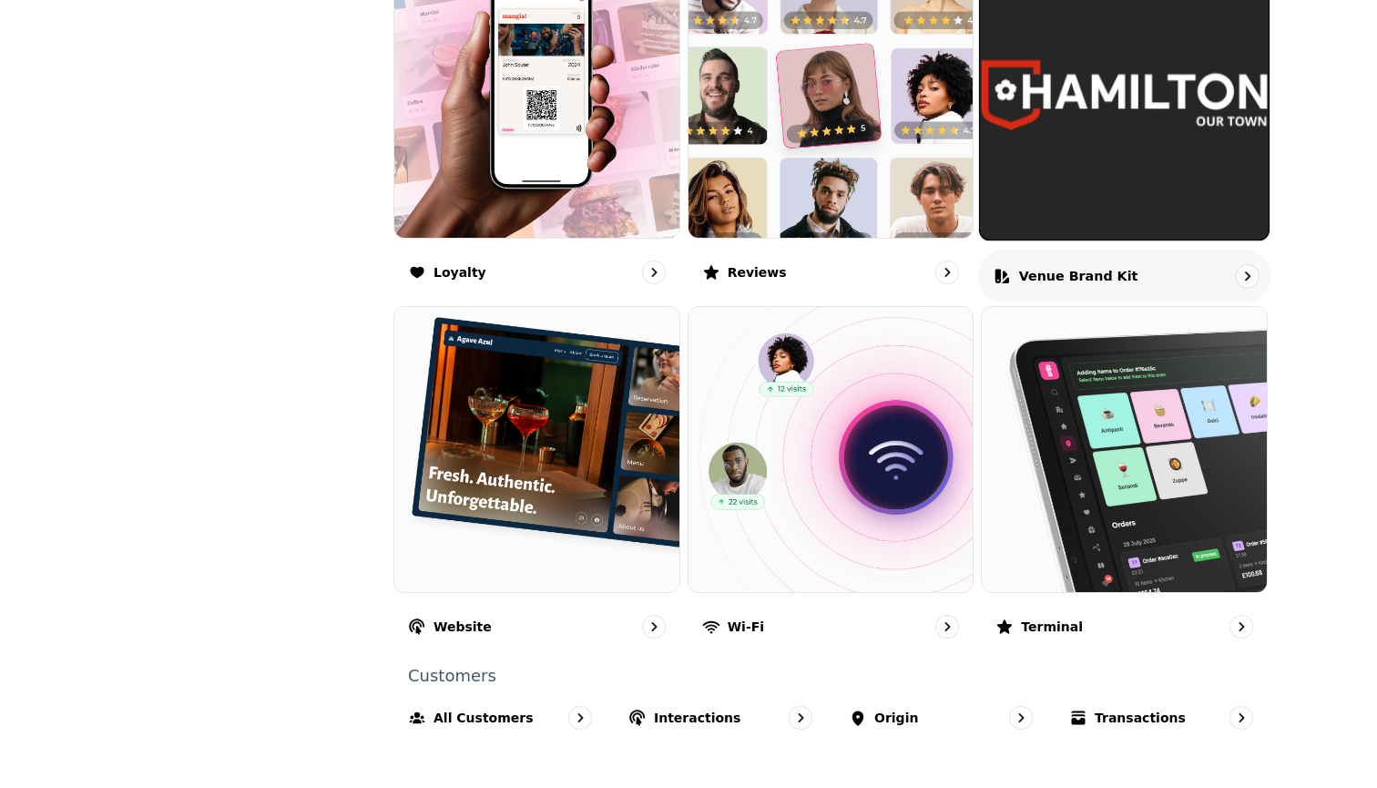
scroll to position [1062, 0]
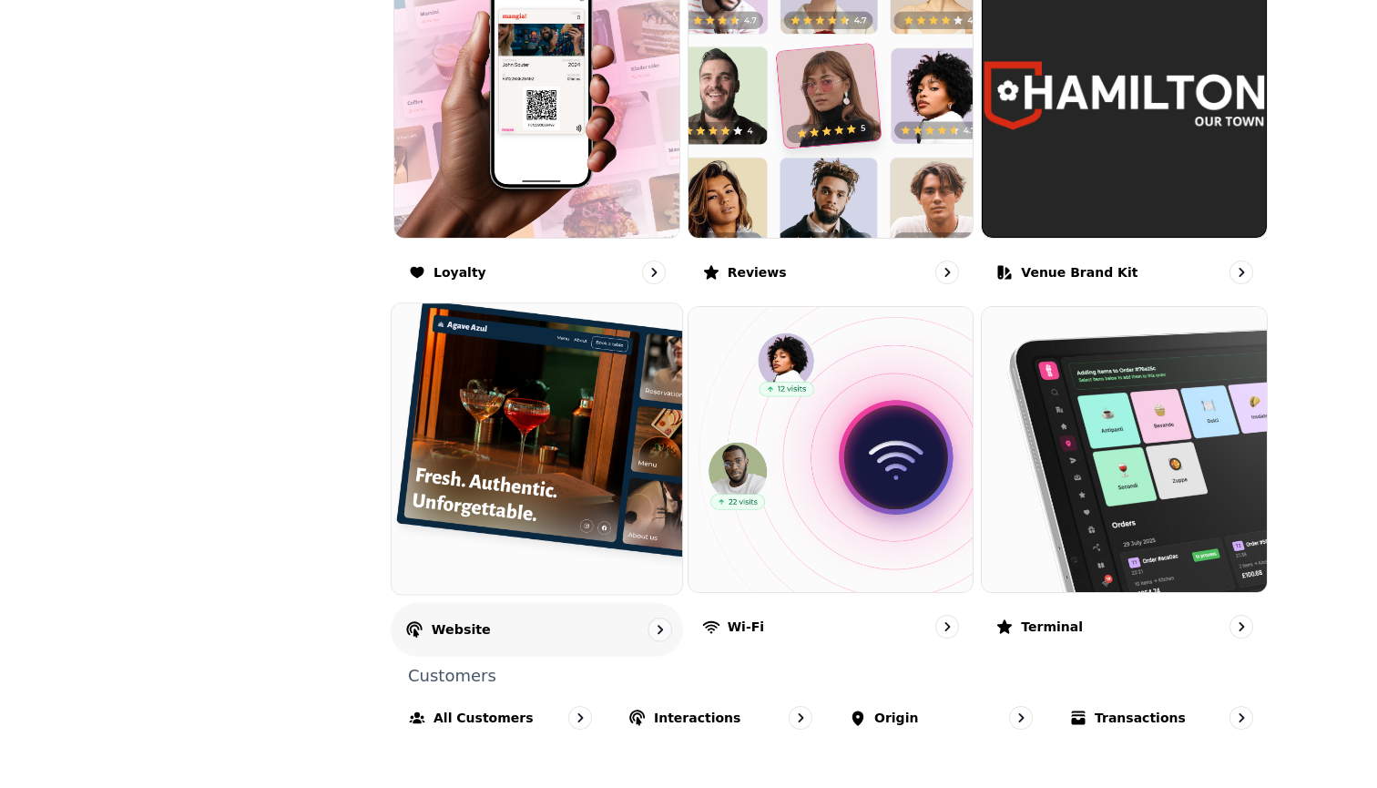
click at [473, 612] on div "Website" at bounding box center [537, 630] width 292 height 54
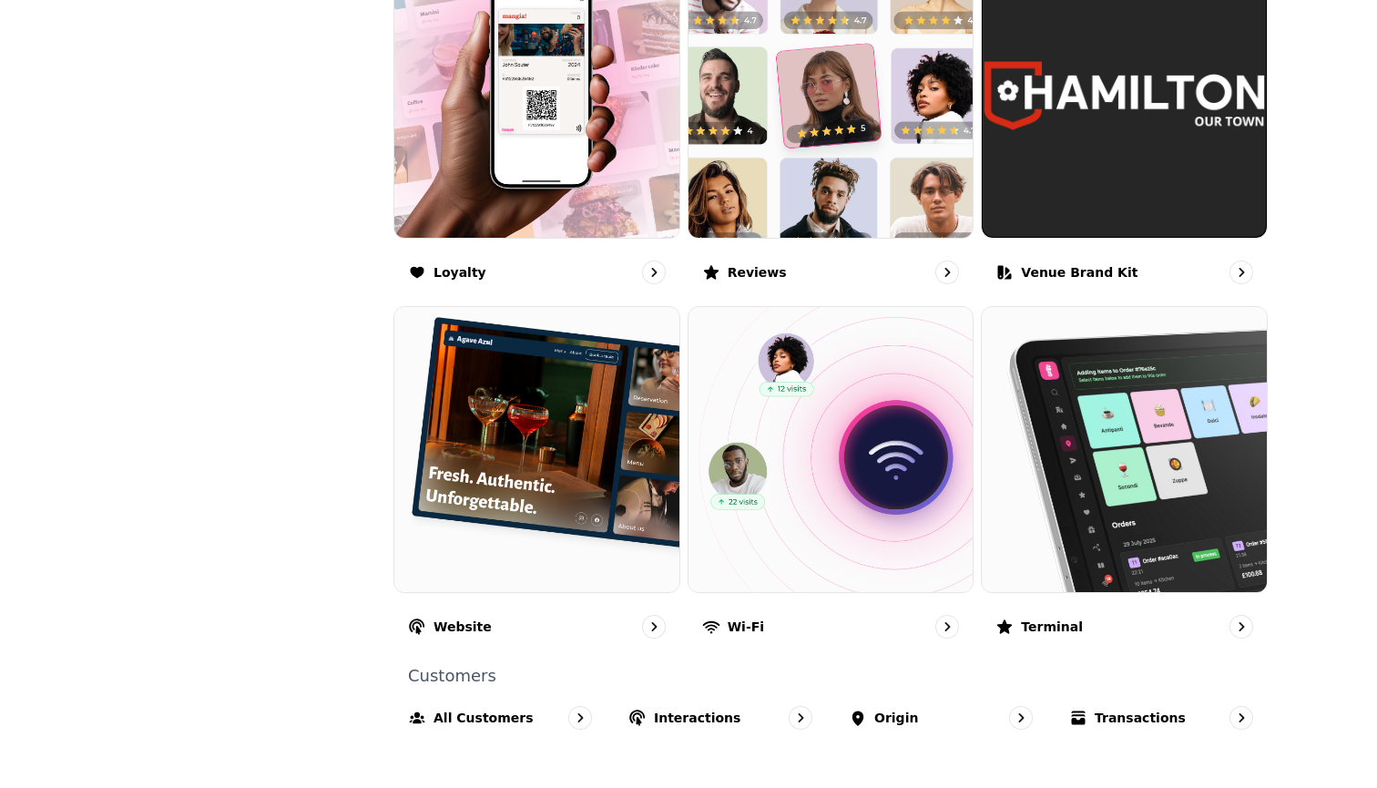
scroll to position [1062, 0]
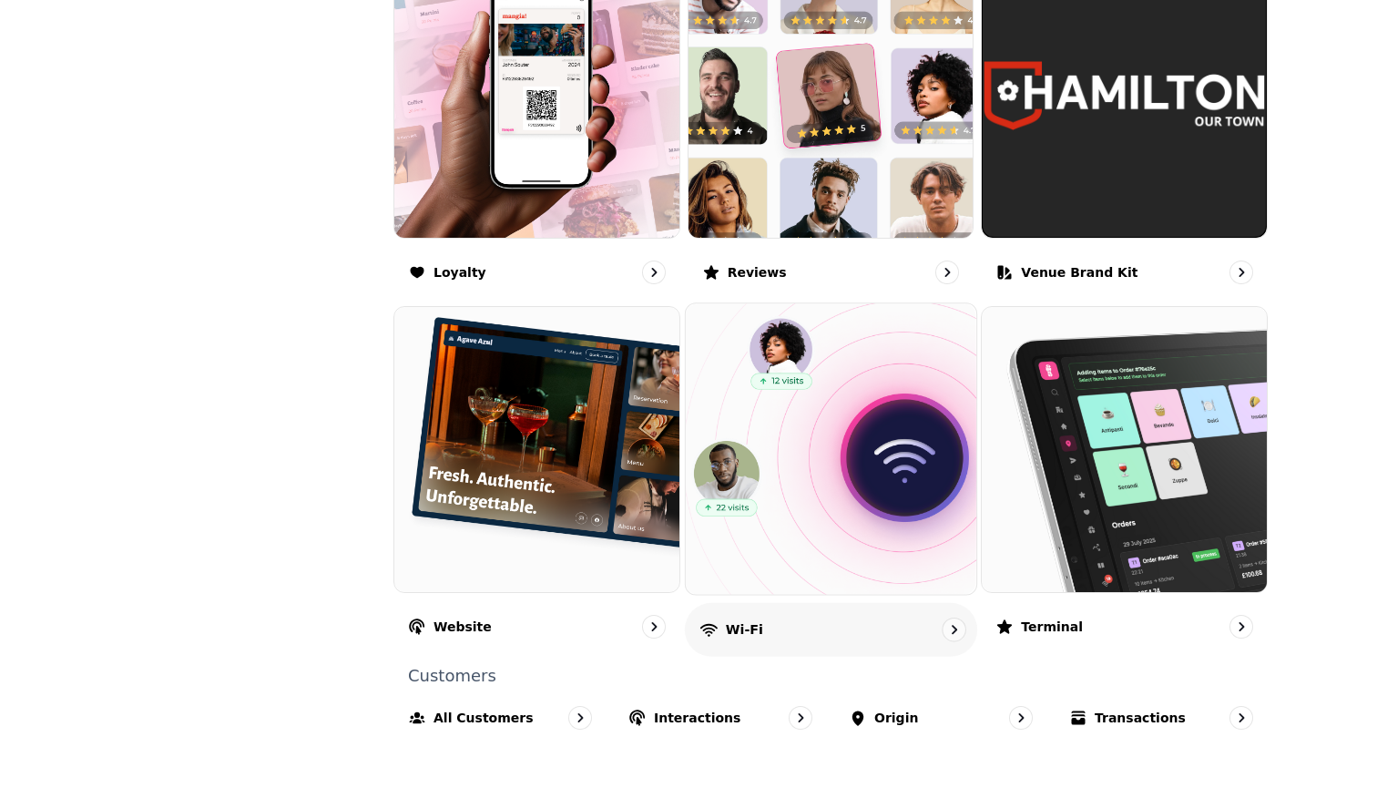
click at [677, 628] on p "Wi-Fi" at bounding box center [743, 629] width 37 height 18
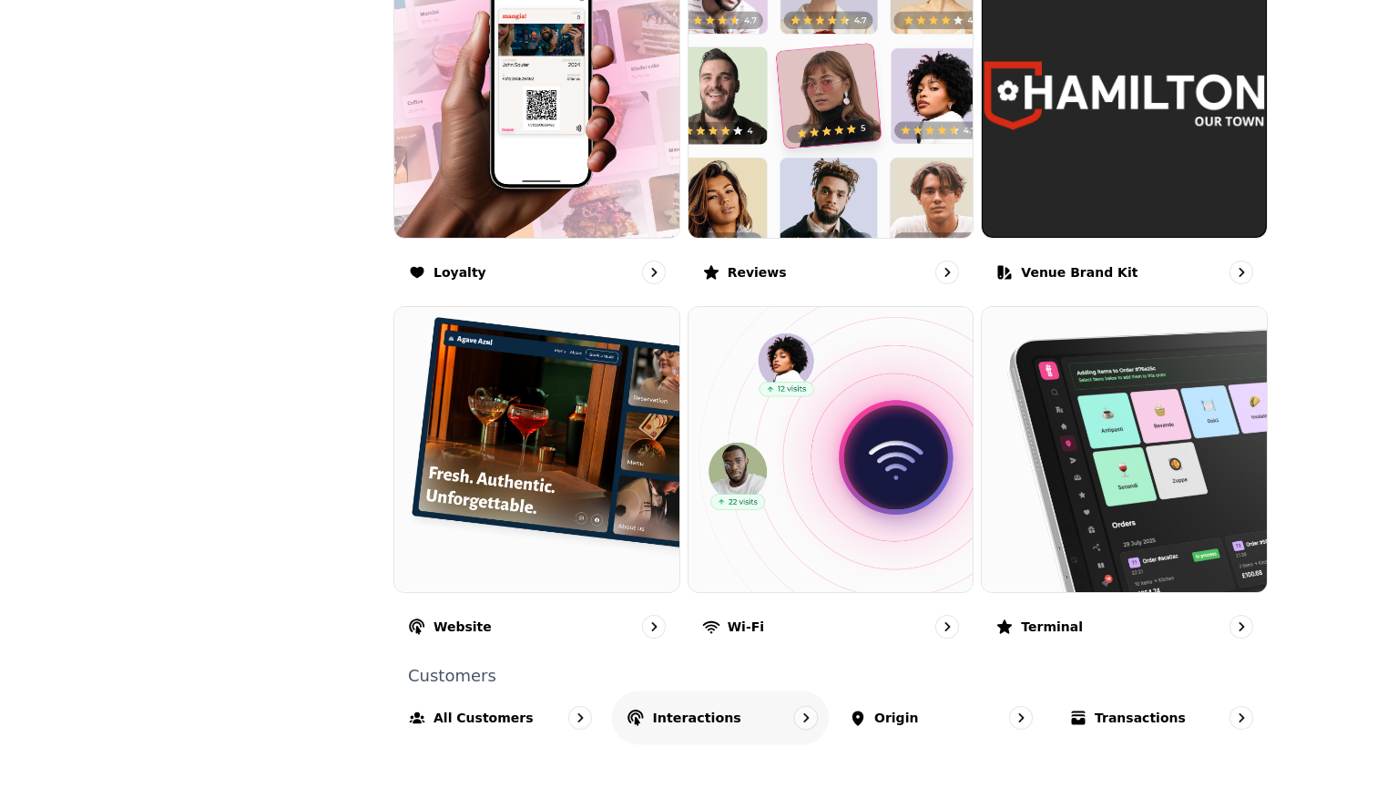
click at [677, 716] on p "Interactions" at bounding box center [697, 717] width 88 height 18
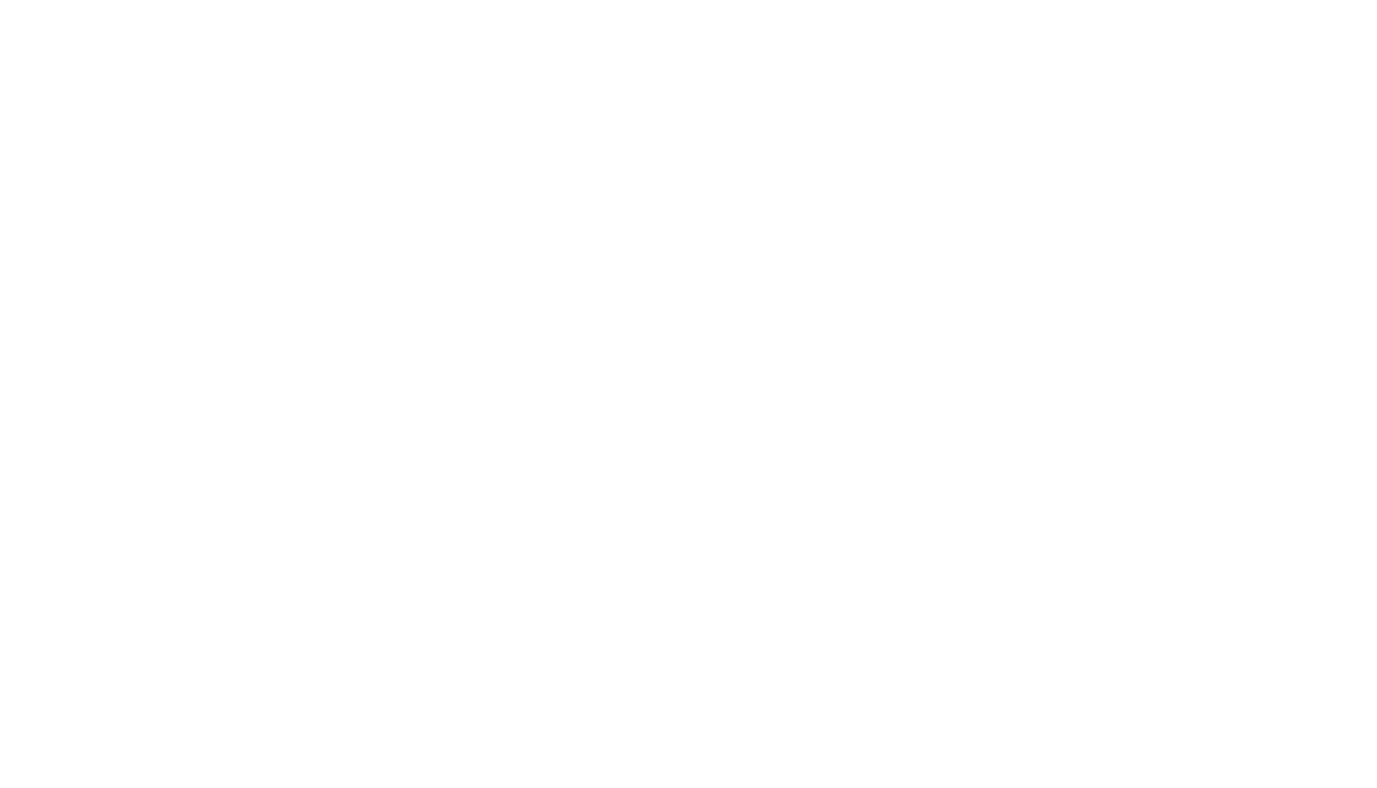
select select "**"
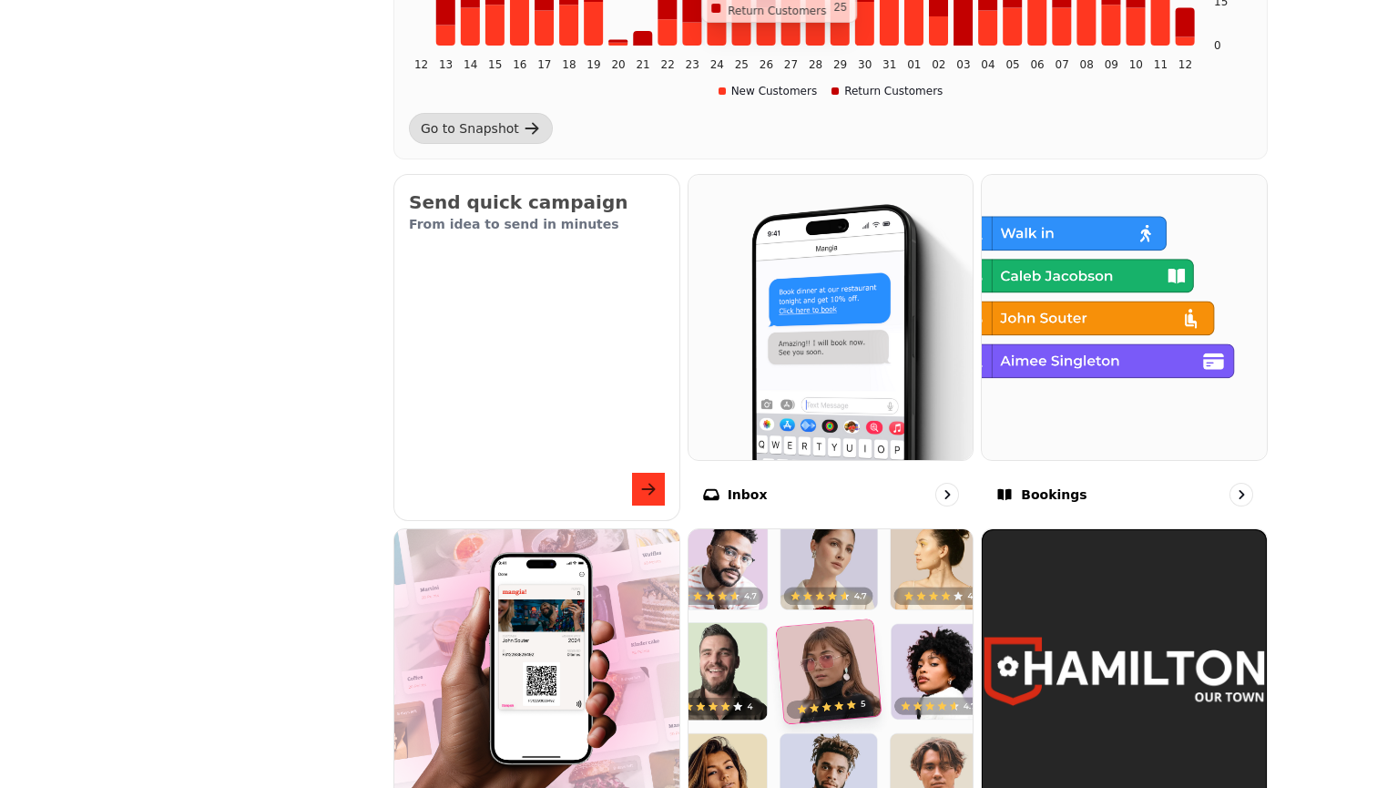
scroll to position [601, 0]
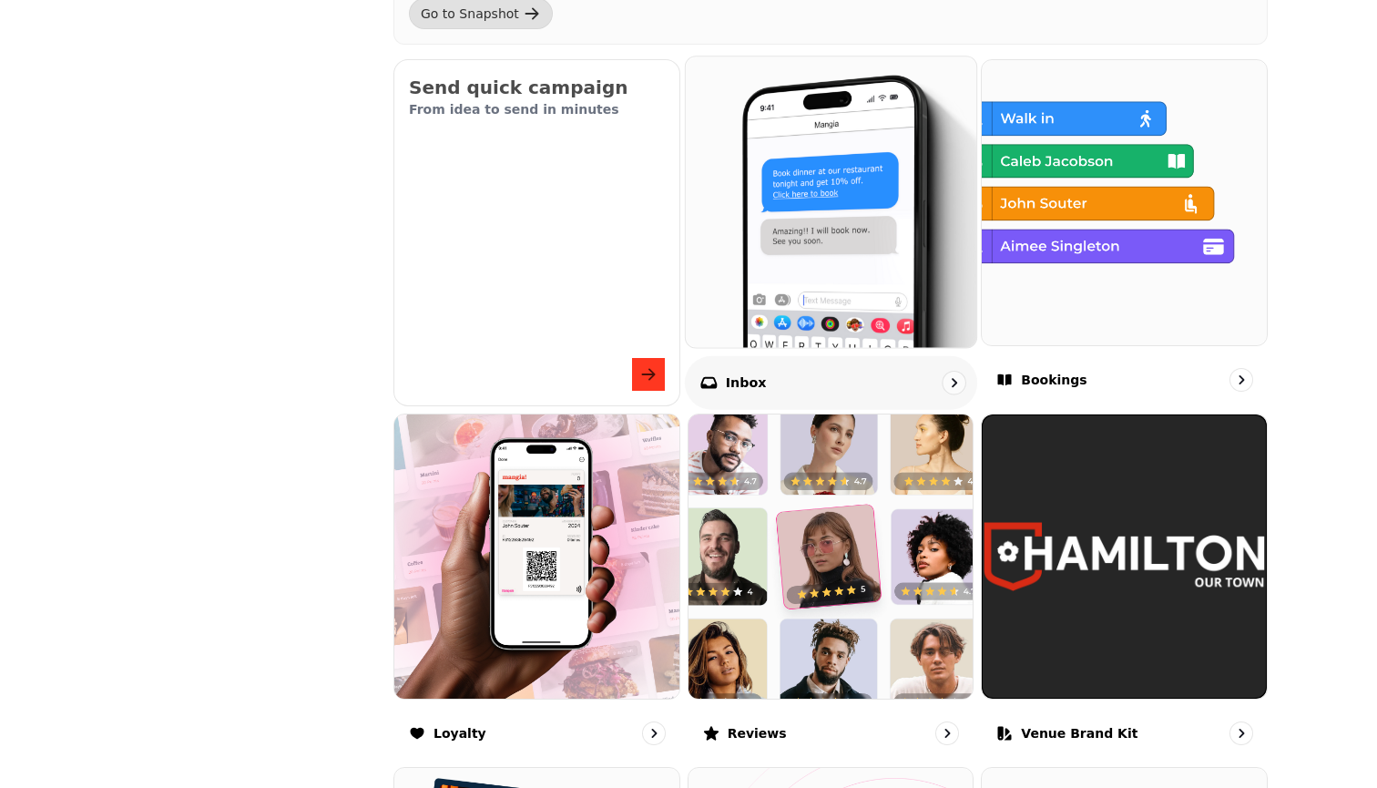
click at [677, 356] on div "Inbox" at bounding box center [831, 382] width 292 height 54
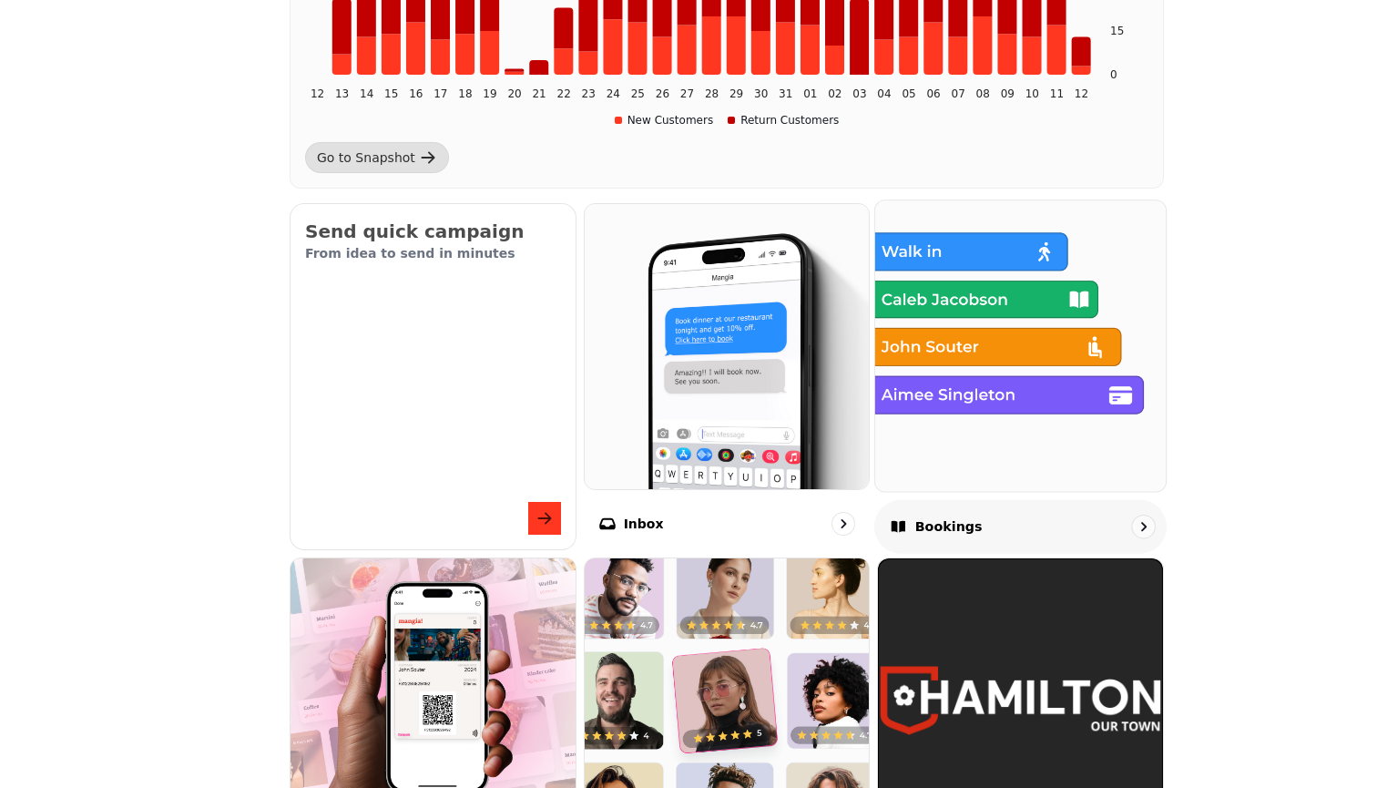
scroll to position [459, 0]
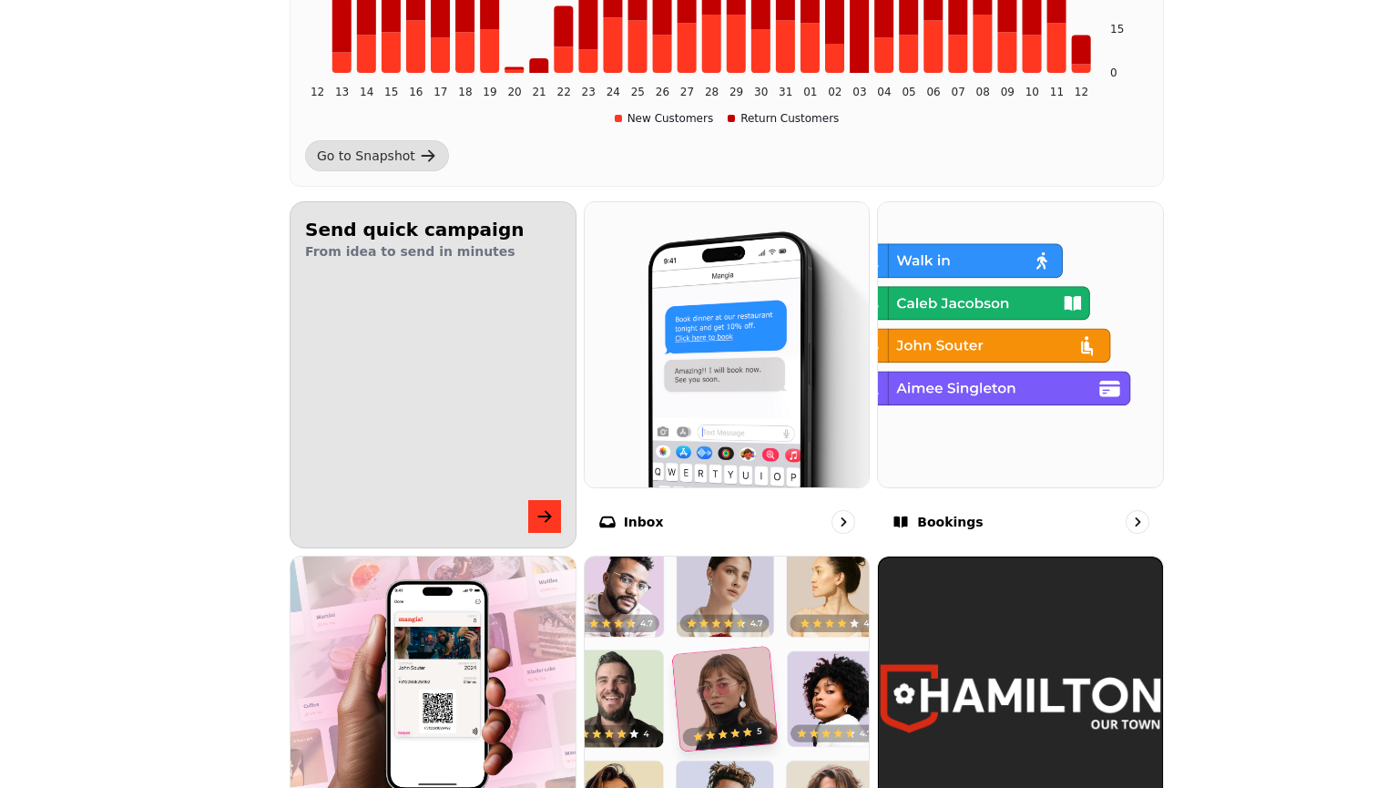
click at [532, 449] on div "button" at bounding box center [432, 447] width 345 height 285
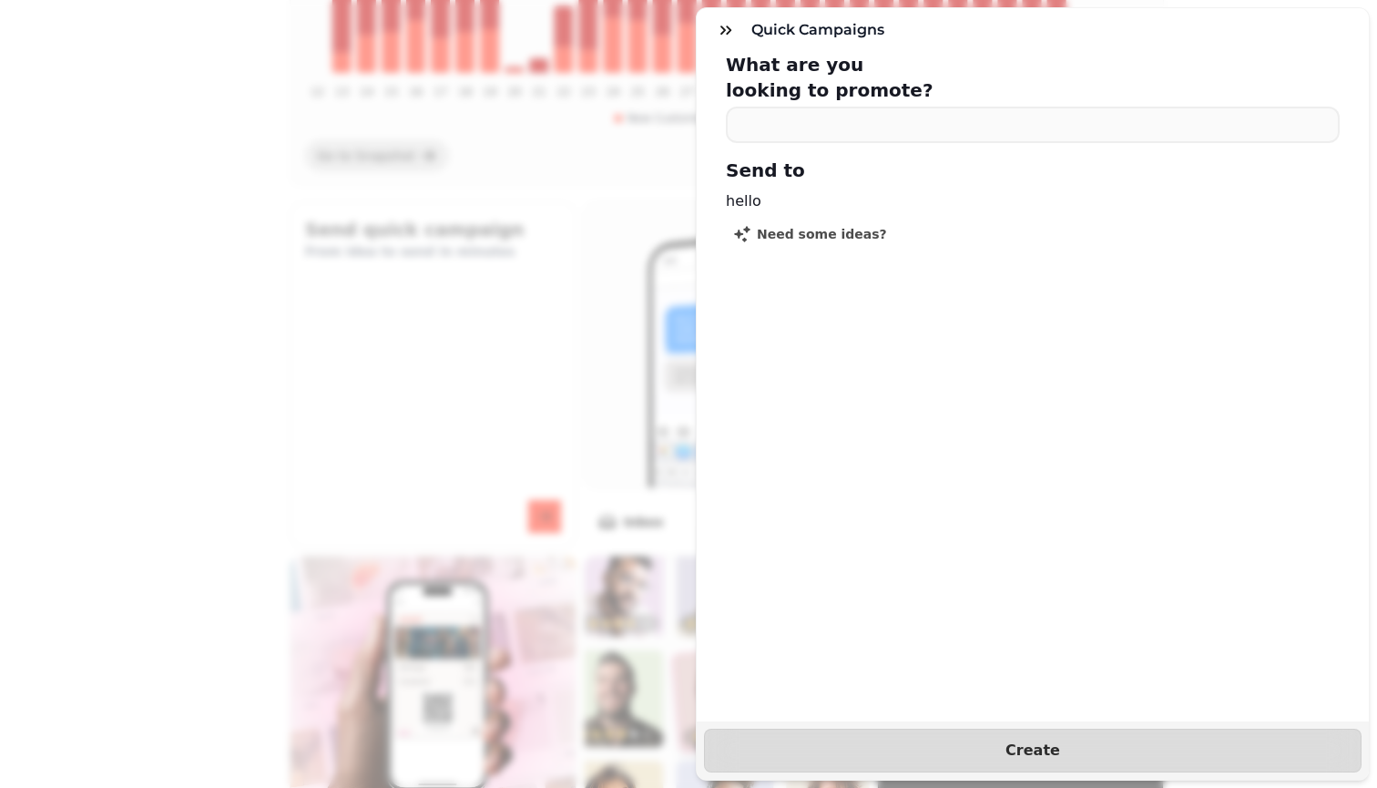
click at [232, 329] on div "Quick Campaigns What are you looking to promote? Send to hello Need some ideas?…" at bounding box center [688, 408] width 1377 height 759
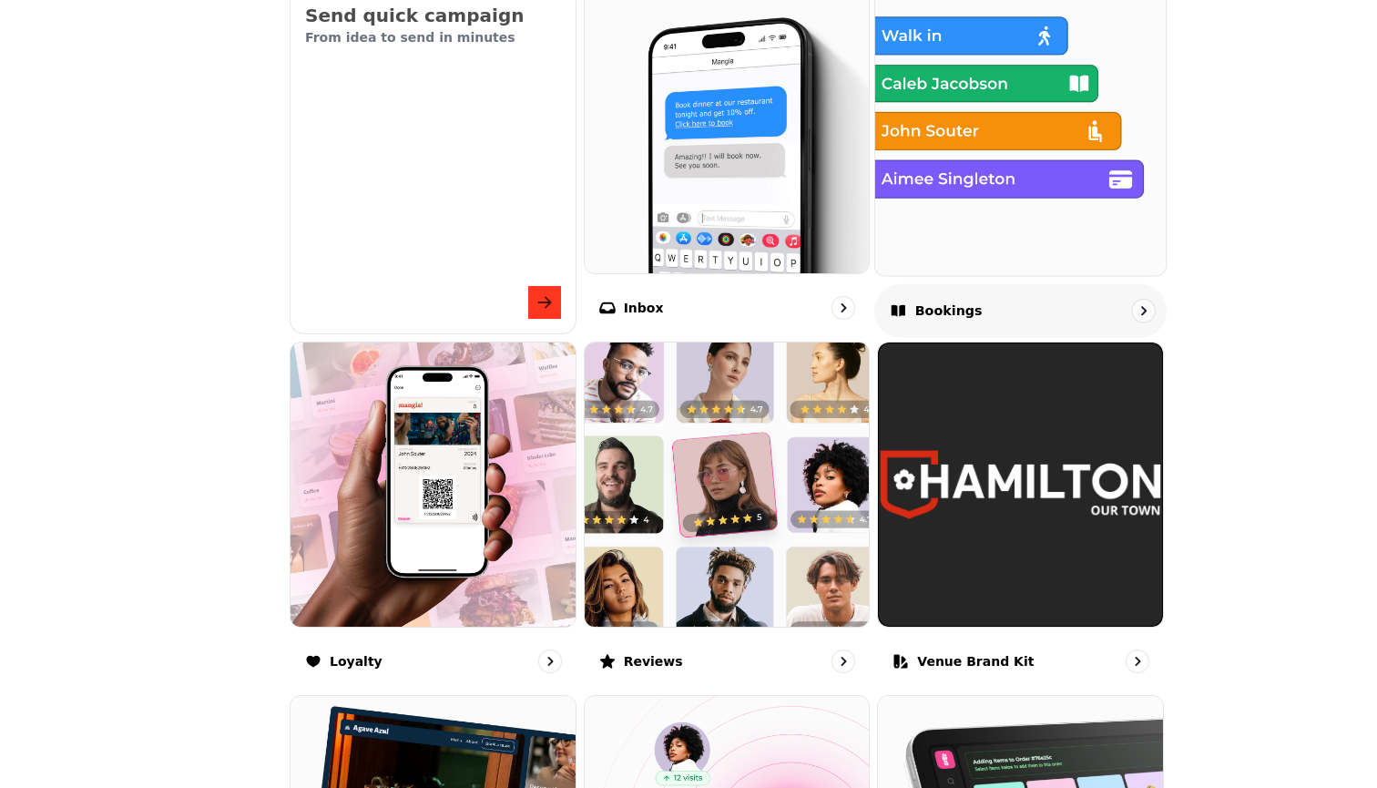
scroll to position [686, 0]
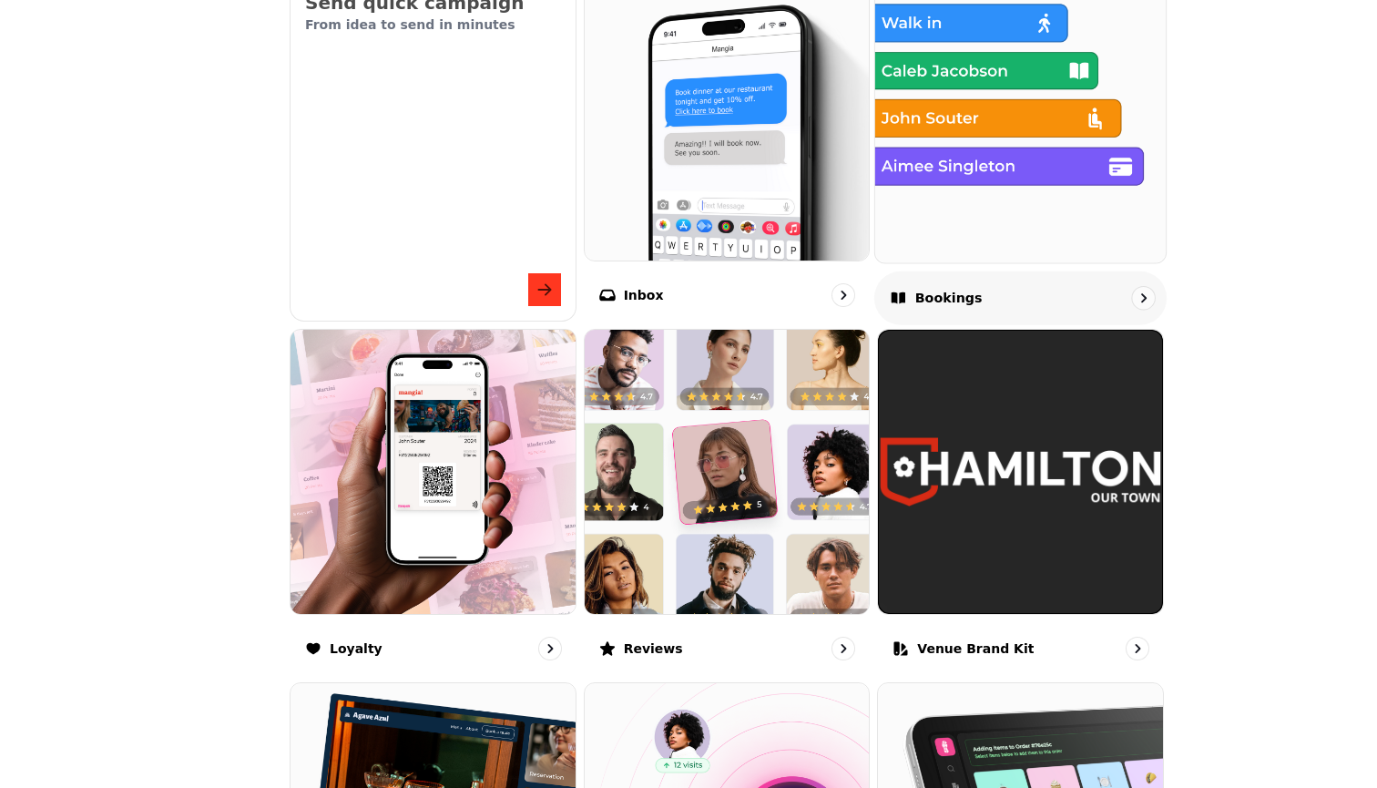
click at [677, 126] on img at bounding box center [1021, 117] width 320 height 320
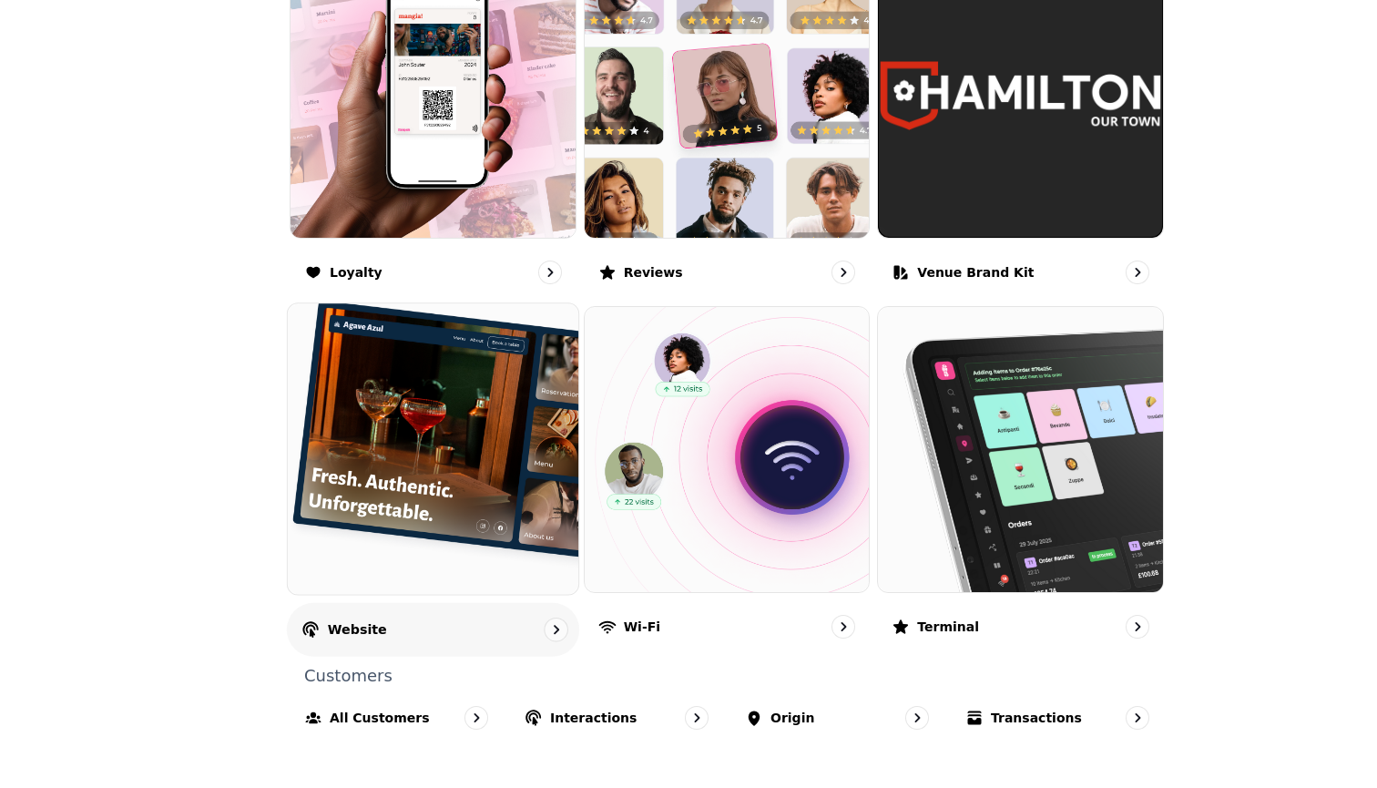
scroll to position [1059, 0]
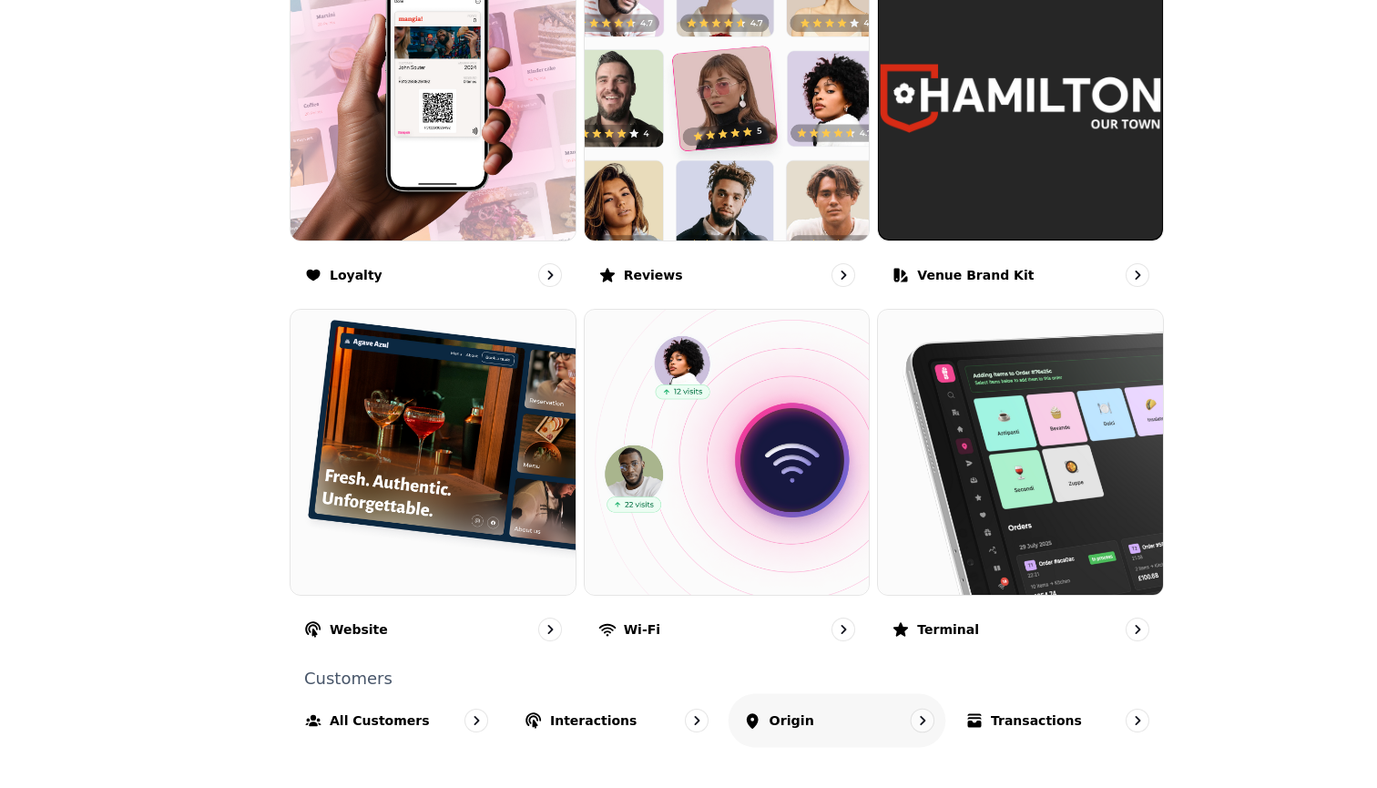
click at [677, 716] on div "Origin" at bounding box center [778, 720] width 71 height 18
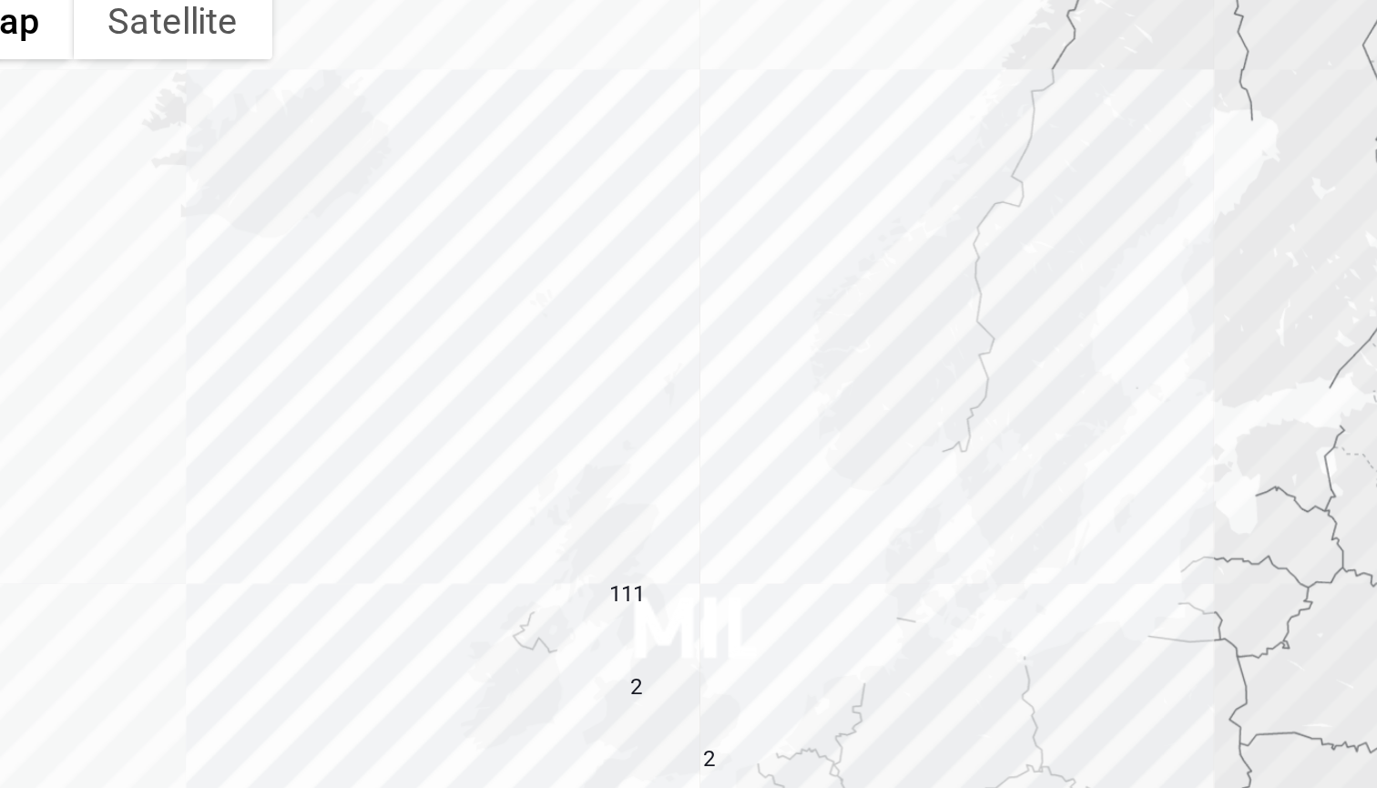
click at [523, 274] on div "2 2 111" at bounding box center [860, 619] width 976 height 759
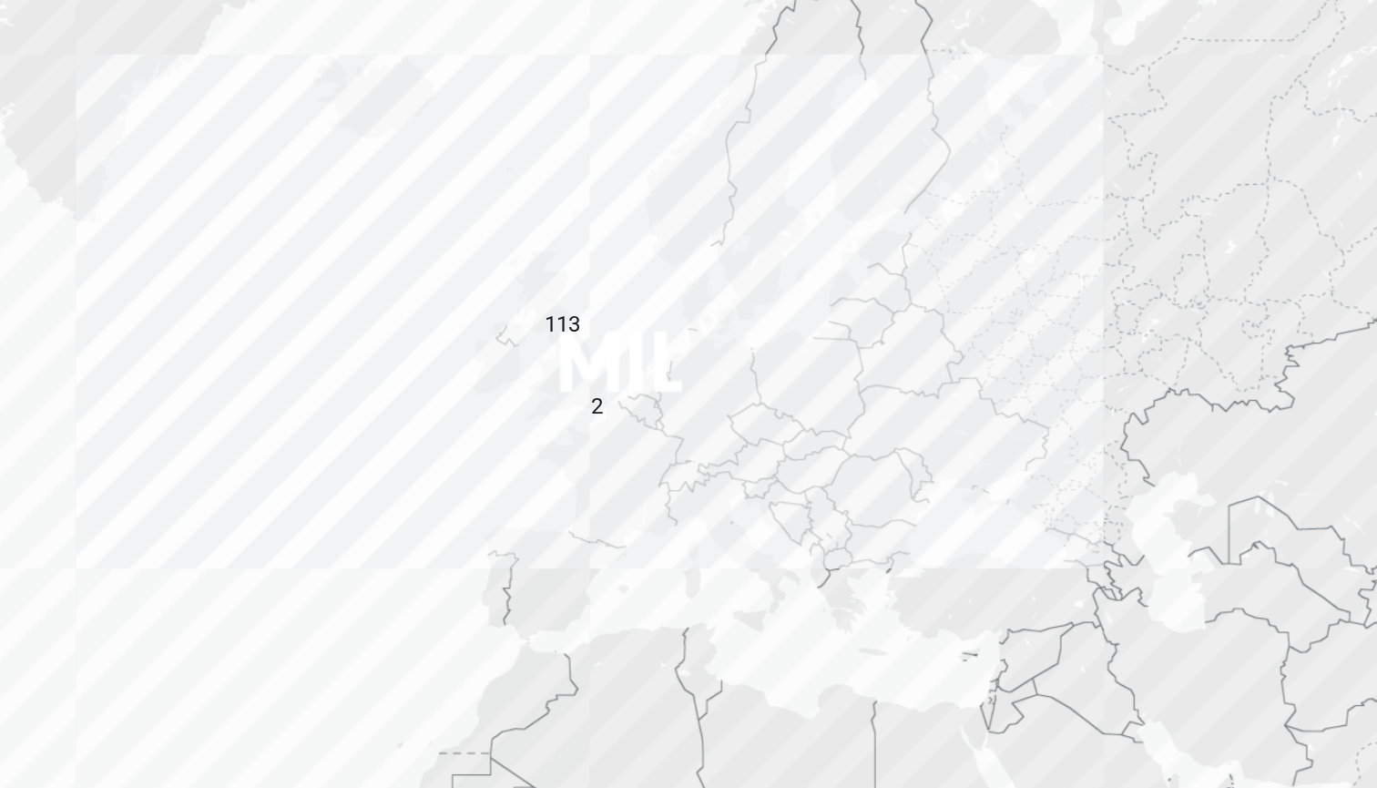
click at [657, 535] on p "113" at bounding box center [665, 541] width 16 height 12
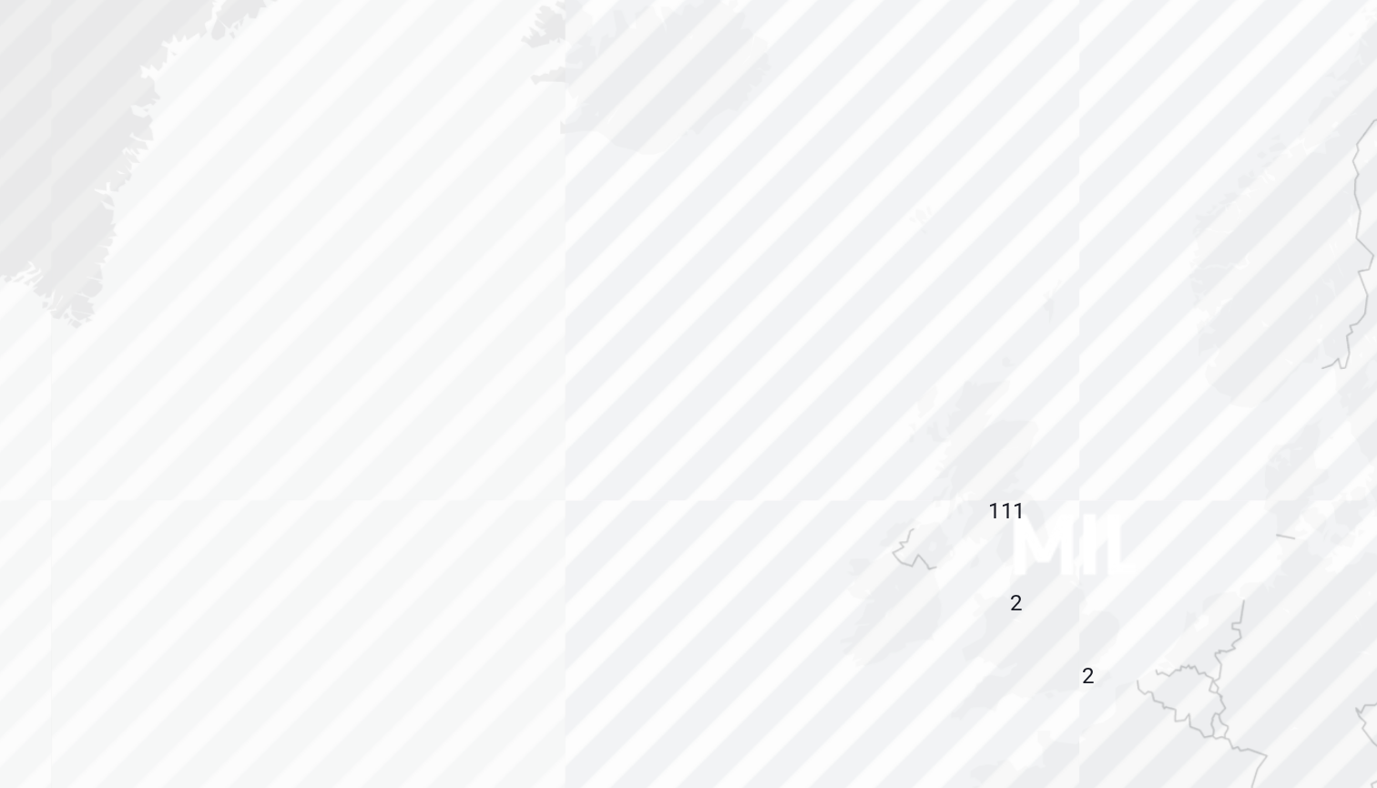
click at [677, 619] on p "111" at bounding box center [868, 625] width 16 height 12
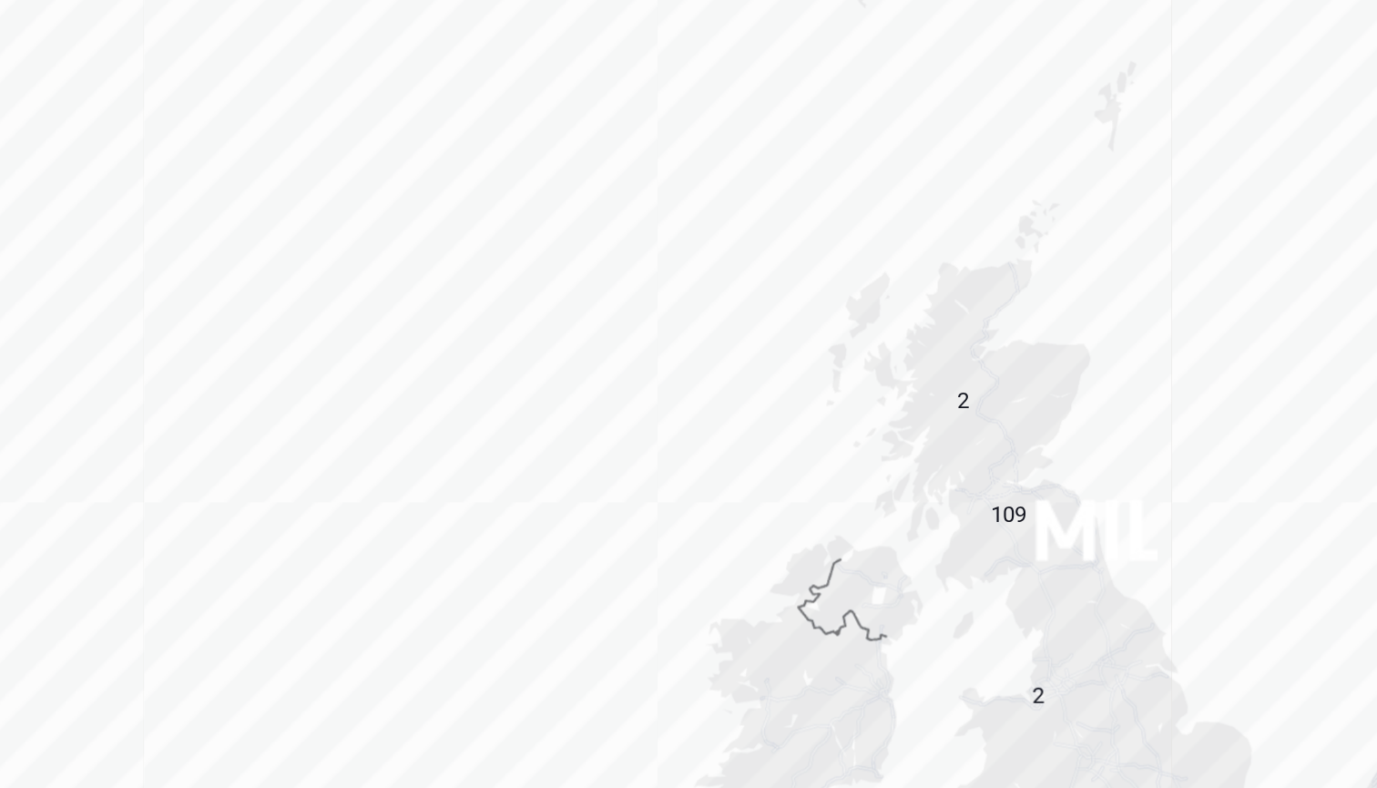
click at [677, 620] on p "109" at bounding box center [869, 626] width 16 height 12
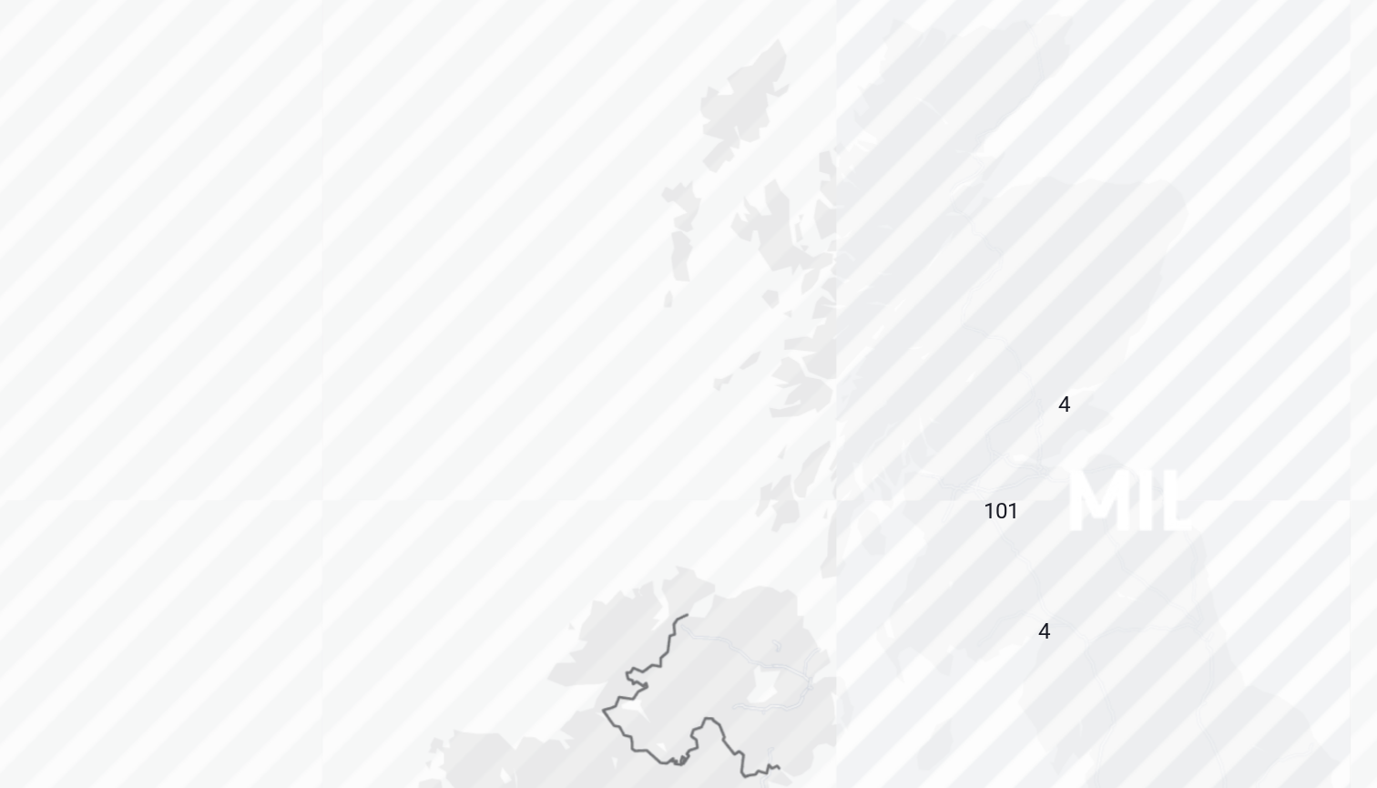
click at [677, 619] on div "101" at bounding box center [865, 625] width 16 height 12
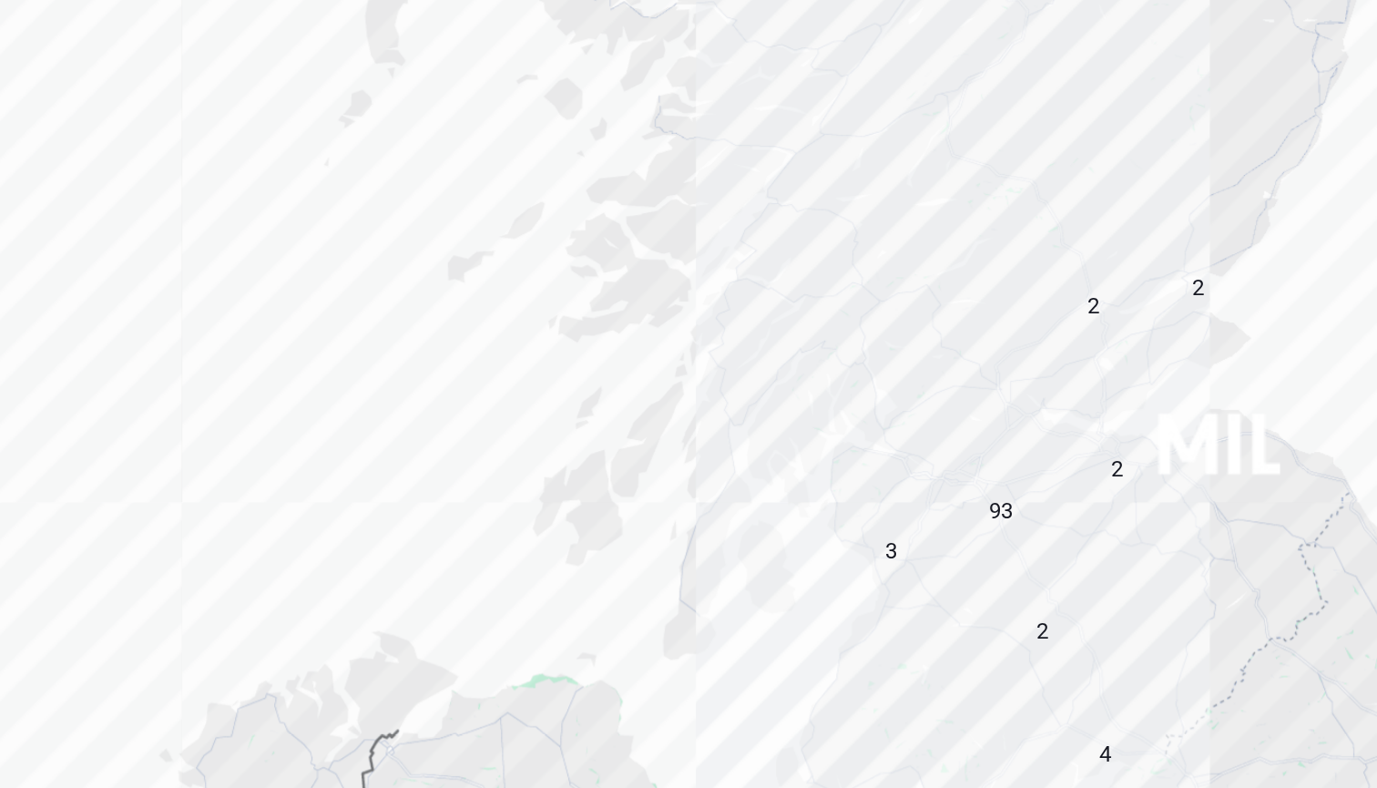
click at [486, 240] on div "4 93 2 2 2 3 2" at bounding box center [860, 619] width 976 height 759
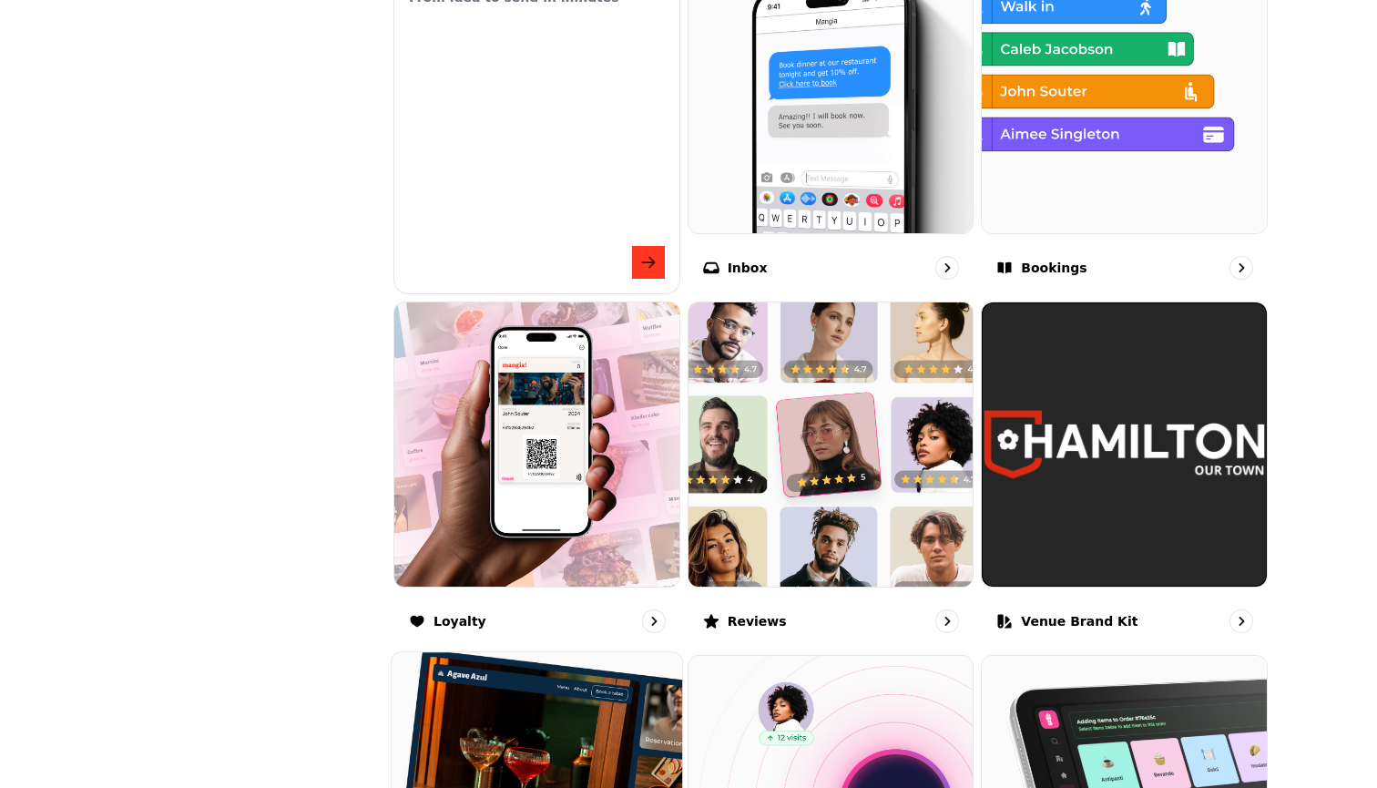
scroll to position [712, 0]
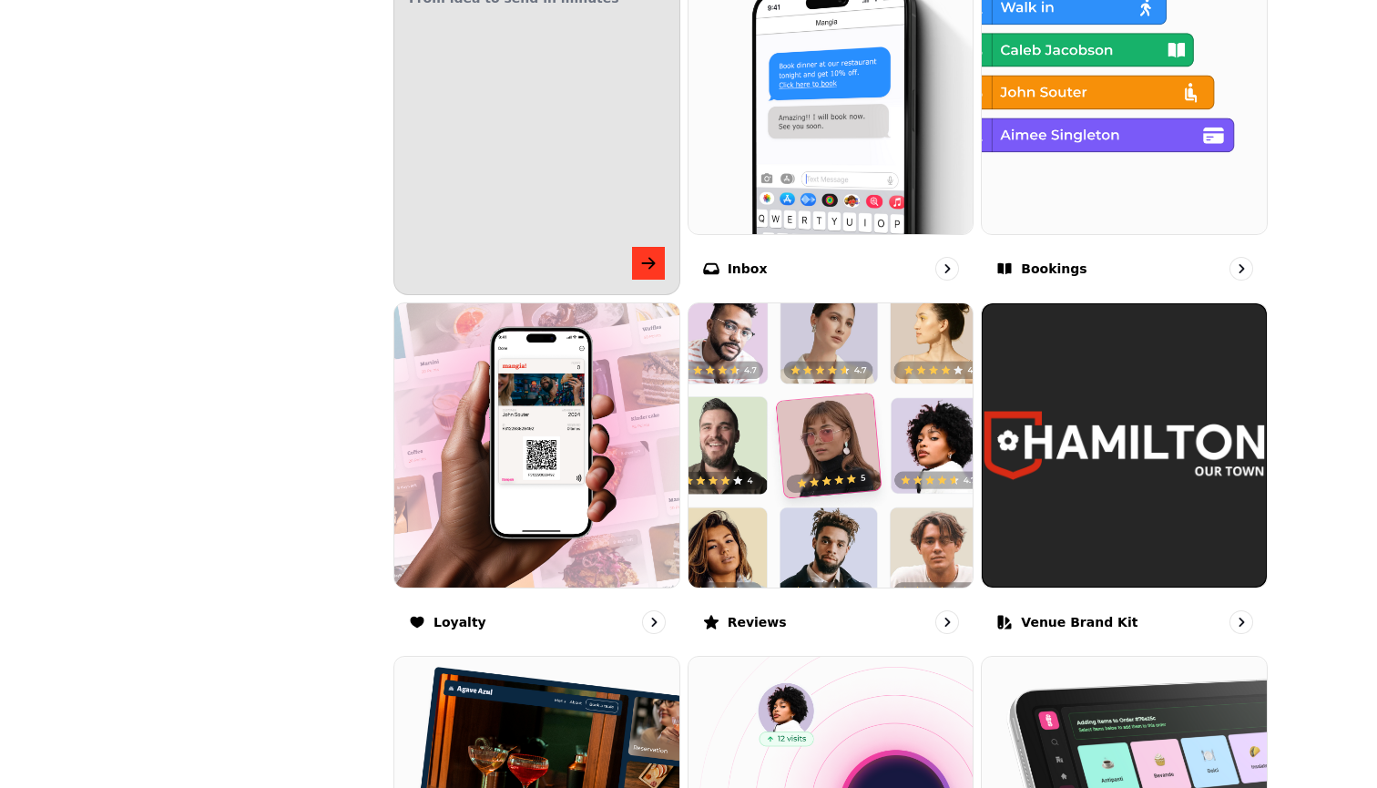
click at [647, 265] on div "button" at bounding box center [536, 194] width 345 height 285
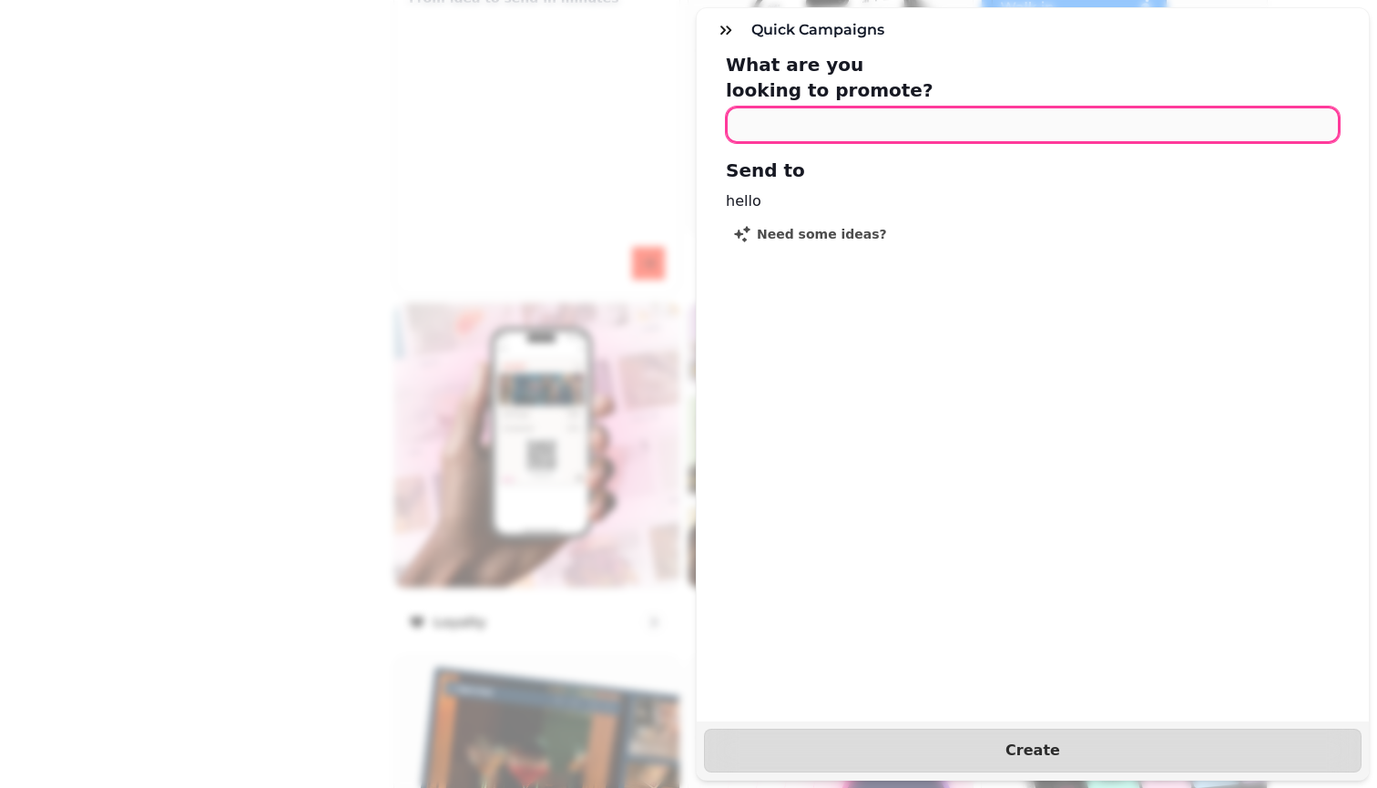
click at [677, 107] on input "text" at bounding box center [1033, 125] width 614 height 36
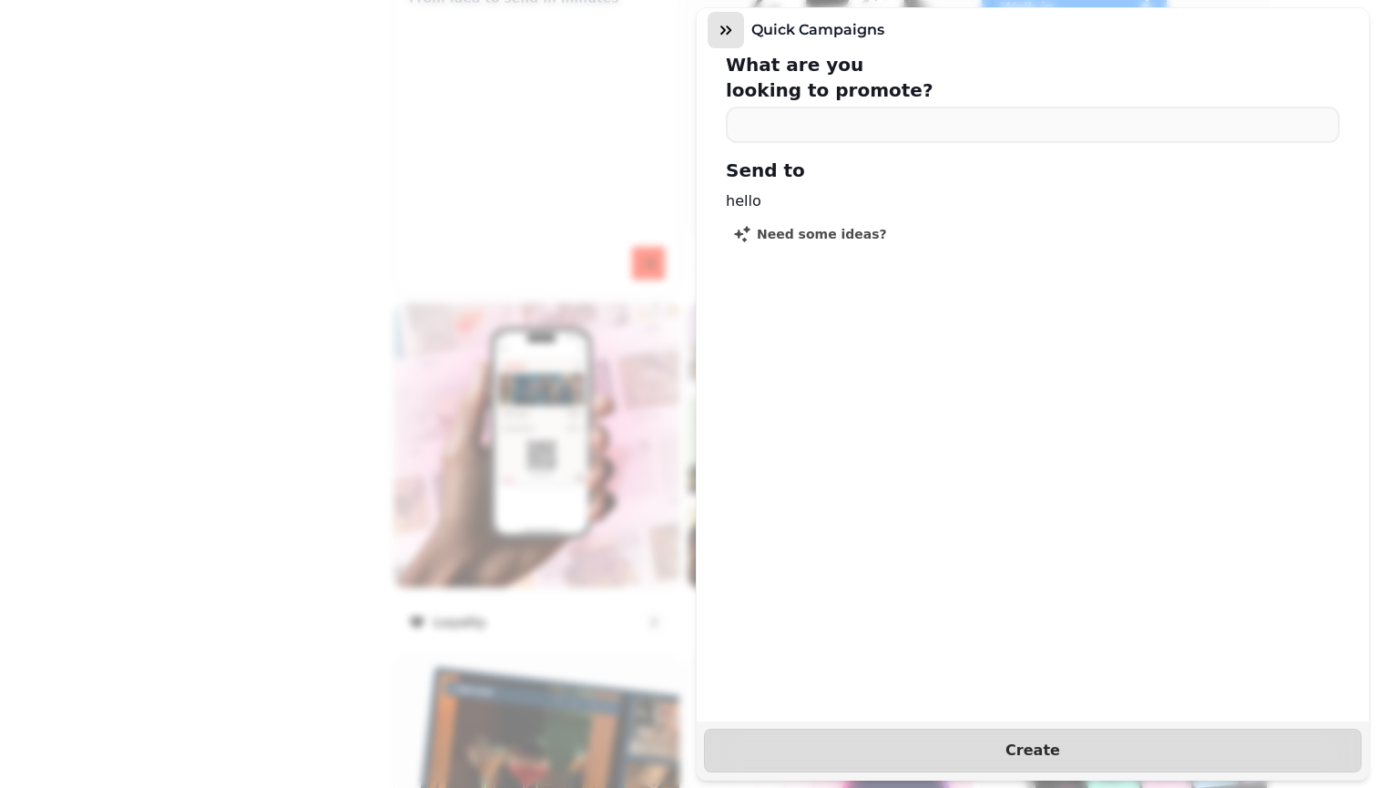
click at [677, 34] on icon "button" at bounding box center [725, 29] width 11 height 9
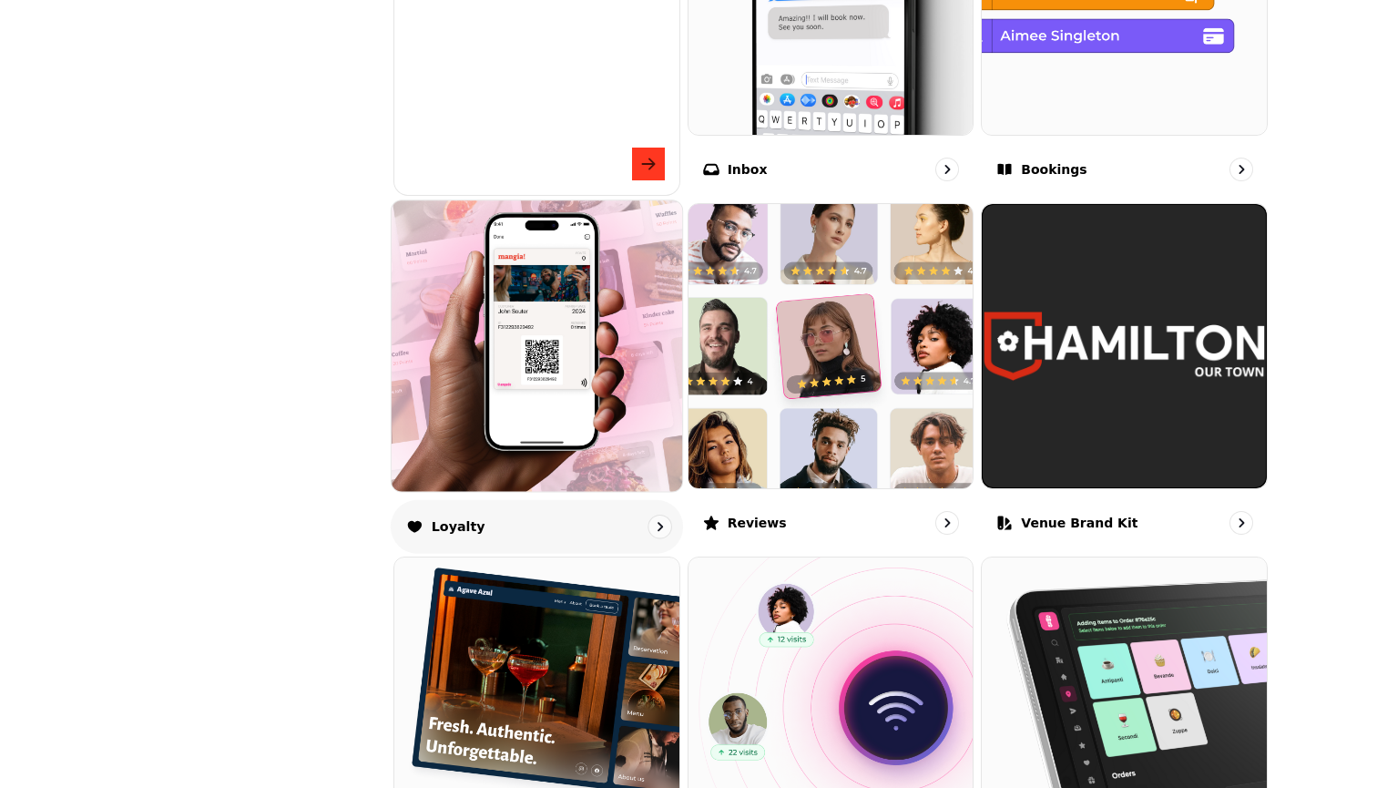
scroll to position [841, 0]
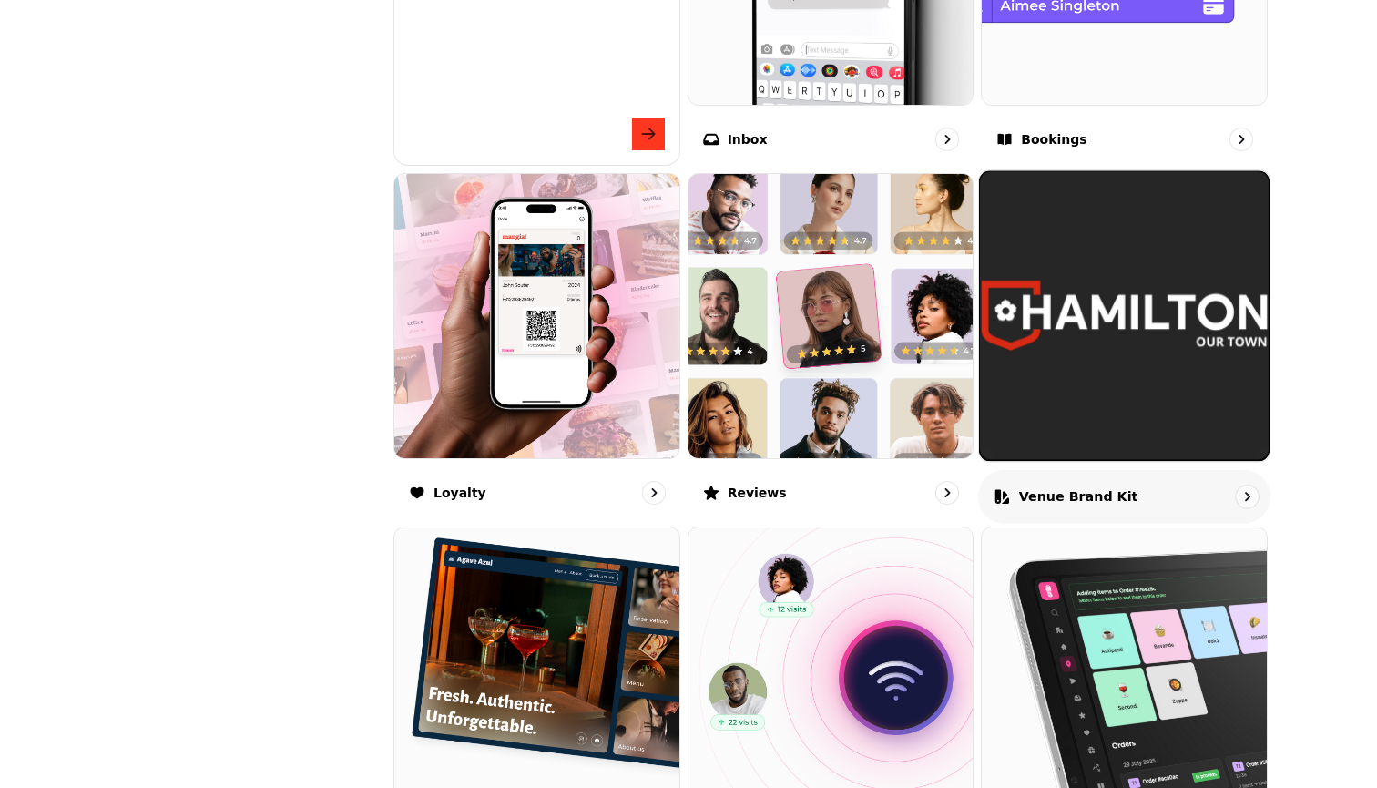
click at [677, 376] on img at bounding box center [1124, 315] width 289 height 289
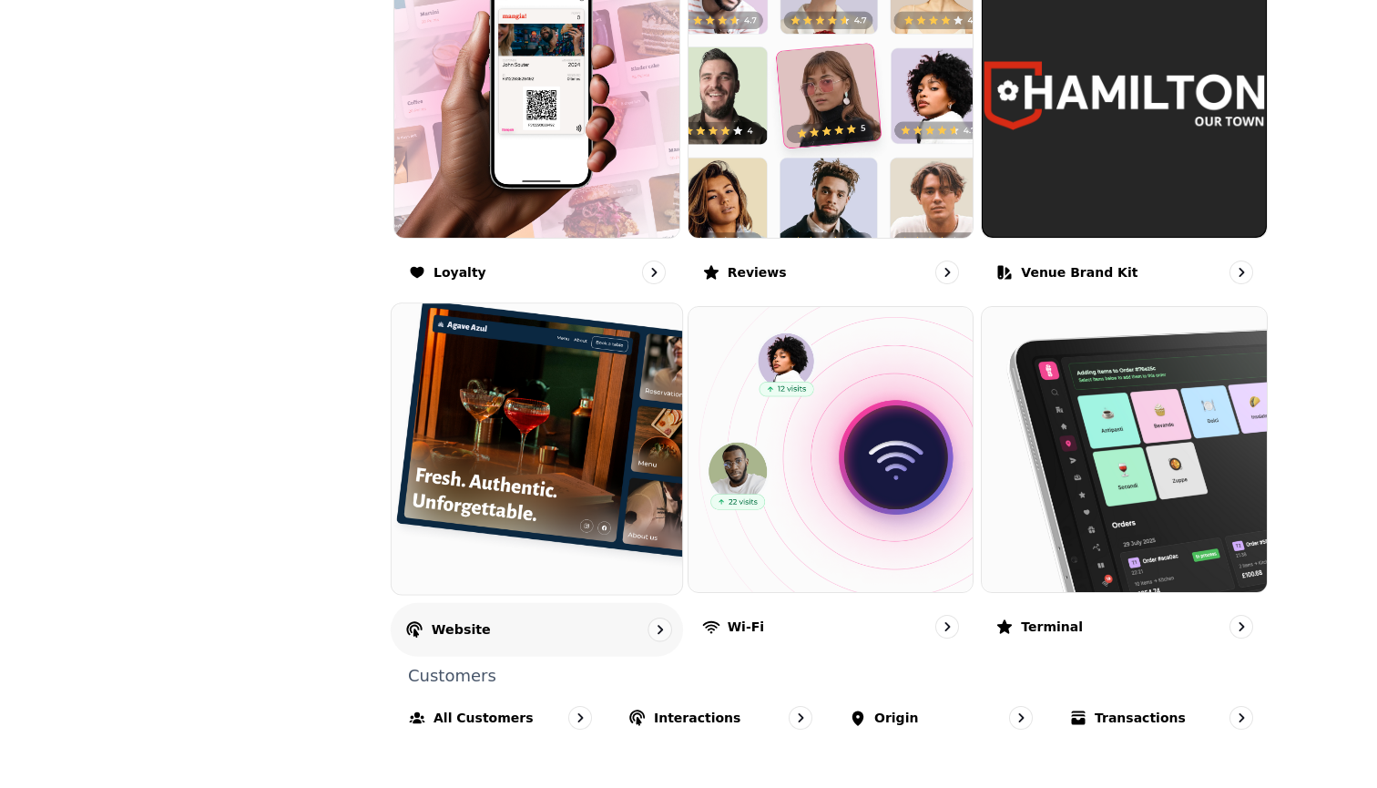
scroll to position [1062, 0]
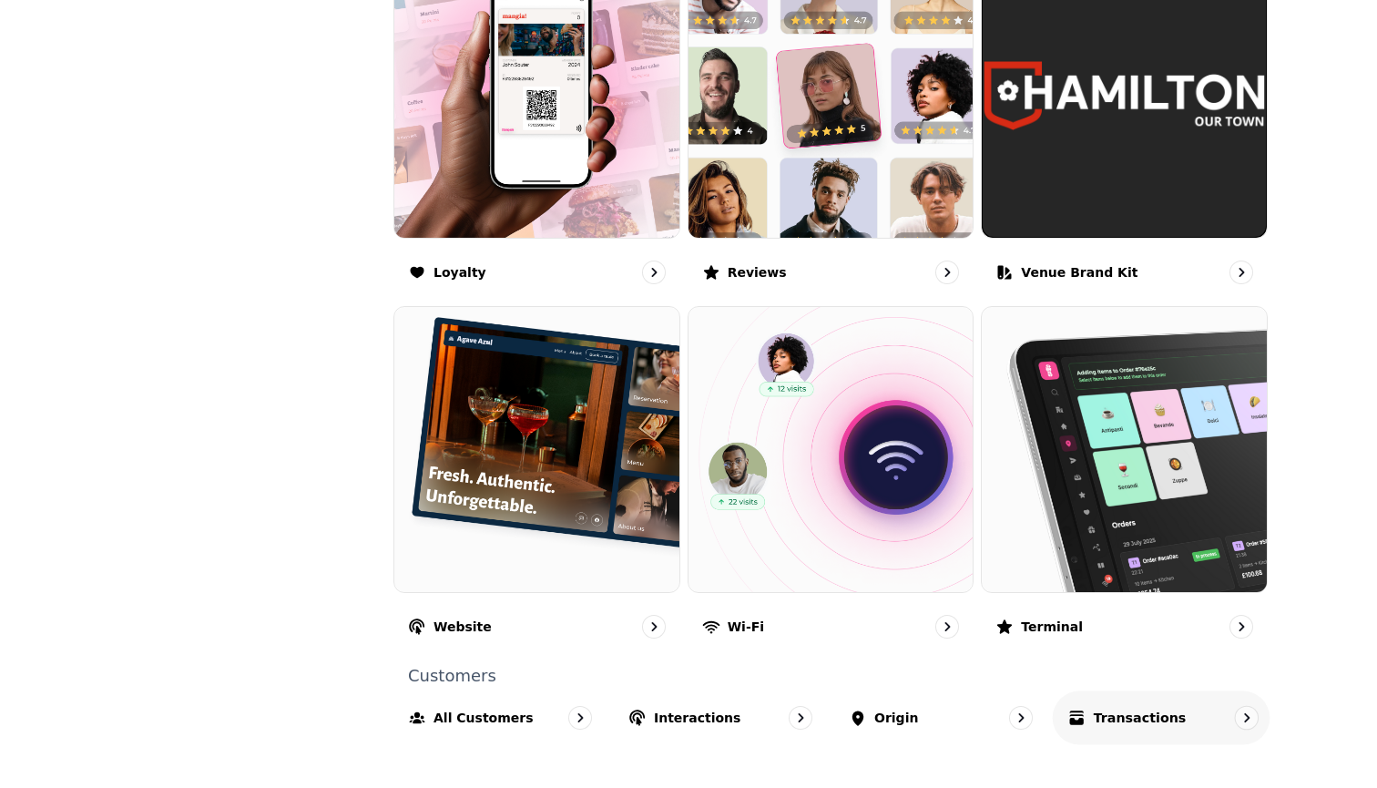
click at [677, 716] on icon "go to" at bounding box center [1247, 717] width 18 height 18
select select "**"
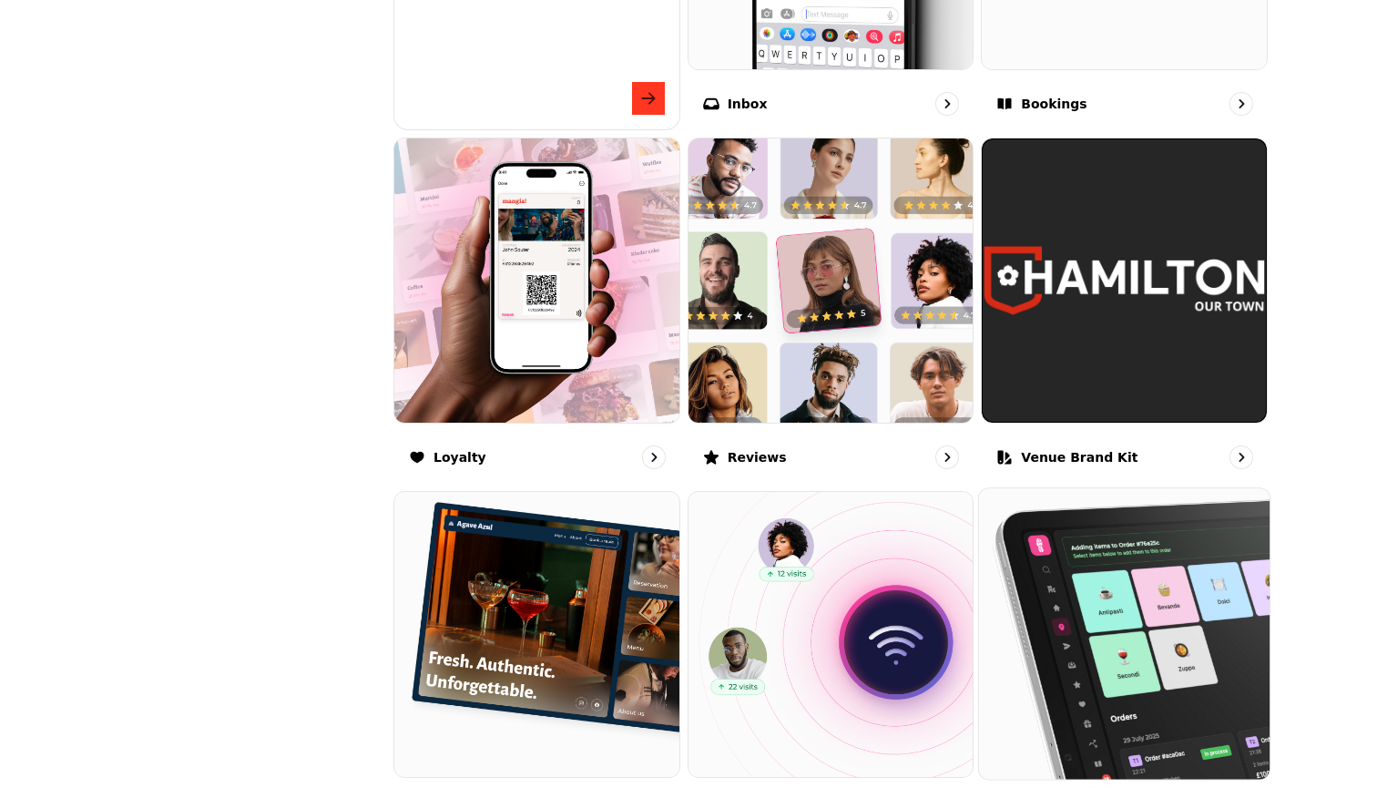
scroll to position [870, 0]
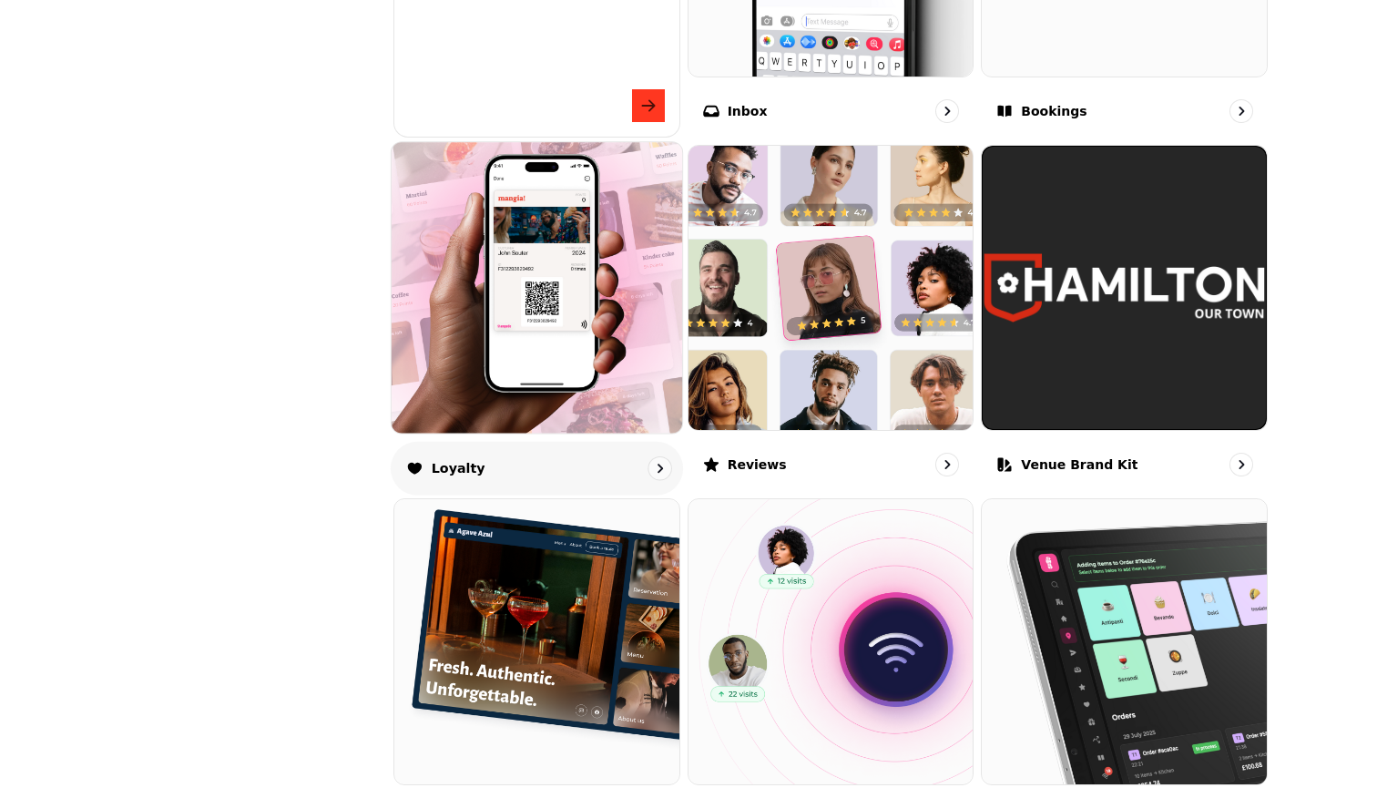
click at [560, 373] on img at bounding box center [537, 287] width 320 height 320
